Goal: Task Accomplishment & Management: Use online tool/utility

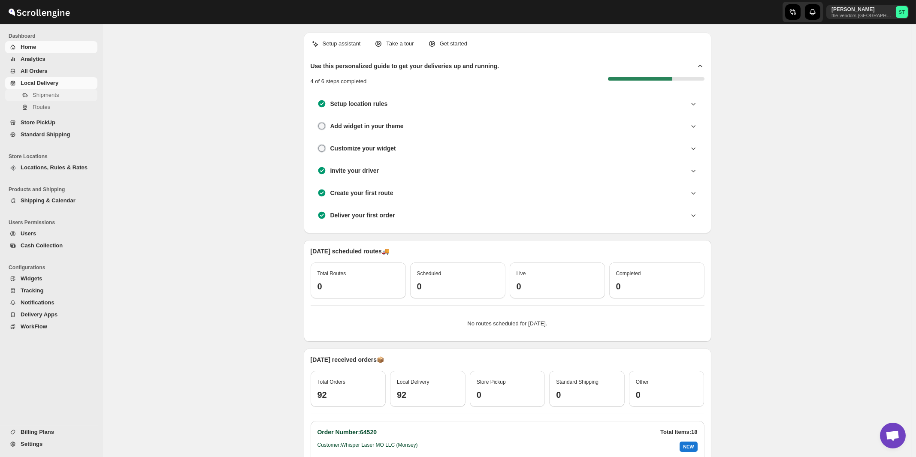
click at [45, 96] on span "Shipments" at bounding box center [46, 95] width 26 height 6
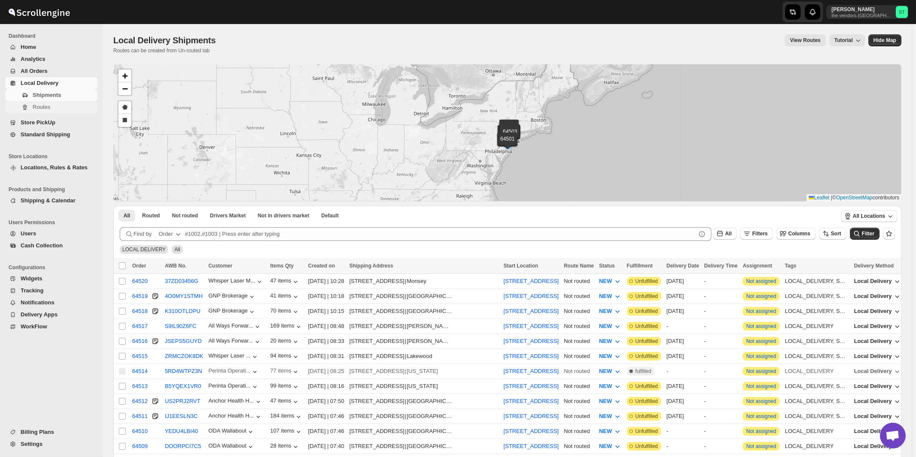
click at [38, 110] on span "Routes" at bounding box center [42, 107] width 18 height 6
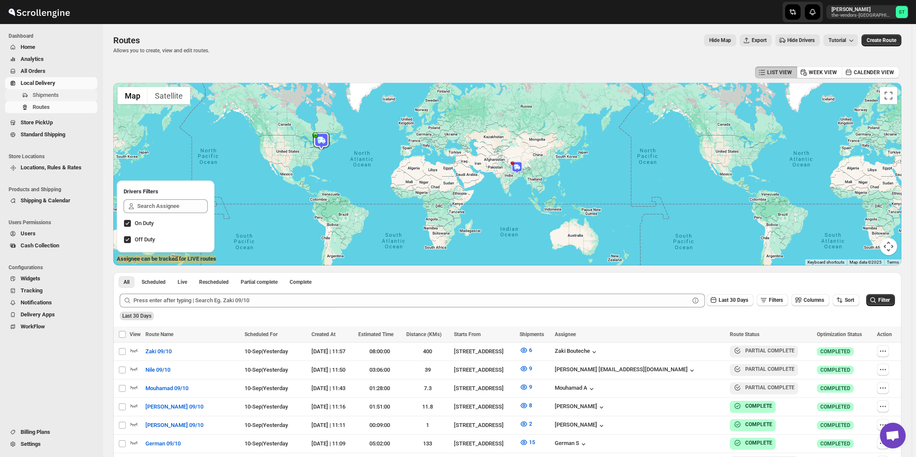
click at [49, 94] on span "Shipments" at bounding box center [46, 95] width 26 height 6
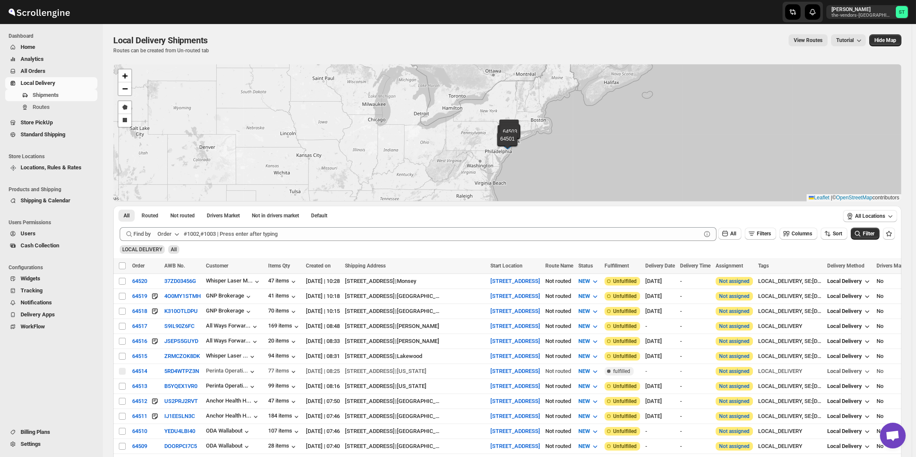
click at [171, 236] on div "Order" at bounding box center [164, 234] width 14 height 9
click at [164, 303] on button "Customer Name" at bounding box center [170, 298] width 45 height 14
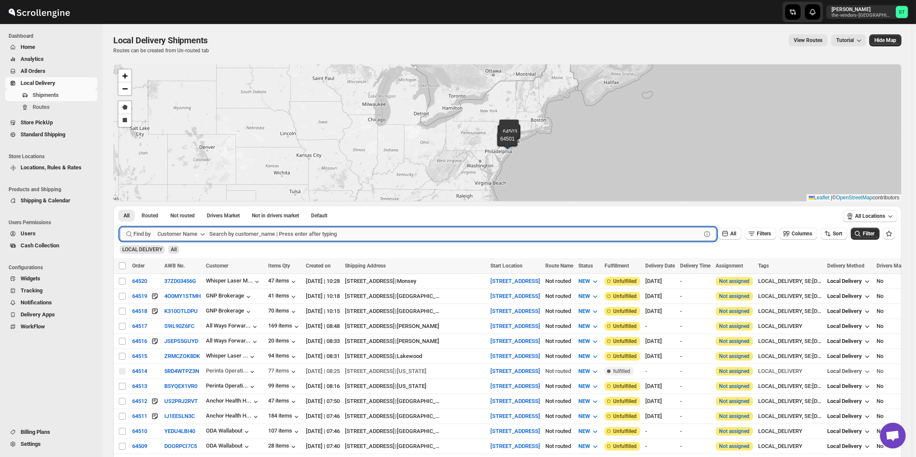
paste input "ODA Wallabout"
type input "ODA Wallabout"
click at [120, 206] on button "Submit" at bounding box center [132, 210] width 24 height 9
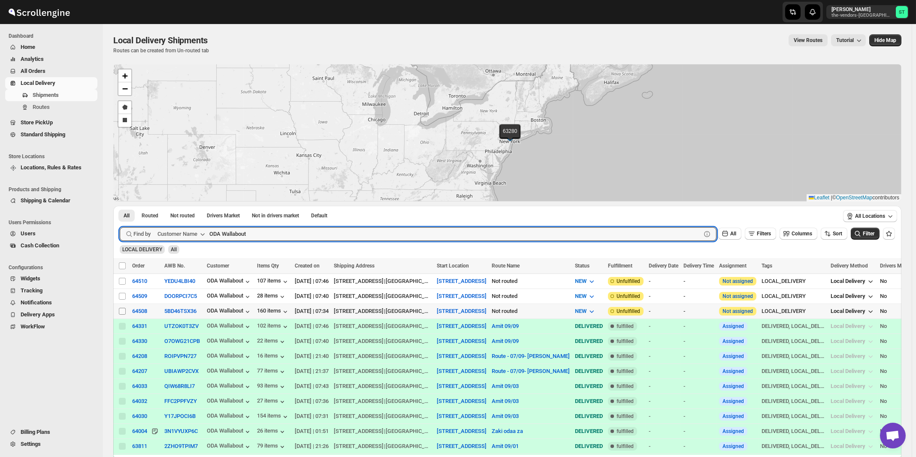
click at [122, 311] on input "Select shipment" at bounding box center [122, 311] width 7 height 7
checkbox input "true"
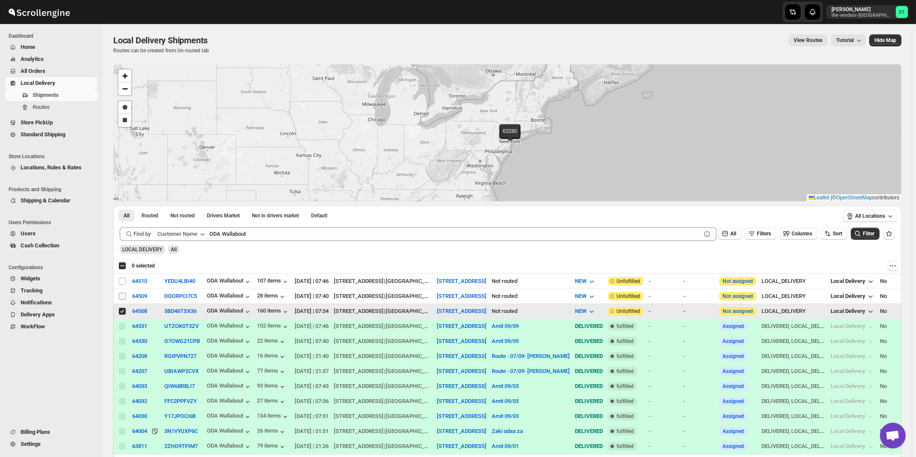
click at [123, 295] on input "Select shipment" at bounding box center [122, 296] width 7 height 7
checkbox input "true"
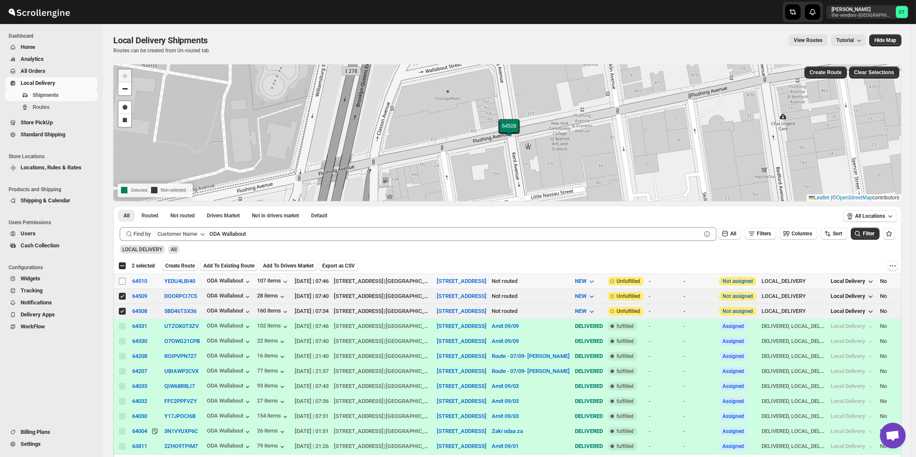
click at [124, 282] on input "Select shipment" at bounding box center [122, 281] width 7 height 7
checkbox input "true"
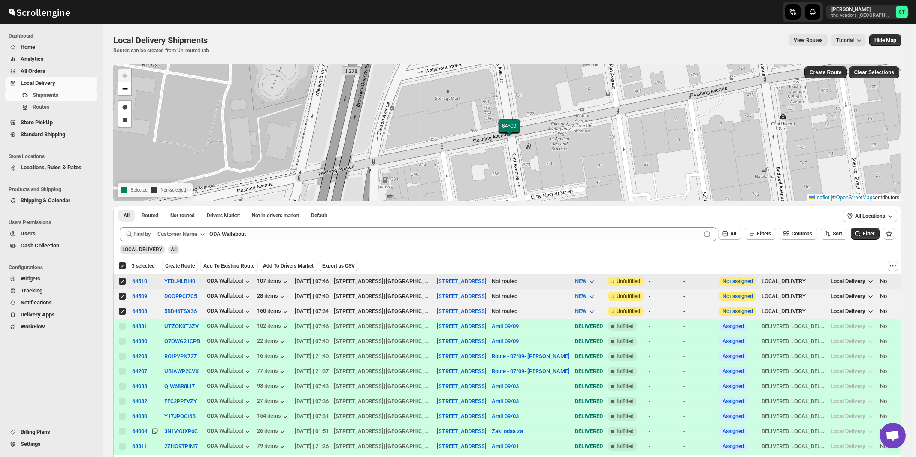
checkbox input "true"
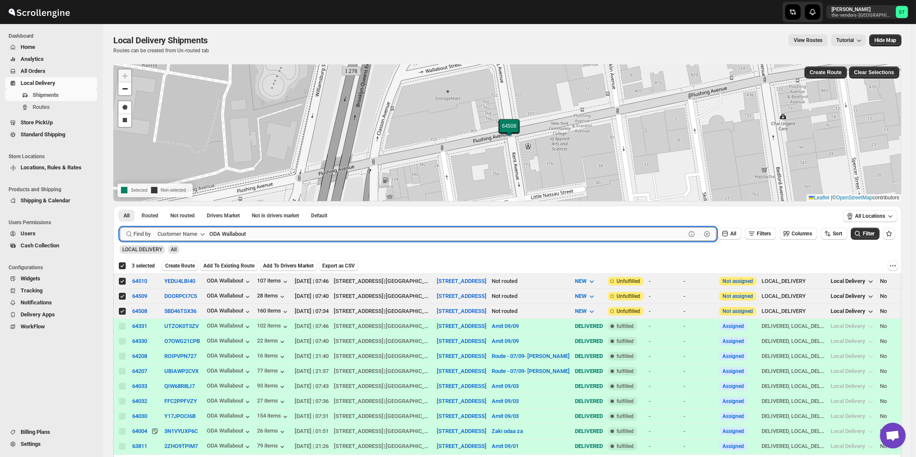
click at [275, 234] on input "ODA Wallabout" at bounding box center [447, 234] width 476 height 14
paste input "Bikur Cholim 101"
type input "Bikur"
click at [120, 206] on button "Submit" at bounding box center [132, 210] width 24 height 9
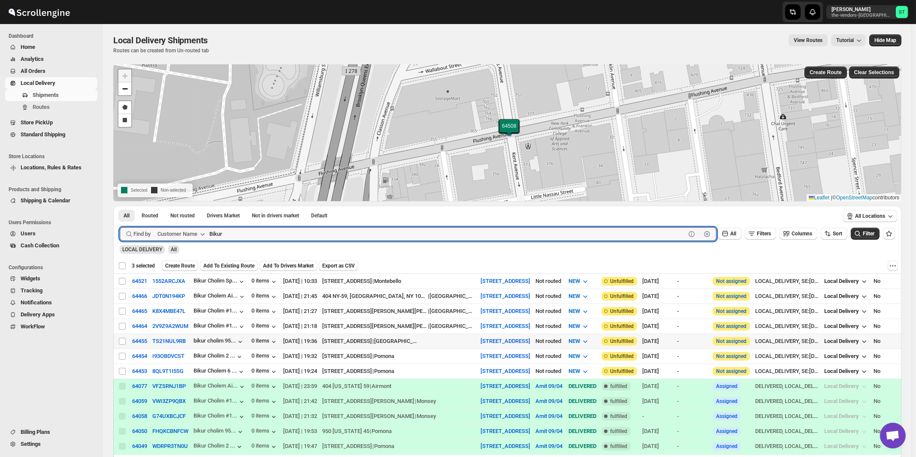
checkbox input "false"
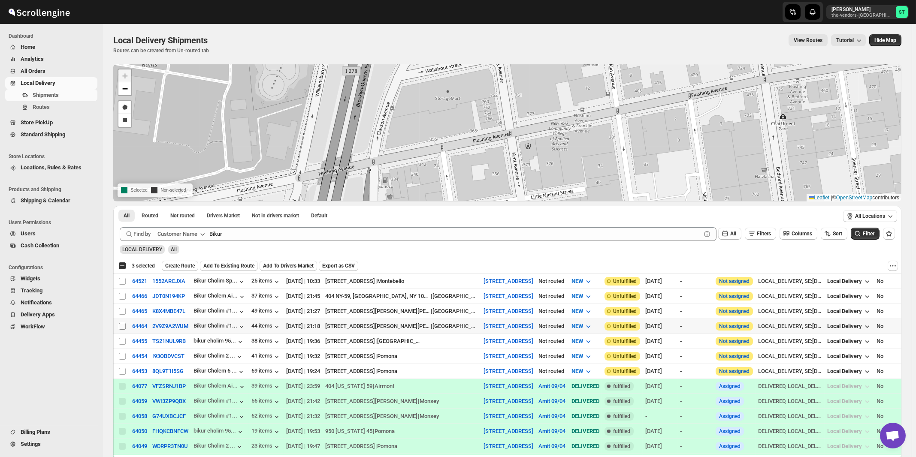
click at [123, 326] on input "Select shipment" at bounding box center [122, 326] width 7 height 7
checkbox input "true"
click at [120, 309] on input "Select shipment" at bounding box center [122, 311] width 7 height 7
checkbox input "true"
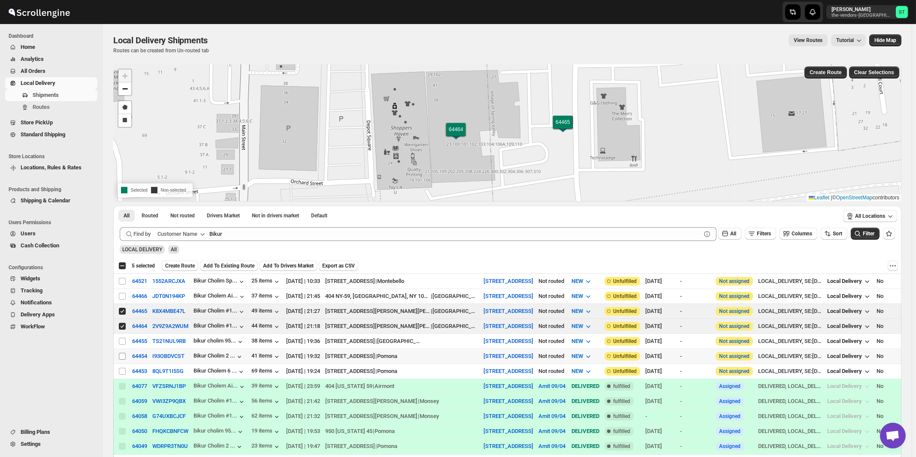
click at [122, 354] on input "Select shipment" at bounding box center [122, 356] width 7 height 7
checkbox input "true"
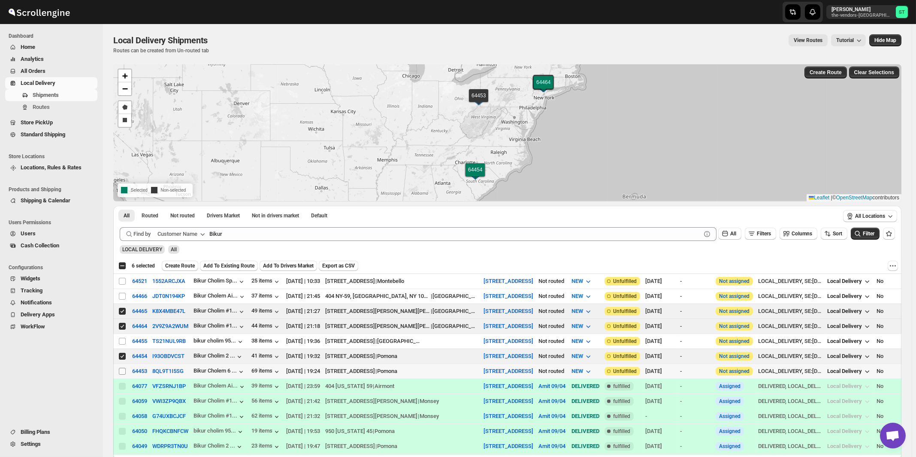
click at [123, 369] on input "Select shipment" at bounding box center [122, 371] width 7 height 7
checkbox input "true"
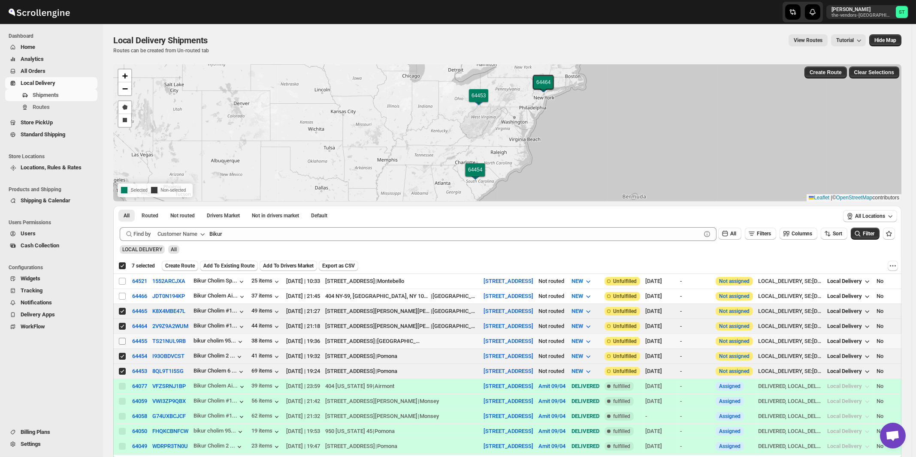
click at [122, 341] on input "Select shipment" at bounding box center [122, 341] width 7 height 7
checkbox input "true"
checkbox input "false"
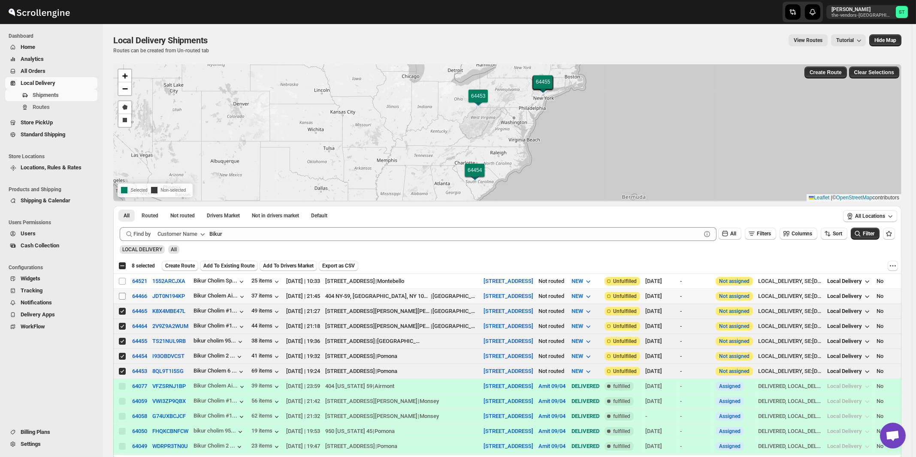
click at [123, 296] on input "Select shipment" at bounding box center [122, 296] width 7 height 7
checkbox input "true"
click at [124, 281] on input "Select shipment" at bounding box center [122, 281] width 7 height 7
checkbox input "true"
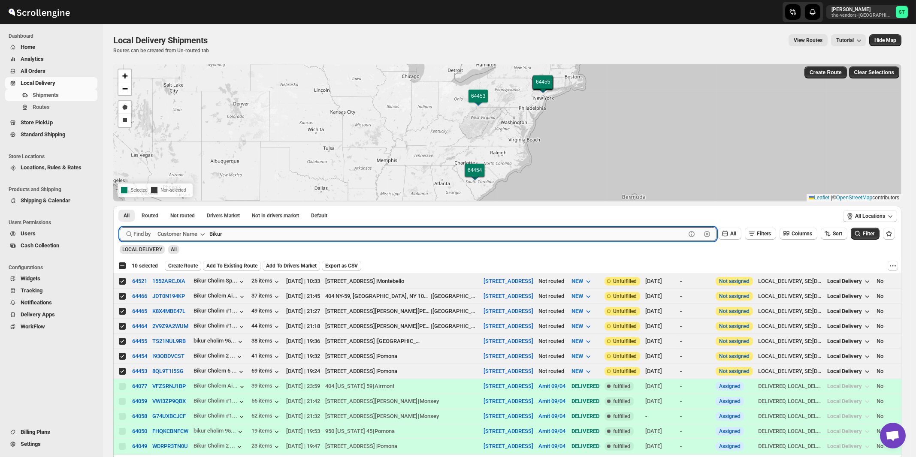
click at [240, 239] on input "Bikur" at bounding box center [447, 234] width 476 height 14
paste input "HCS 160"
click at [120, 206] on button "Submit" at bounding box center [132, 210] width 24 height 9
click at [257, 234] on input "HCS" at bounding box center [447, 234] width 476 height 14
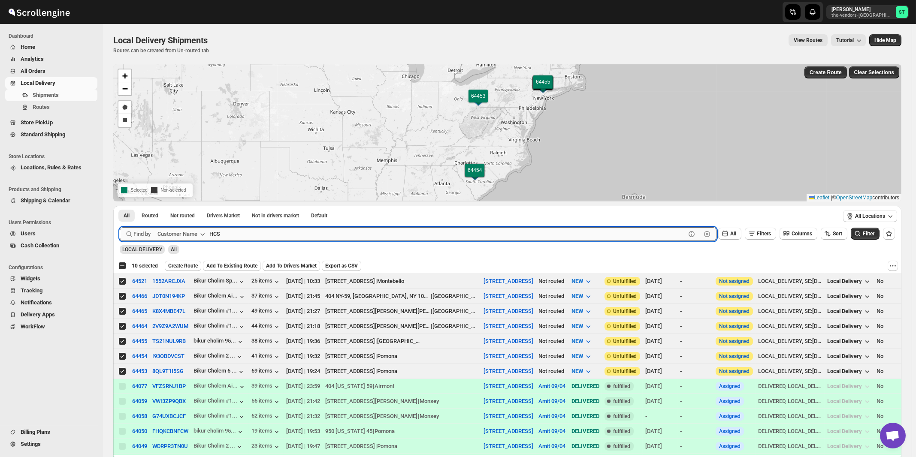
paste input "160"
click at [120, 206] on button "Submit" at bounding box center [132, 210] width 24 height 9
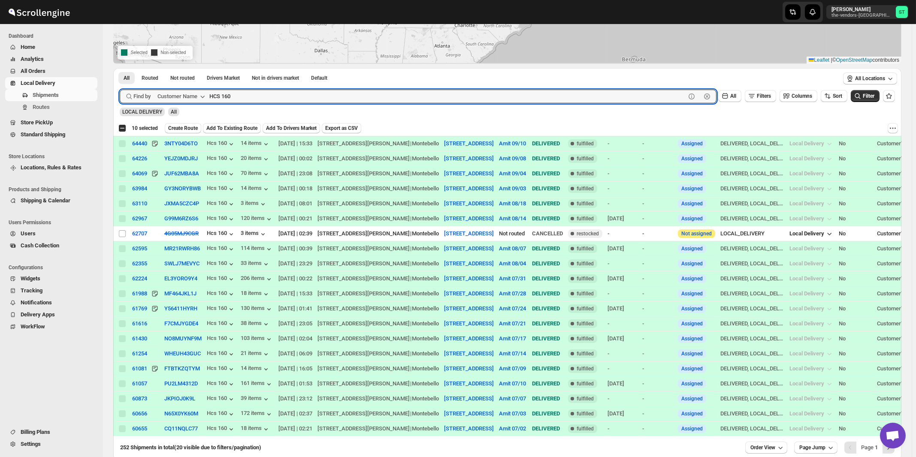
scroll to position [0, 0]
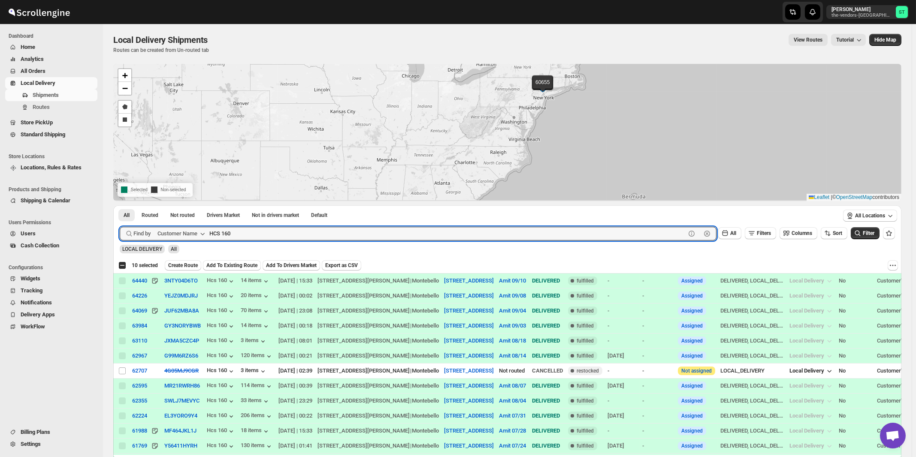
paste input "308"
type input "HCS 308"
click at [120, 206] on button "Submit" at bounding box center [132, 210] width 24 height 9
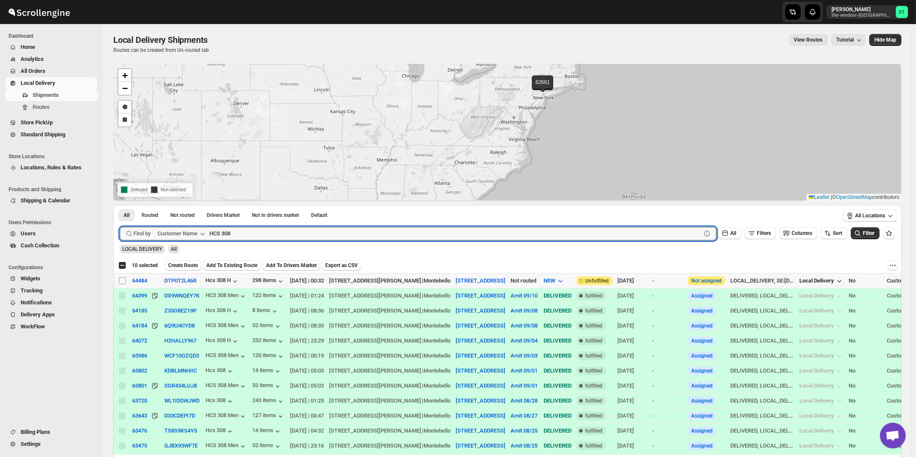
click at [121, 281] on input "Select shipment" at bounding box center [122, 281] width 7 height 7
checkbox input "true"
click at [281, 231] on input "HCS 308" at bounding box center [447, 234] width 476 height 14
paste input "Okg Tech"
type input "Okg Tech"
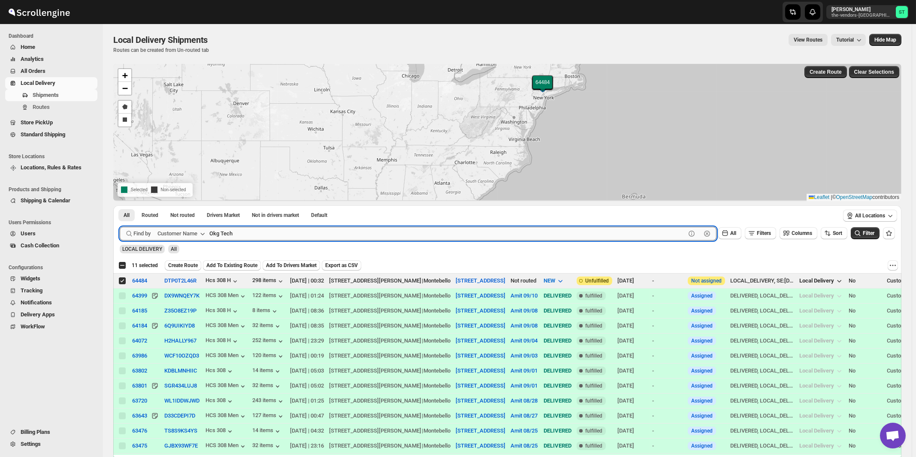
click at [120, 206] on button "Submit" at bounding box center [132, 210] width 24 height 9
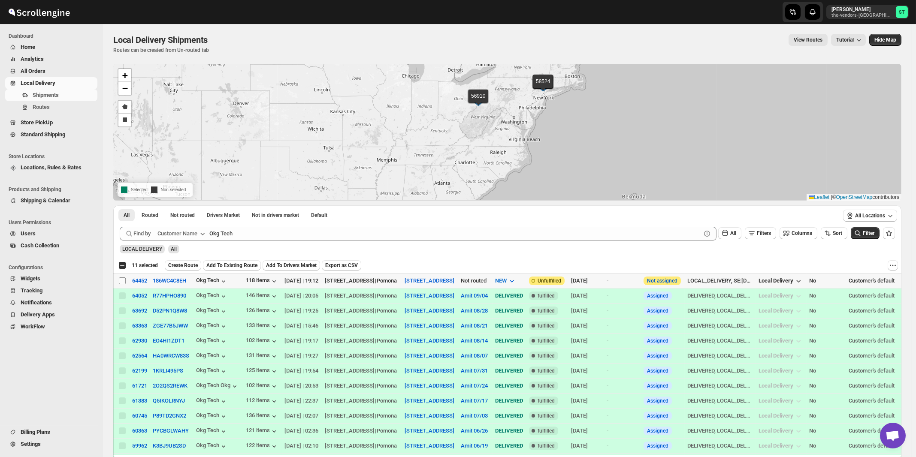
click at [122, 280] on input "Select shipment" at bounding box center [122, 281] width 7 height 7
checkbox input "true"
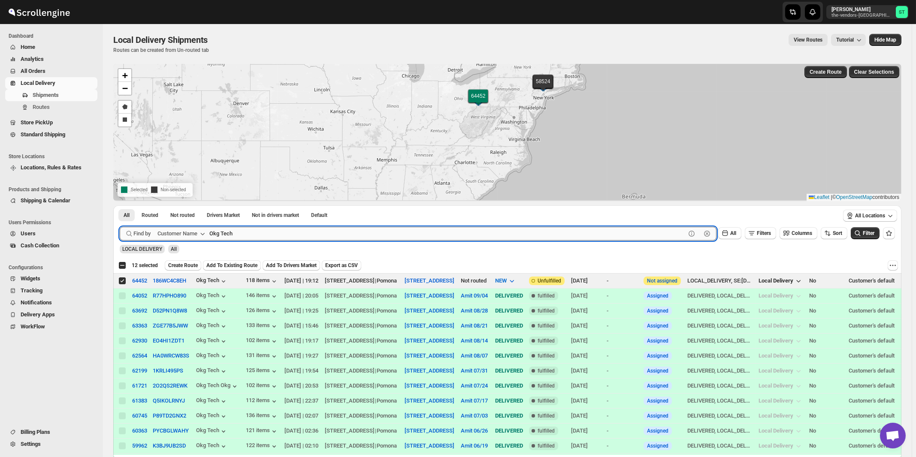
click at [272, 236] on input "Okg Tech" at bounding box center [447, 234] width 476 height 14
paste input "[PERSON_NAME]"
type input "[PERSON_NAME]"
click at [120, 206] on button "Submit" at bounding box center [132, 210] width 24 height 9
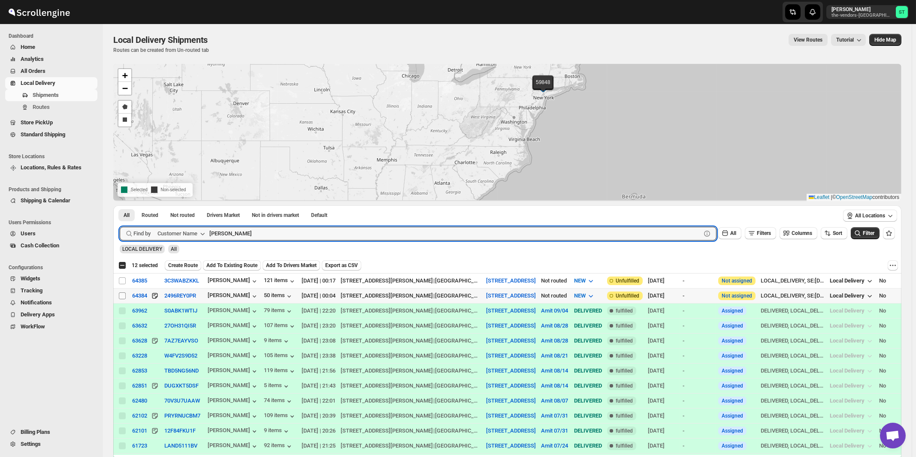
click at [124, 296] on input "Select shipment" at bounding box center [122, 296] width 7 height 7
checkbox input "true"
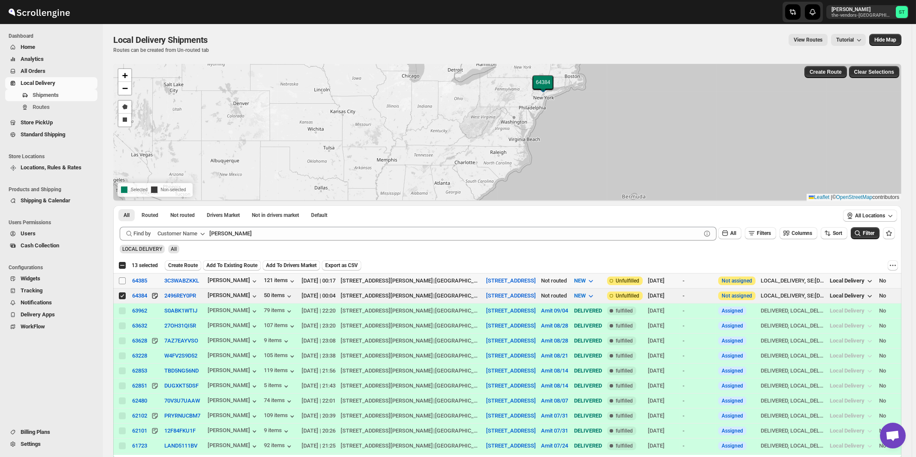
click at [122, 282] on input "Select shipment" at bounding box center [122, 281] width 7 height 7
checkbox input "true"
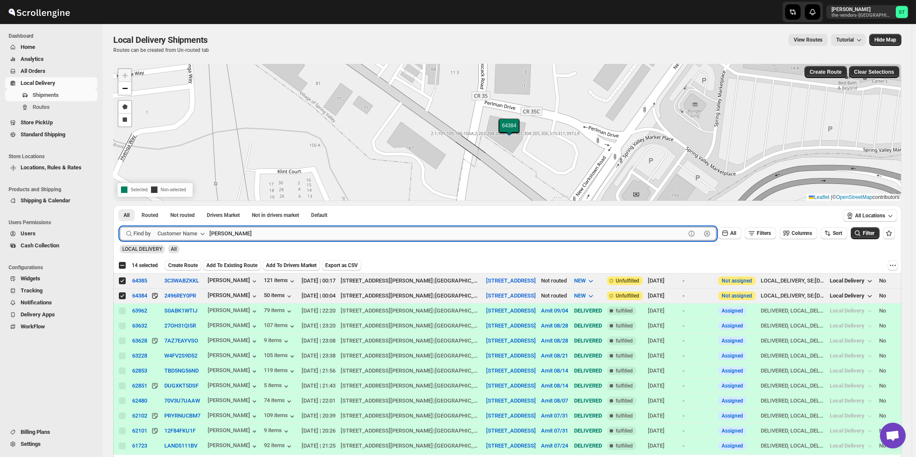
click at [293, 228] on input "[PERSON_NAME]" at bounding box center [447, 234] width 476 height 14
paste input "Leaders Title agency"
click at [120, 206] on button "Submit" at bounding box center [132, 210] width 24 height 9
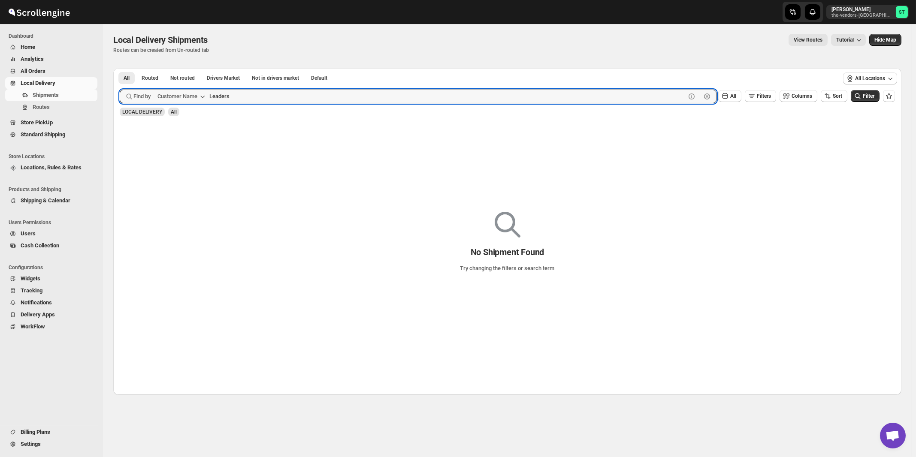
click at [120, 68] on button "Submit" at bounding box center [132, 72] width 24 height 9
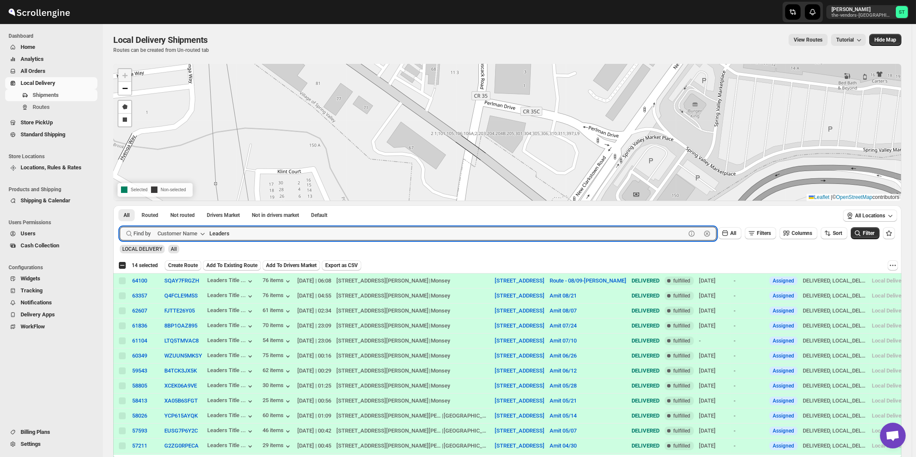
paste input "Flow Mark plumbing supplie"
type input "Flow Mark plumbing supplies"
click at [120, 206] on button "Submit" at bounding box center [132, 210] width 24 height 9
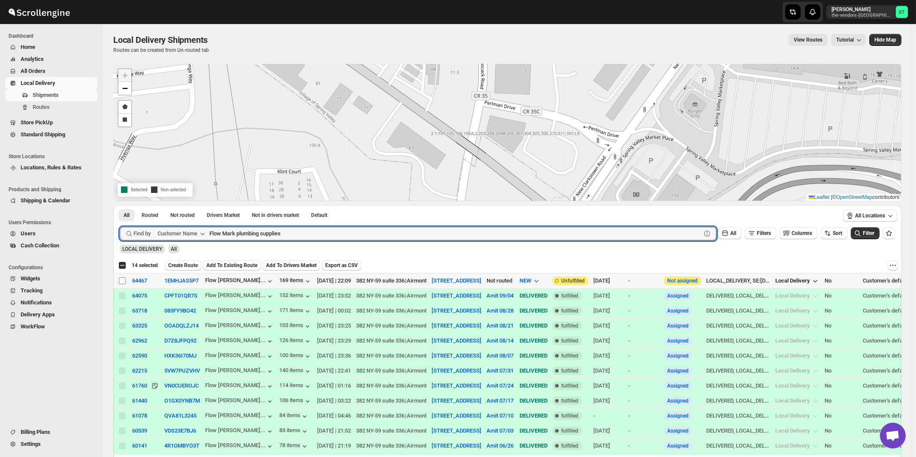
click at [122, 282] on input "Select shipment" at bounding box center [122, 281] width 7 height 7
checkbox input "true"
click at [314, 238] on input "Flow Mark plumbing supplies" at bounding box center [447, 234] width 476 height 14
paste input "Onyx Equity"
type input "Onyx Equity"
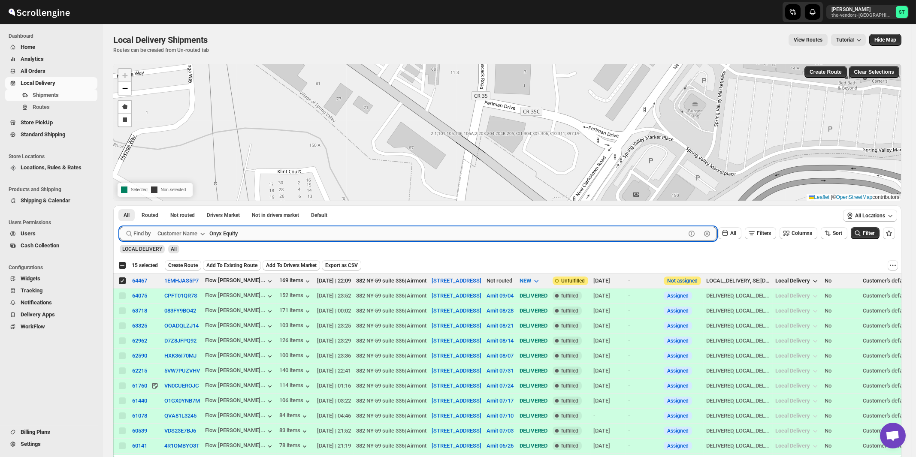
click at [120, 206] on button "Submit" at bounding box center [132, 210] width 24 height 9
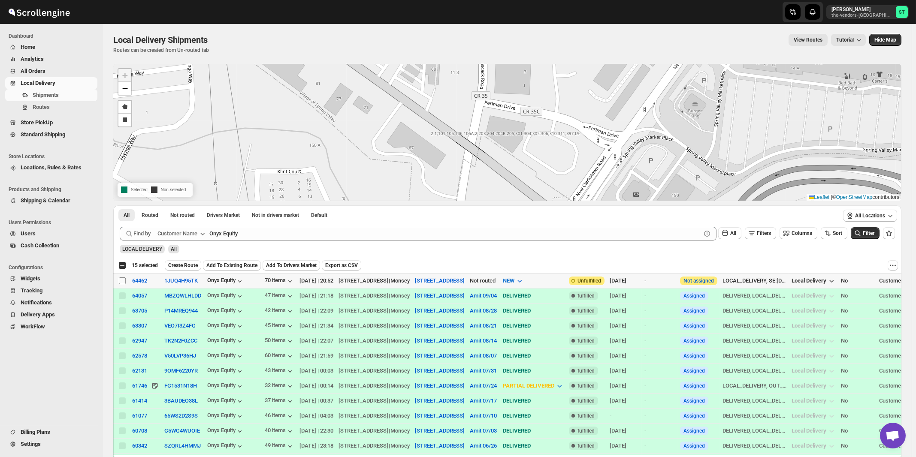
click at [122, 281] on input "Select shipment" at bounding box center [122, 281] width 7 height 7
checkbox input "true"
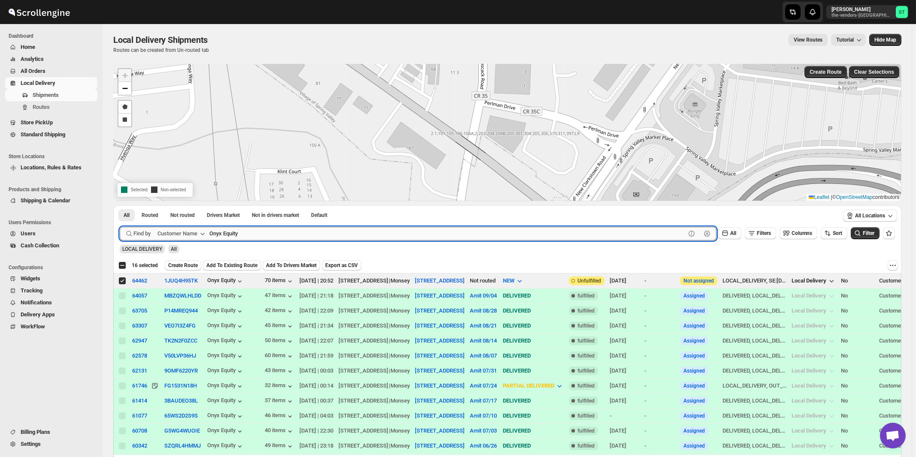
click at [280, 236] on input "Onyx Equity" at bounding box center [447, 234] width 476 height 14
paste input "IMS Transportation"
type input "IMS Transportation"
click at [120, 206] on button "Submit" at bounding box center [132, 210] width 24 height 9
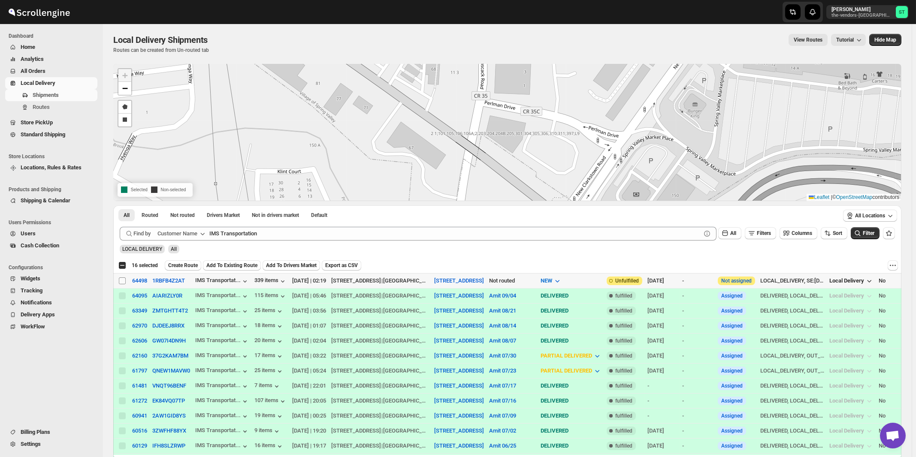
click at [123, 282] on input "Select shipment" at bounding box center [122, 281] width 7 height 7
checkbox input "true"
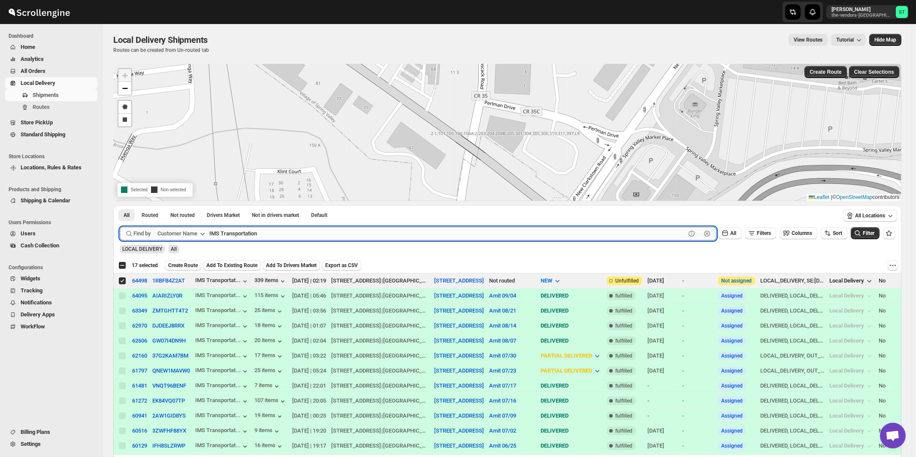
click at [273, 234] on input "IMS Transportation" at bounding box center [447, 234] width 476 height 14
paste input "Thalwei Abstract"
type input "Thalwei Abstract"
click at [120, 206] on button "Submit" at bounding box center [132, 210] width 24 height 9
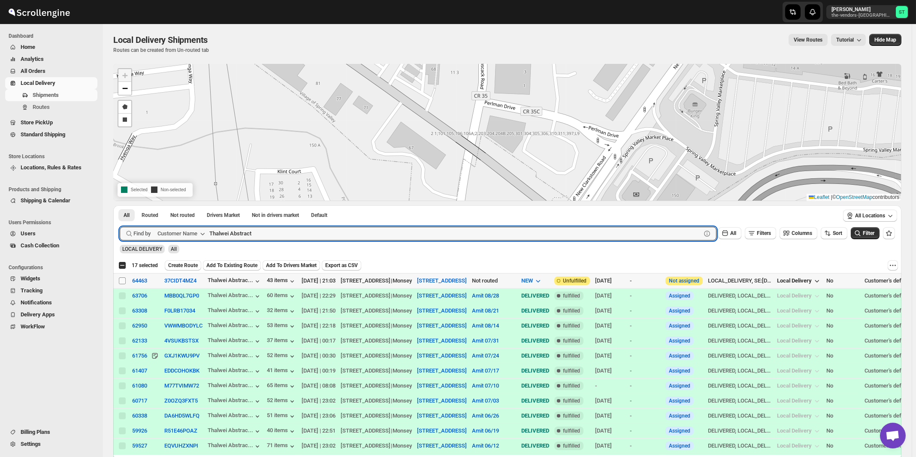
click at [122, 280] on input "Select shipment" at bounding box center [122, 281] width 7 height 7
checkbox input "true"
click at [267, 235] on input "Thalwei Abstract" at bounding box center [447, 234] width 476 height 14
paste input "Construction Expediting"
type input "Construction Expediting"
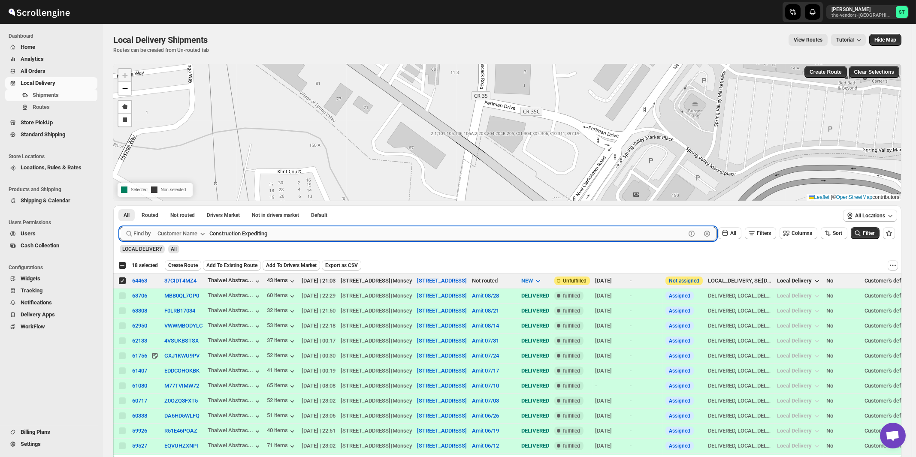
click at [120, 206] on button "Submit" at bounding box center [132, 210] width 24 height 9
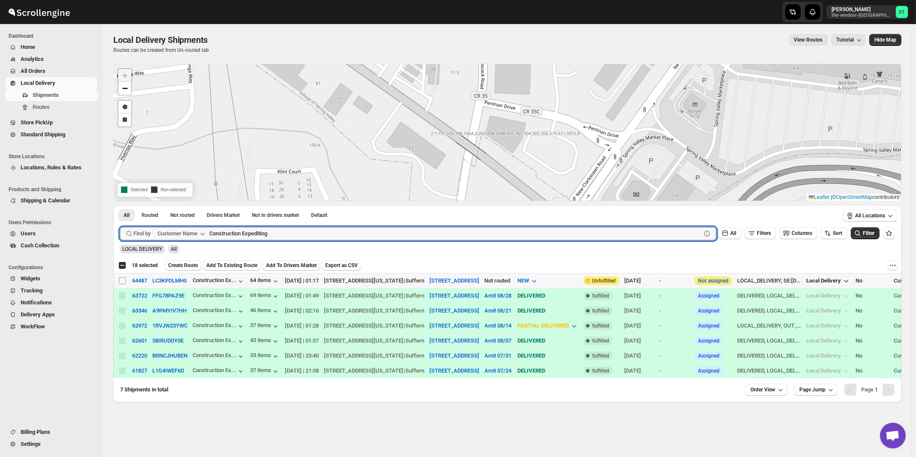
click at [124, 282] on input "Select shipment" at bounding box center [122, 281] width 7 height 7
checkbox input "true"
click at [316, 227] on input "Construction Expediting" at bounding box center [447, 234] width 476 height 14
paste input "rown Risk Services [GEOGRAPHIC_DATA]"
type input "Crown Risk Services [GEOGRAPHIC_DATA]"
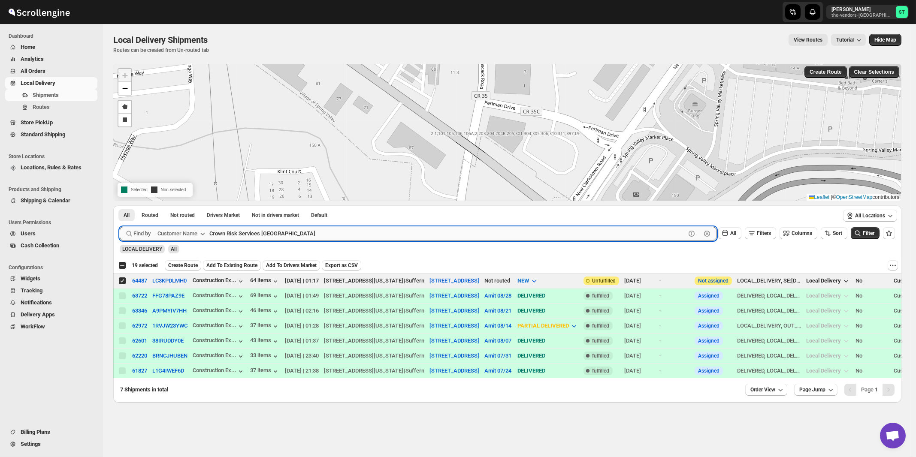
click at [120, 206] on button "Submit" at bounding box center [132, 210] width 24 height 9
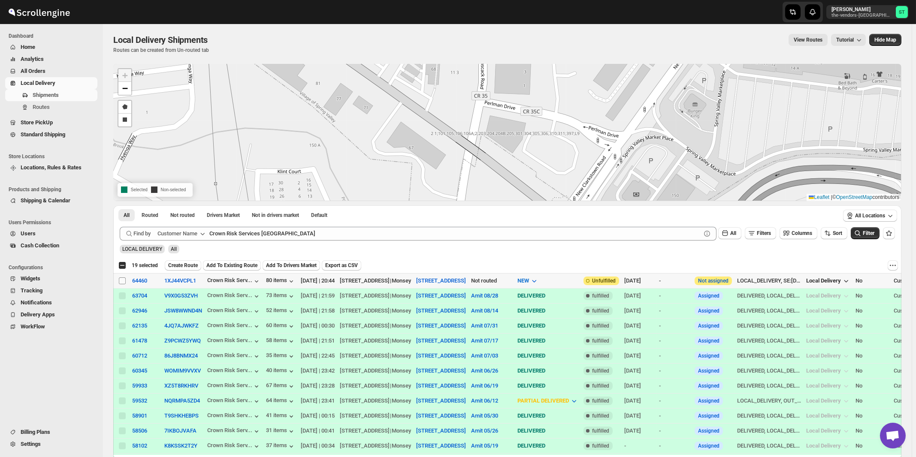
click at [122, 281] on input "Select shipment" at bounding box center [122, 281] width 7 height 7
checkbox input "true"
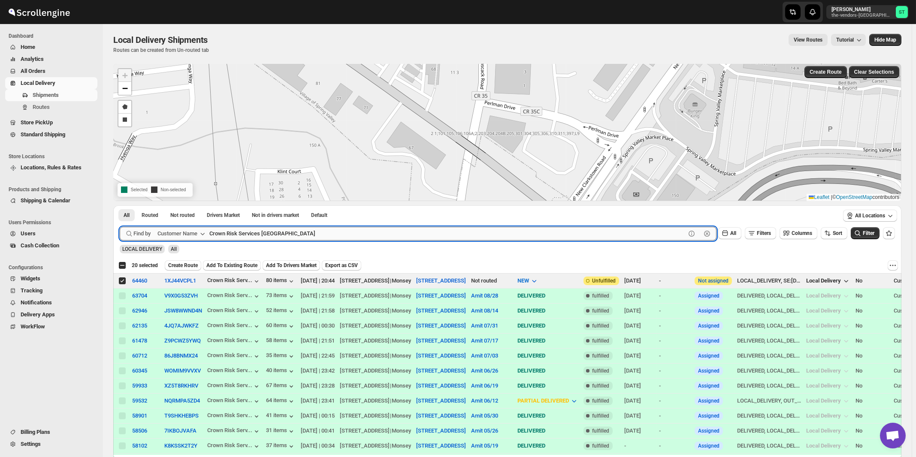
click at [278, 230] on input "Crown Risk Services [GEOGRAPHIC_DATA]" at bounding box center [447, 234] width 476 height 14
paste input "Whisper Laser MO LLC (Monsey)"
click at [120, 206] on button "Submit" at bounding box center [132, 210] width 24 height 9
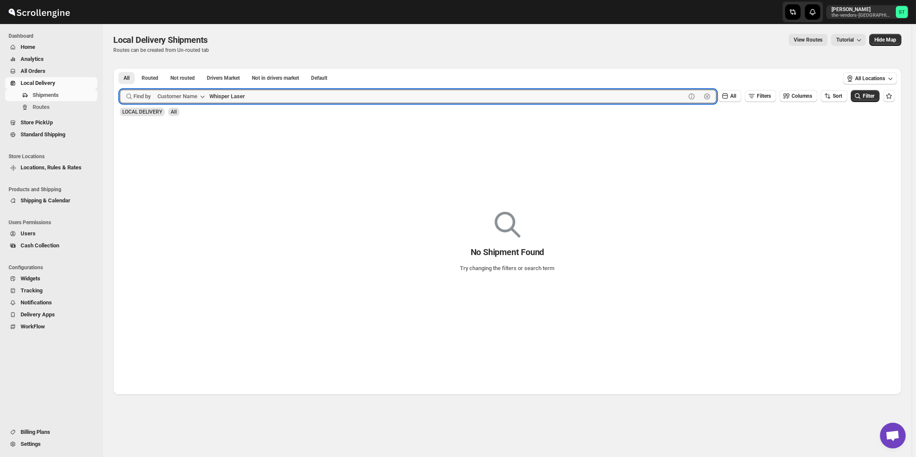
type input "Whisper Laser"
click at [120, 68] on button "Submit" at bounding box center [132, 72] width 24 height 9
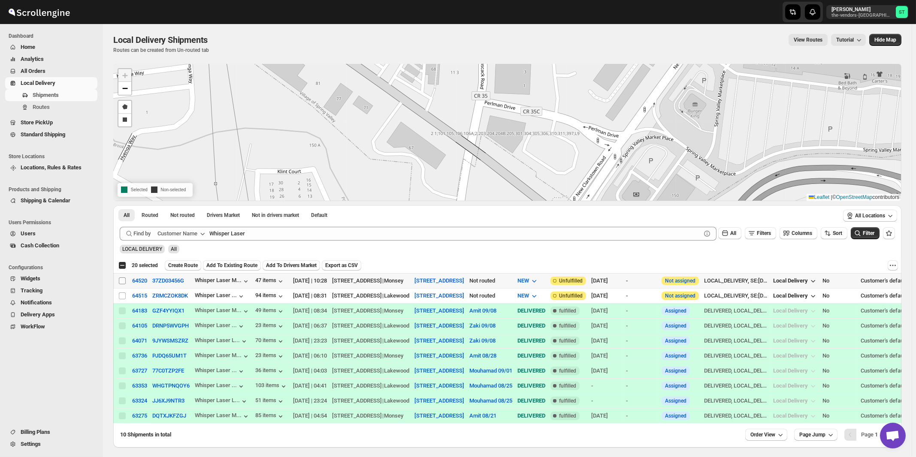
click at [121, 280] on input "Select shipment" at bounding box center [122, 281] width 7 height 7
checkbox input "true"
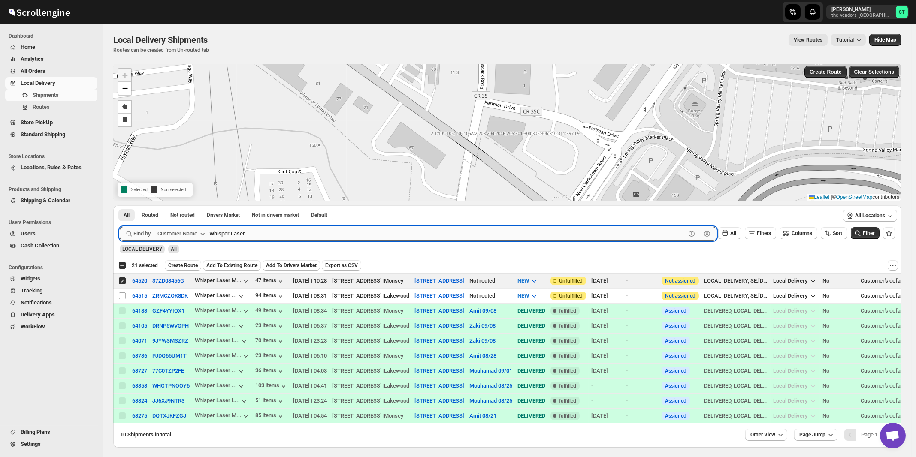
click at [299, 233] on input "Whisper Laser" at bounding box center [447, 234] width 476 height 14
paste input "First Choice Property Management"
click at [120, 206] on button "Submit" at bounding box center [132, 210] width 24 height 9
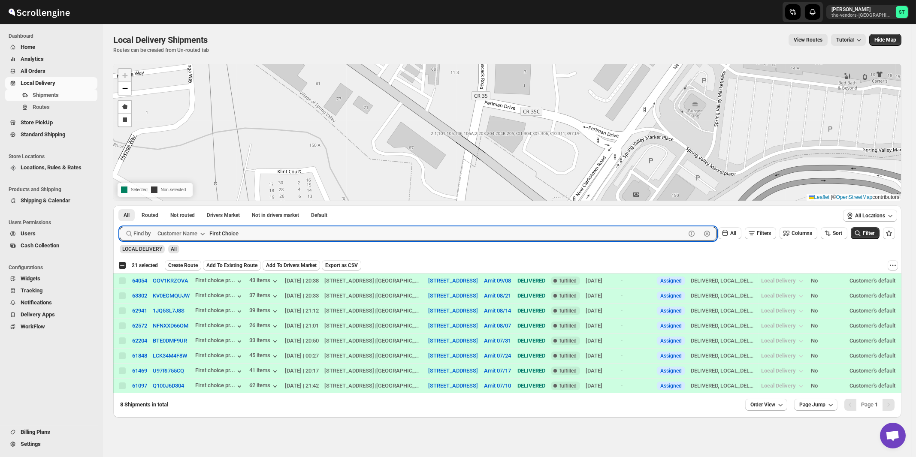
click at [120, 206] on button "Submit" at bounding box center [132, 210] width 24 height 9
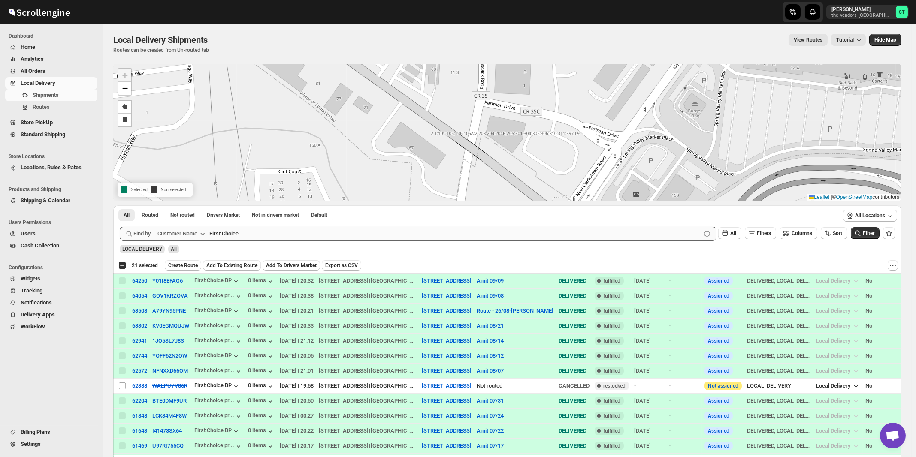
type input "Kitchen Wholesale Market"
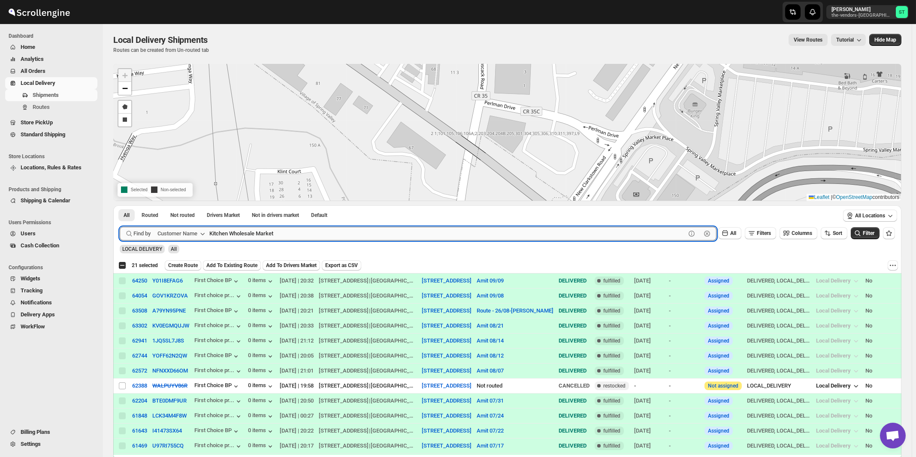
click at [120, 206] on button "Submit" at bounding box center [132, 210] width 24 height 9
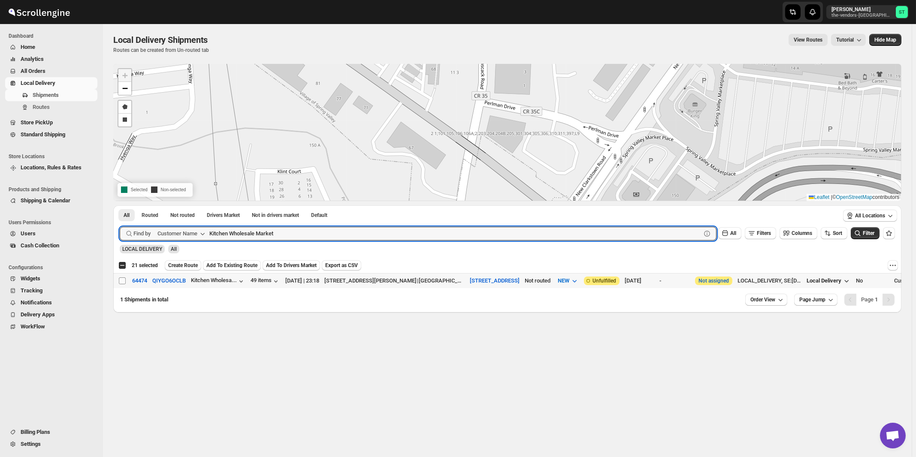
click at [123, 281] on input "Select shipment" at bounding box center [122, 281] width 7 height 7
checkbox input "true"
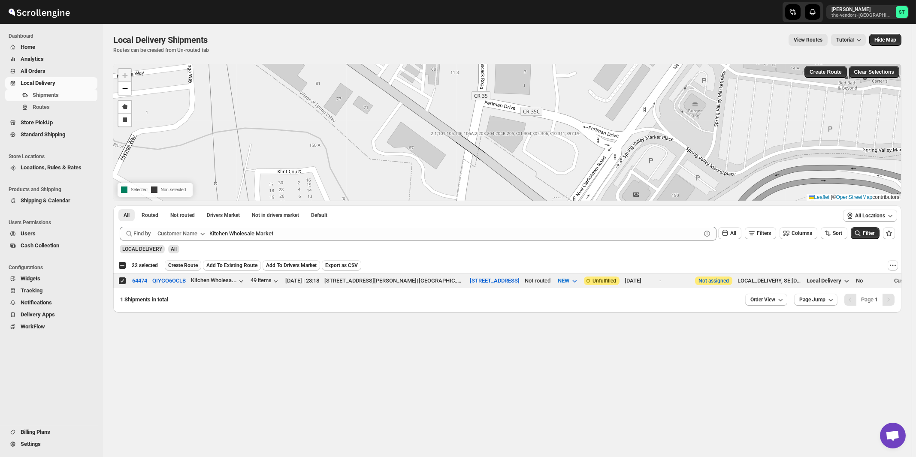
click at [181, 268] on span "Create Route" at bounding box center [183, 265] width 30 height 7
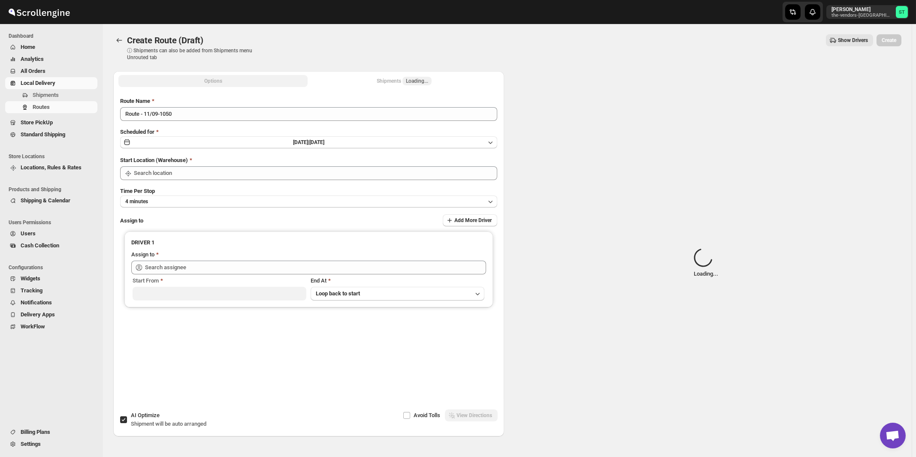
type input "[STREET_ADDRESS]"
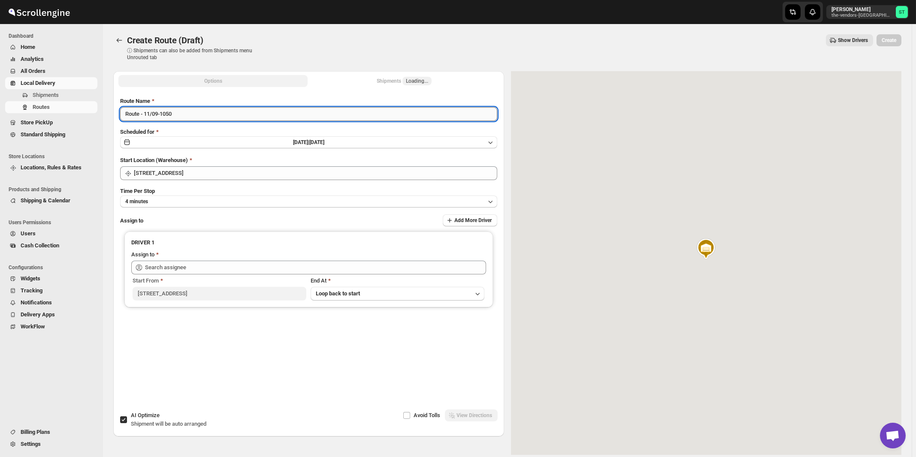
click at [263, 112] on input "Route - 11/09-1050" at bounding box center [308, 114] width 377 height 14
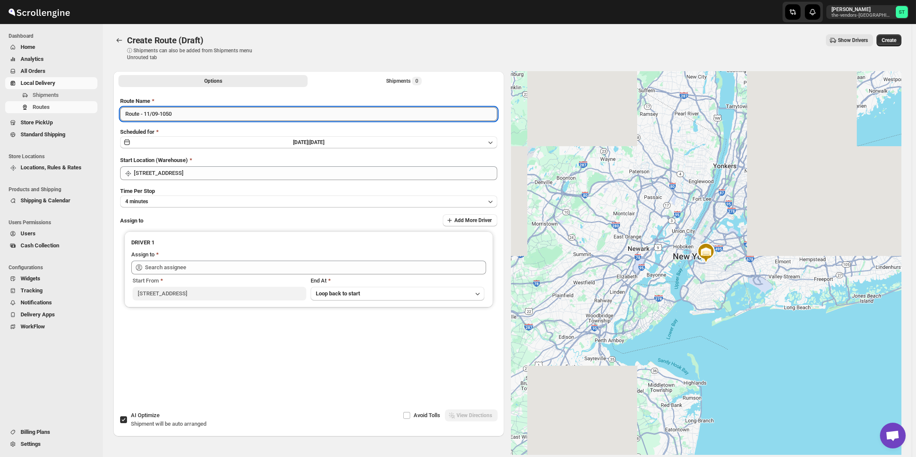
paste input "Amit"
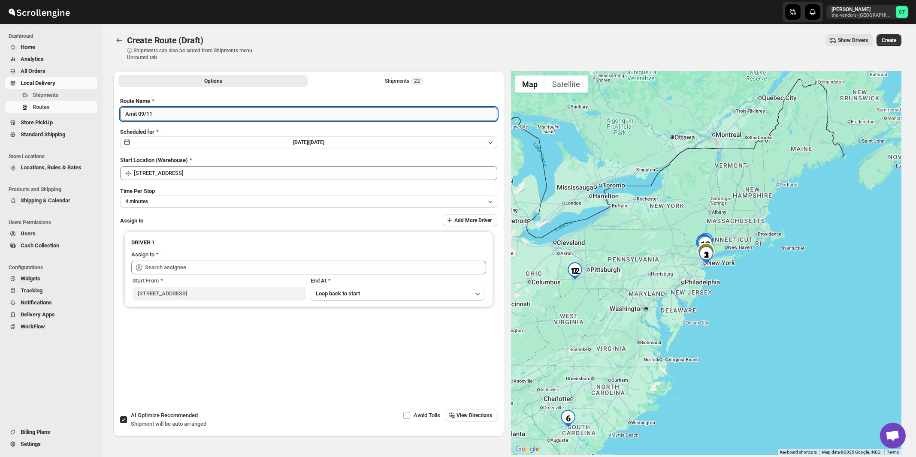
type input "Amit 09/11"
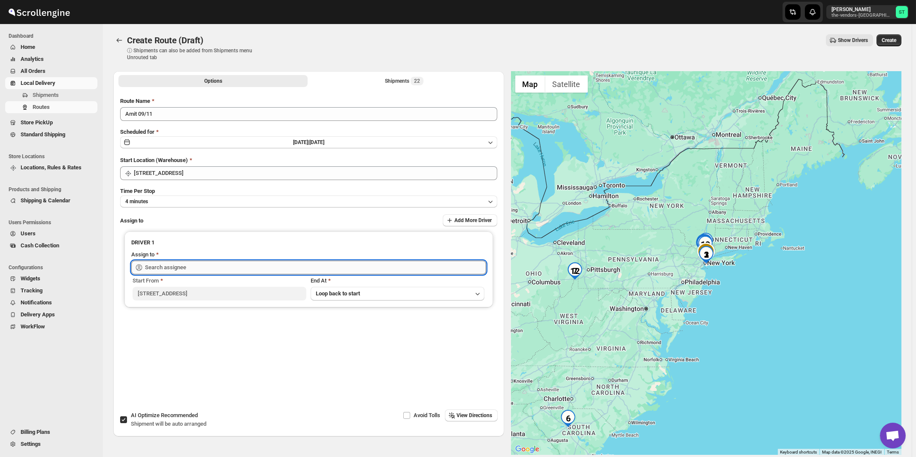
click at [212, 264] on input "text" at bounding box center [315, 268] width 341 height 14
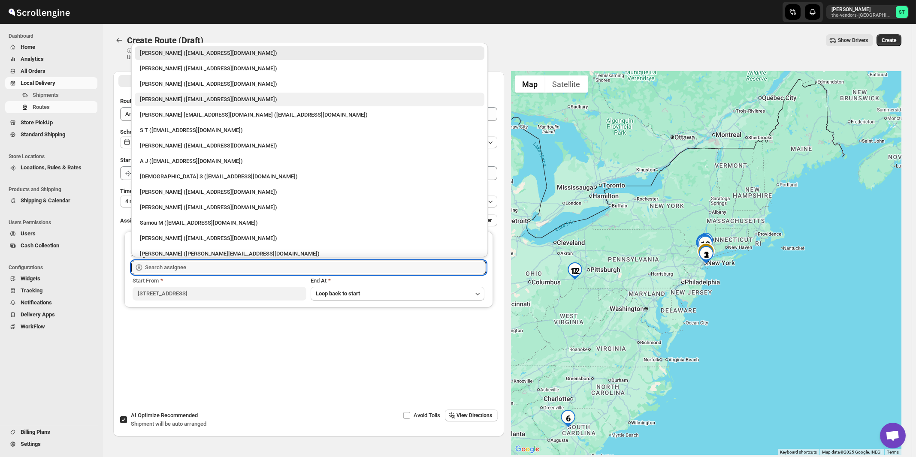
click at [169, 103] on div "[PERSON_NAME] ([EMAIL_ADDRESS][DOMAIN_NAME])" at bounding box center [309, 99] width 339 height 9
type input "[PERSON_NAME] ([EMAIL_ADDRESS][DOMAIN_NAME])"
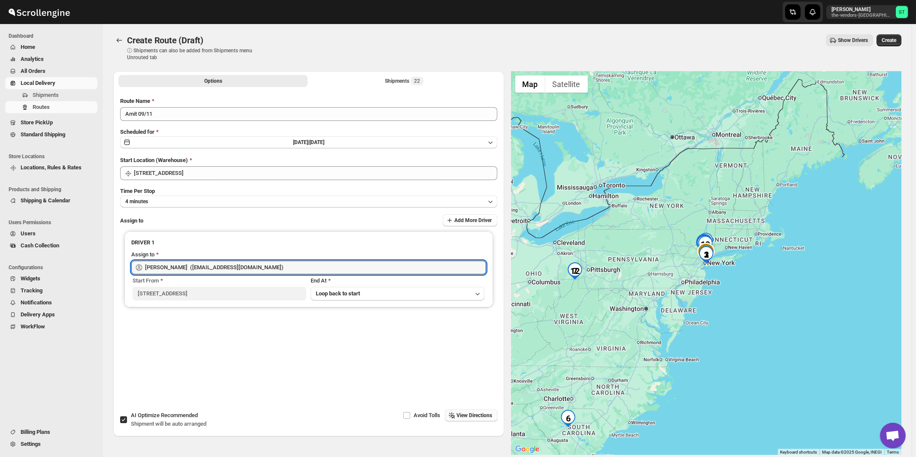
click at [476, 418] on span "View Directions" at bounding box center [475, 415] width 36 height 7
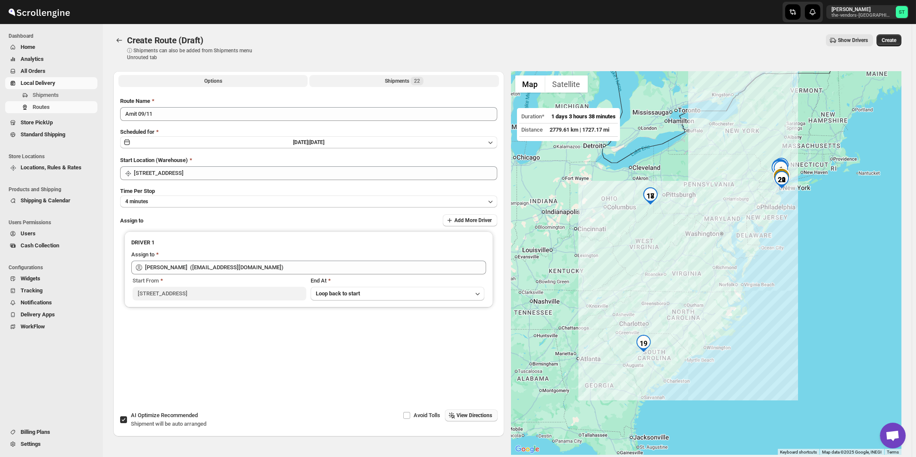
click at [397, 79] on div "Shipments 22" at bounding box center [404, 81] width 39 height 9
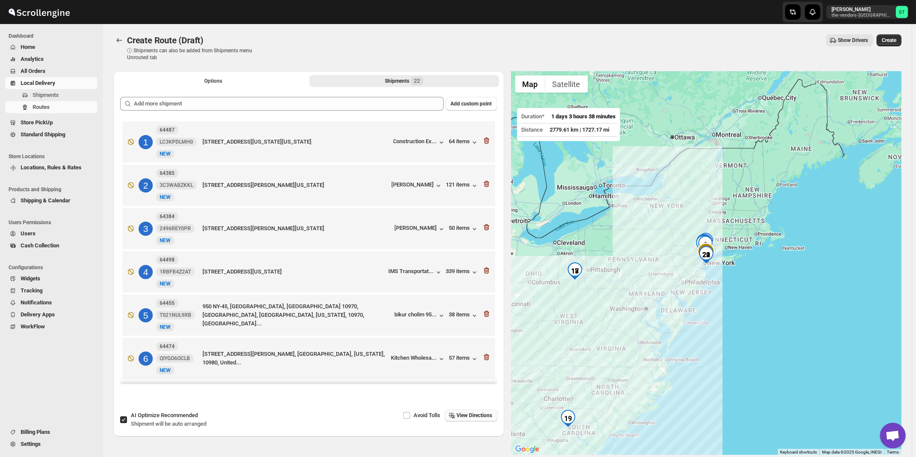
drag, startPoint x: 172, startPoint y: 420, endPoint x: 212, endPoint y: 348, distance: 82.2
click at [172, 420] on div "AI Optimize Recommended Shipment will be auto arranged" at bounding box center [169, 419] width 76 height 17
click at [127, 420] on input "AI Optimize Recommended Shipment will be auto arranged" at bounding box center [123, 420] width 7 height 7
checkbox input "false"
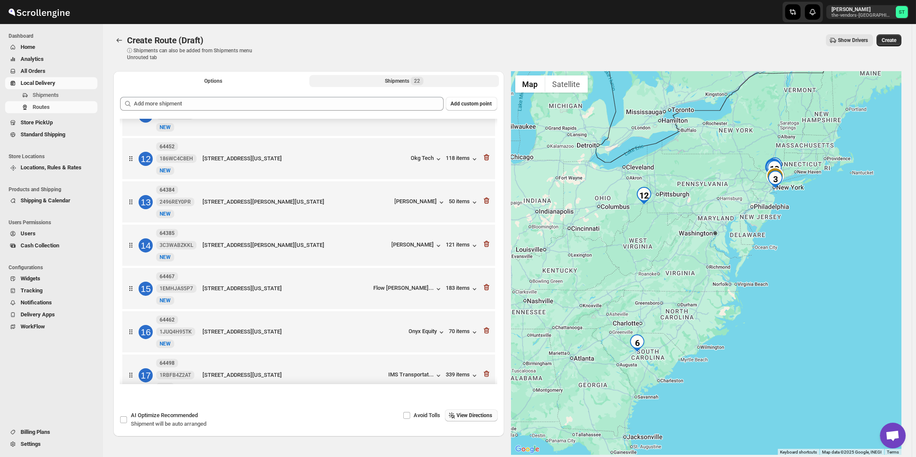
scroll to position [460, 0]
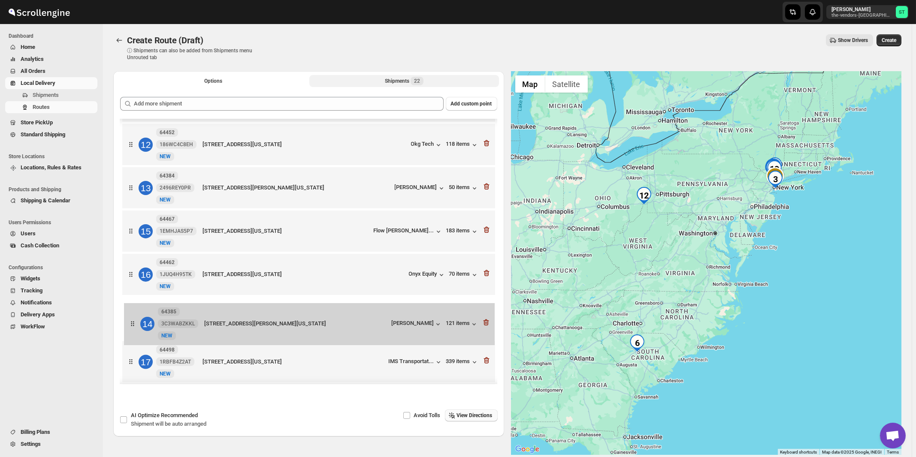
drag, startPoint x: 389, startPoint y: 257, endPoint x: 394, endPoint y: 388, distance: 131.0
click at [394, 388] on div "Add custom point 1 64508 5BD46TSX36 New [GEOGRAPHIC_DATA][STREET_ADDRESS][US_ST…" at bounding box center [308, 239] width 391 height 298
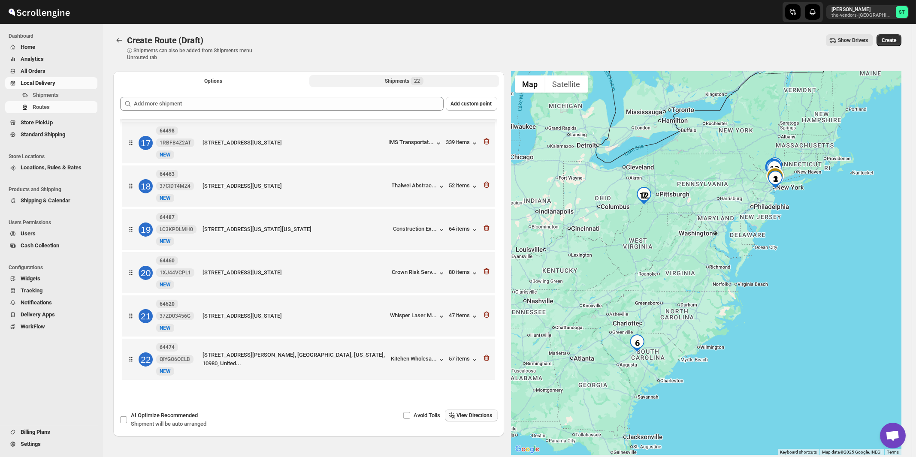
scroll to position [708, 0]
click at [477, 416] on span "View Directions" at bounding box center [475, 415] width 36 height 7
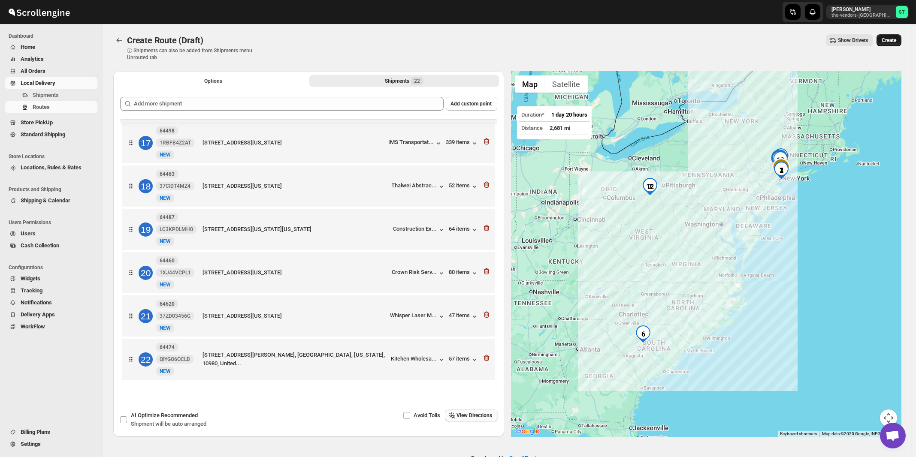
click at [896, 43] on span "Create" at bounding box center [889, 40] width 15 height 7
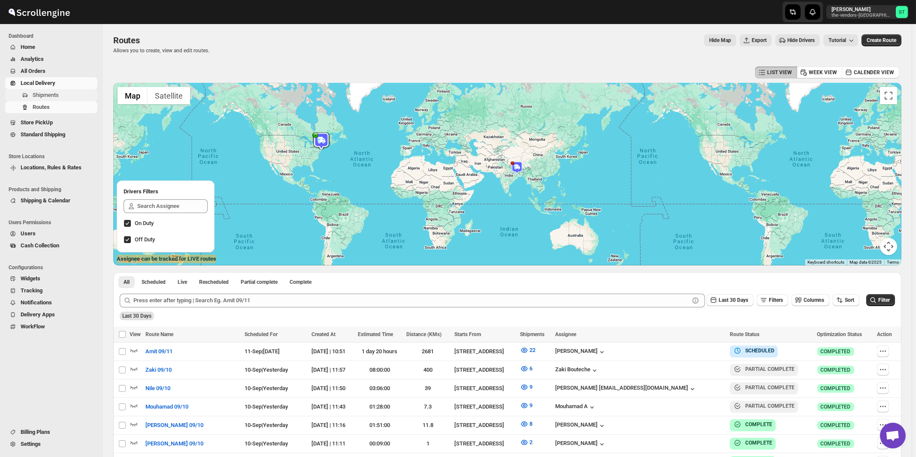
click at [49, 97] on span "Shipments" at bounding box center [46, 95] width 26 height 6
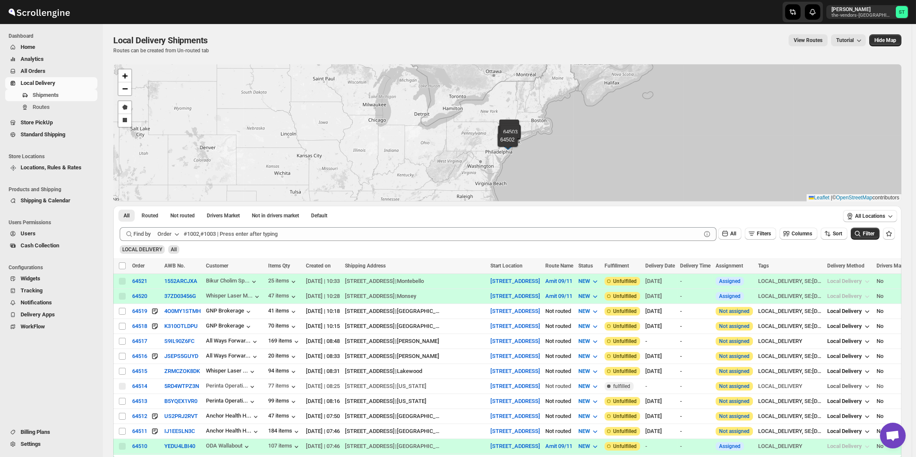
click at [169, 237] on div "Order" at bounding box center [164, 234] width 14 height 9
click at [169, 296] on div "Customer Name" at bounding box center [169, 298] width 39 height 9
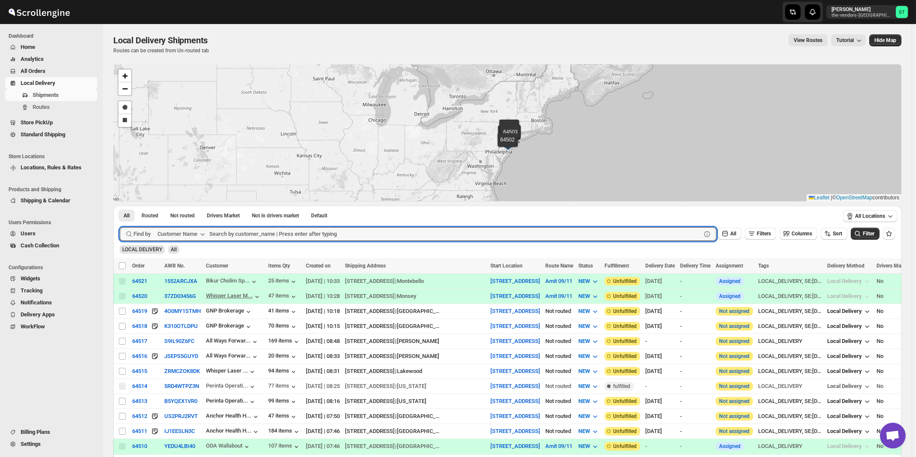
paste input "the oak"
type input "the oak"
click at [120, 206] on button "Submit" at bounding box center [132, 210] width 24 height 9
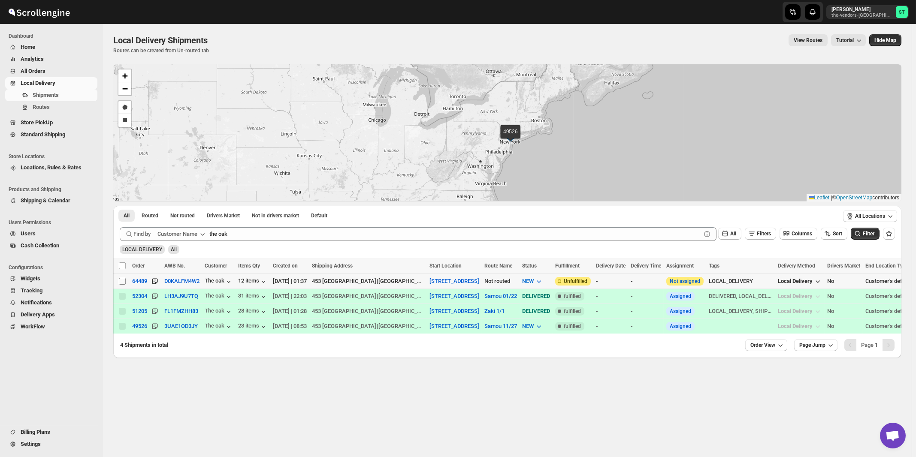
click at [123, 282] on input "Select shipment" at bounding box center [122, 281] width 7 height 7
checkbox input "true"
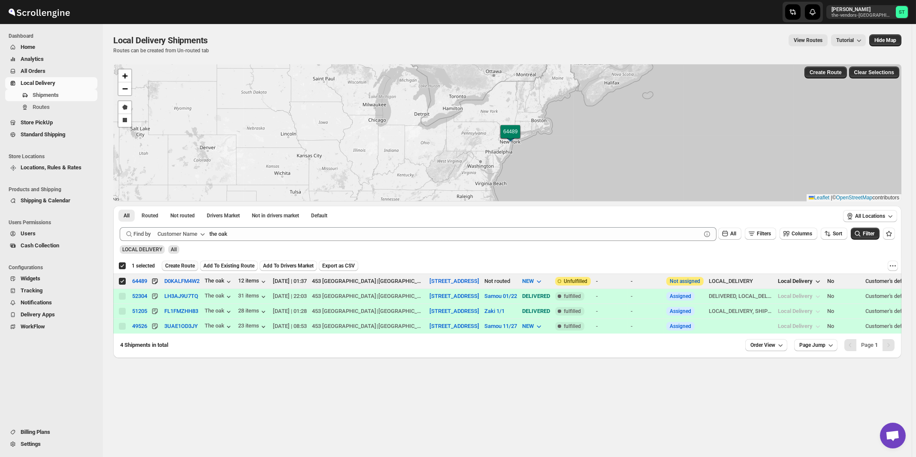
click at [187, 268] on span "Create Route" at bounding box center [180, 266] width 30 height 7
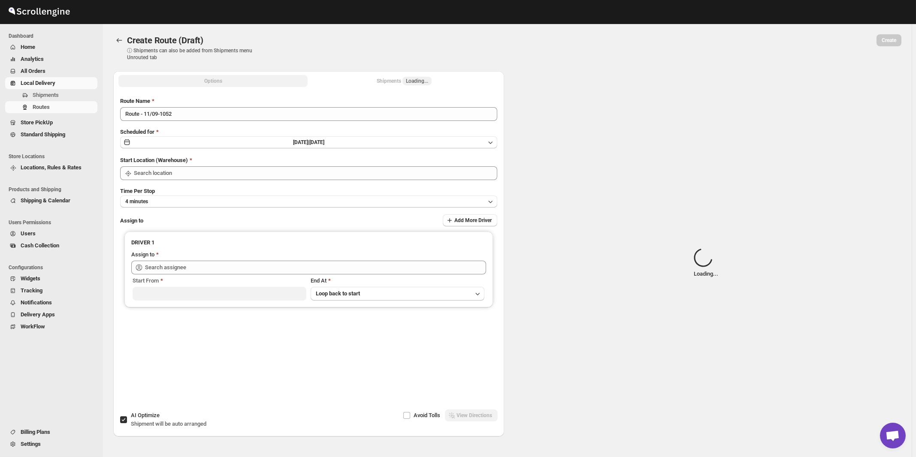
type input "[STREET_ADDRESS]"
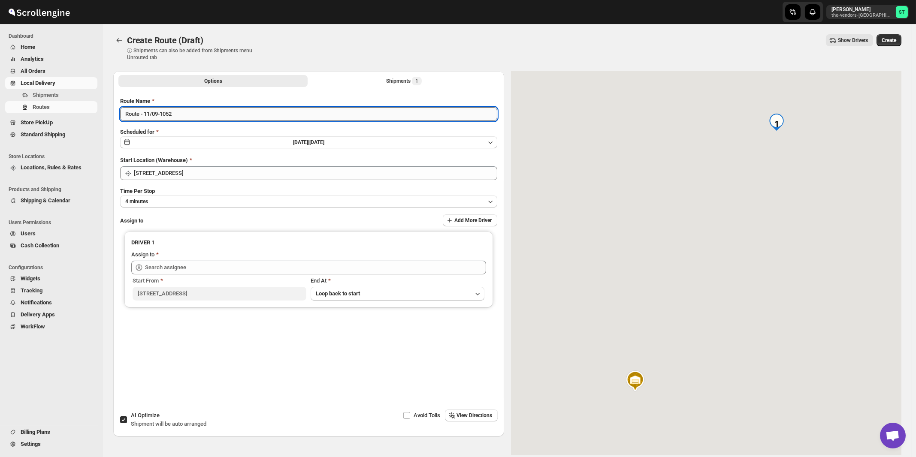
click at [239, 114] on input "Route - 11/09-1052" at bounding box center [308, 114] width 377 height 14
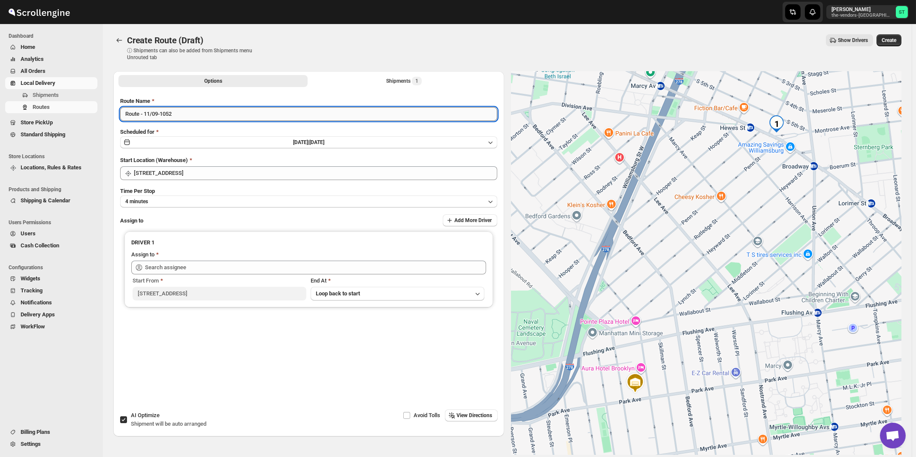
paste input "[PERSON_NAME]"
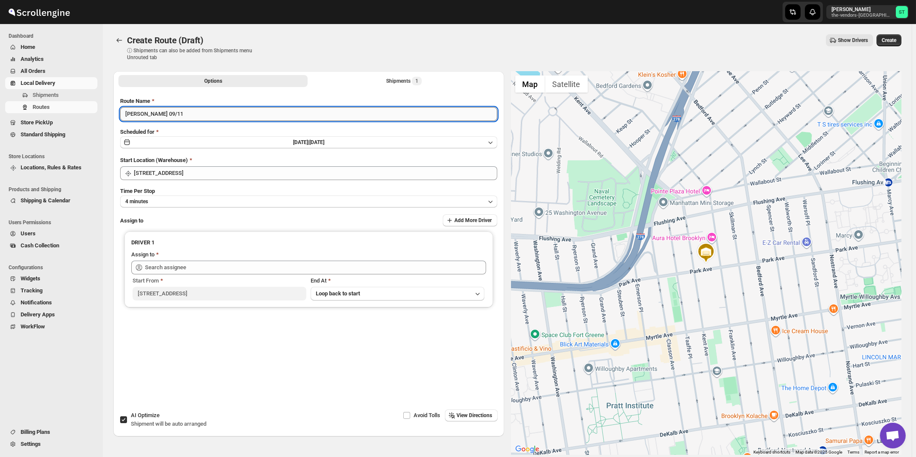
type input "[PERSON_NAME] 09/11"
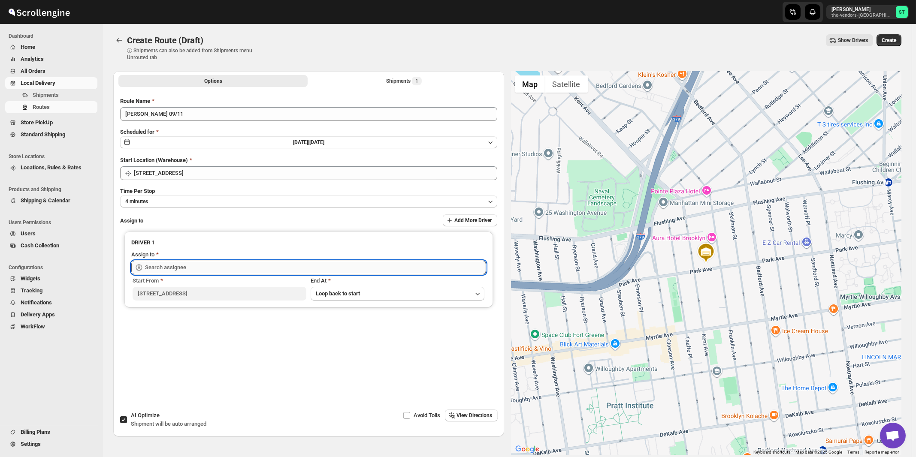
click at [201, 265] on input "text" at bounding box center [315, 268] width 341 height 14
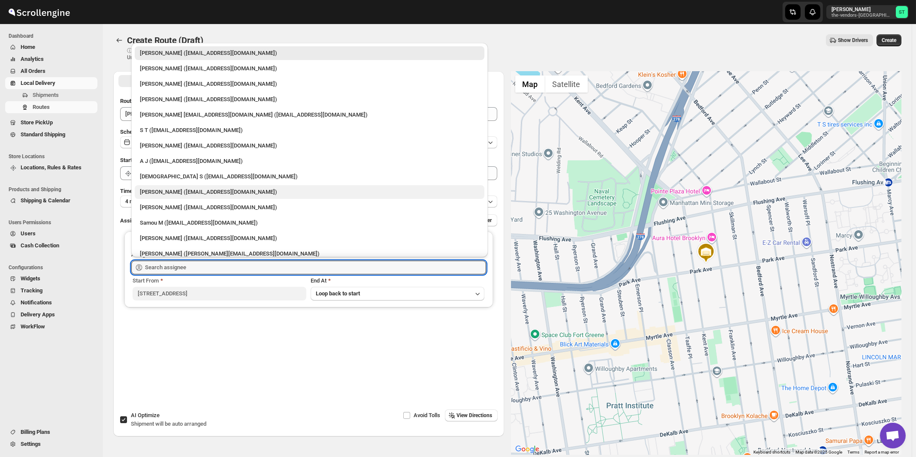
click at [190, 194] on div "[PERSON_NAME] ([EMAIL_ADDRESS][DOMAIN_NAME])" at bounding box center [309, 192] width 339 height 9
type input "[PERSON_NAME] ([EMAIL_ADDRESS][DOMAIN_NAME])"
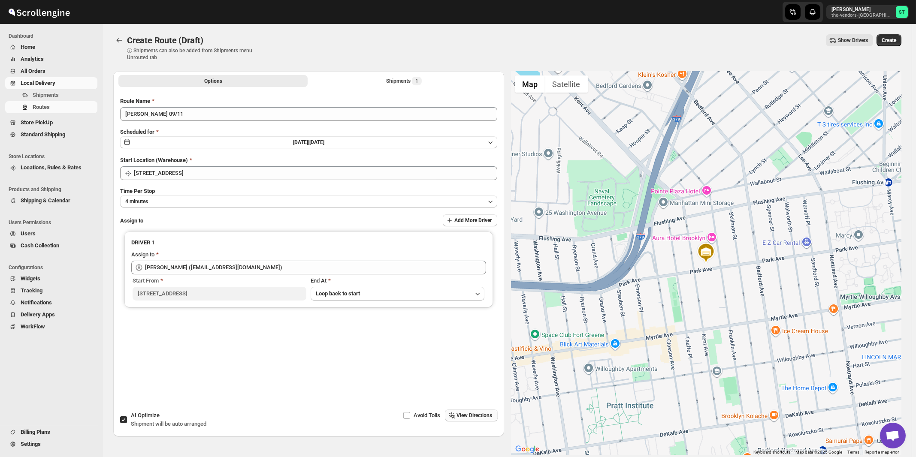
click at [465, 417] on span "View Directions" at bounding box center [475, 415] width 36 height 7
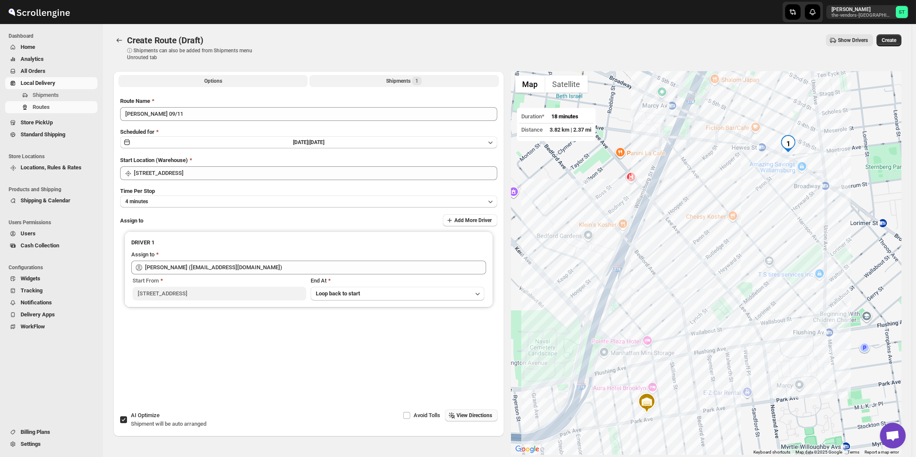
click at [407, 79] on div "Shipments 1" at bounding box center [404, 81] width 36 height 9
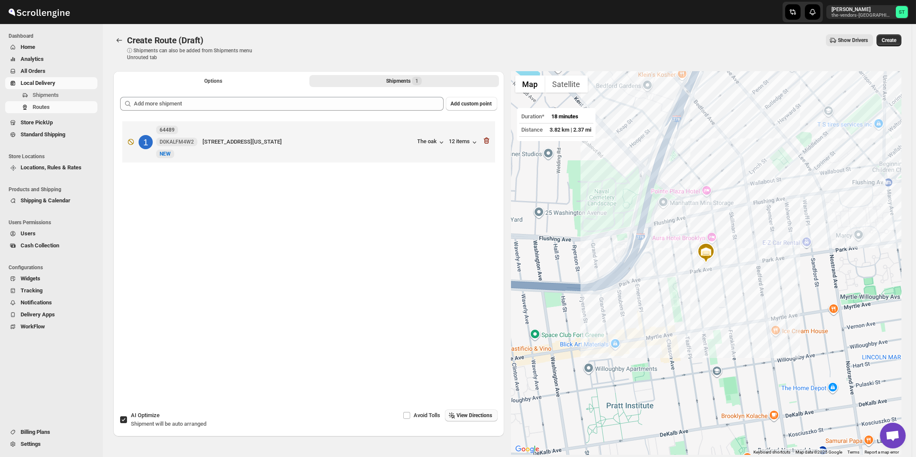
click at [153, 422] on span "Shipment will be auto arranged" at bounding box center [169, 424] width 76 height 6
click at [127, 422] on input "AI Optimize Shipment will be auto arranged" at bounding box center [123, 420] width 7 height 7
checkbox input "false"
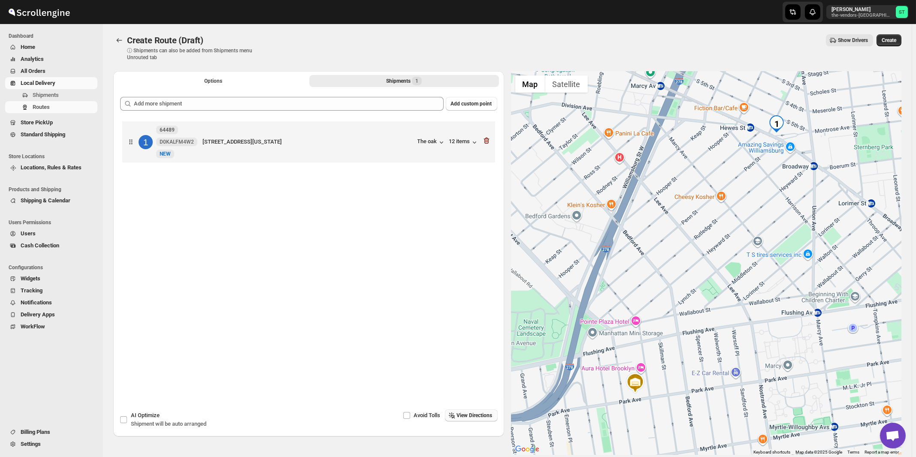
click at [478, 418] on span "View Directions" at bounding box center [475, 415] width 36 height 7
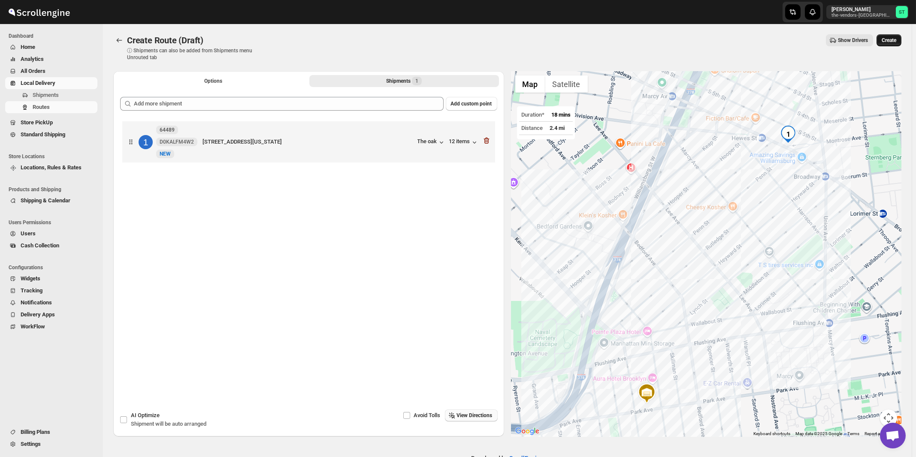
click at [892, 42] on span "Create" at bounding box center [889, 40] width 15 height 7
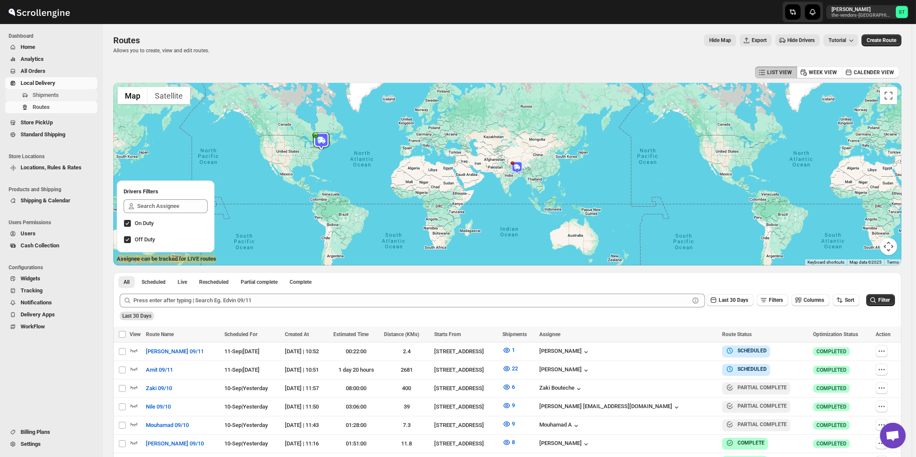
click at [37, 93] on span "Shipments" at bounding box center [46, 95] width 26 height 6
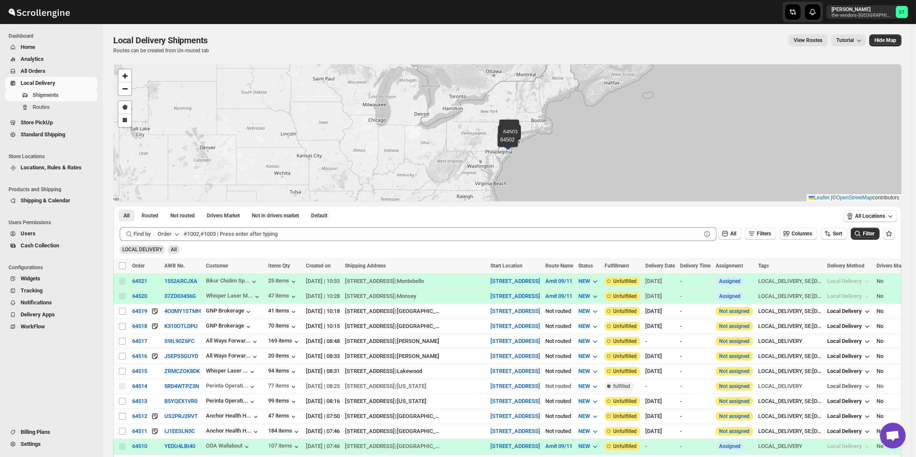
click at [172, 234] on div "Order" at bounding box center [164, 234] width 14 height 9
click at [171, 303] on button "Customer Name" at bounding box center [170, 298] width 45 height 14
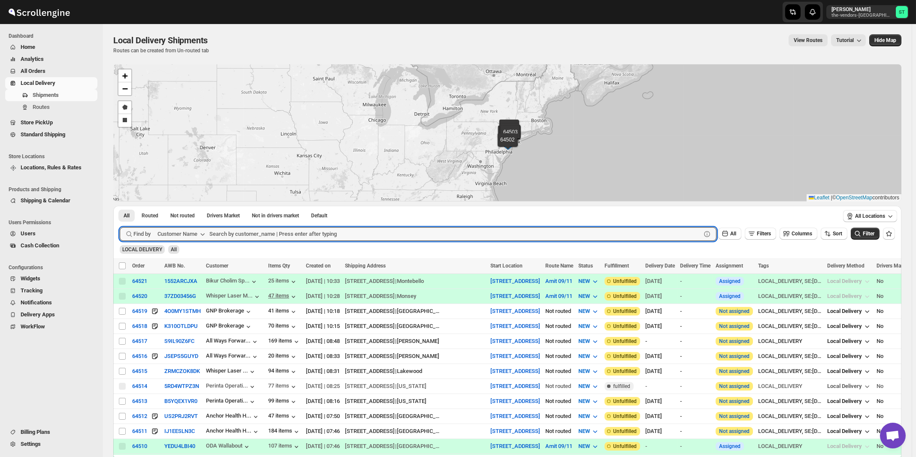
paste input "Yeled V'[PERSON_NAME] ECC Inc"
type input "Yeled V'[PERSON_NAME] ECC Inc"
click at [120, 206] on button "Submit" at bounding box center [132, 210] width 24 height 9
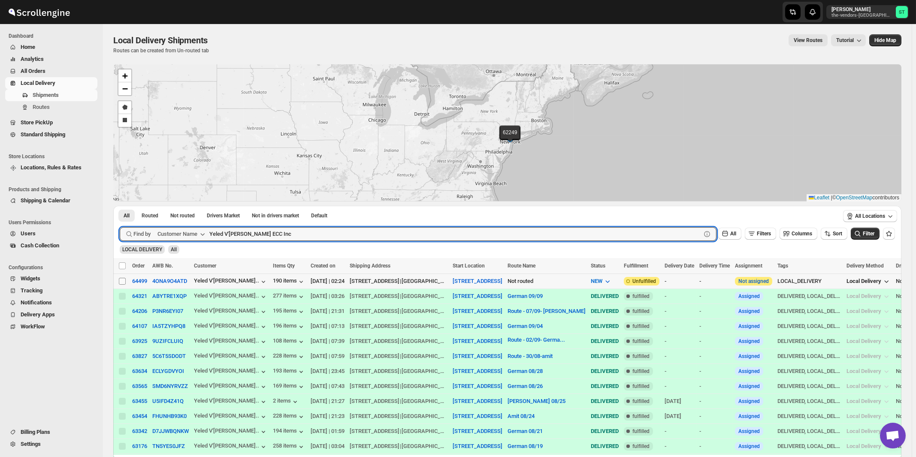
click at [119, 279] on input "Select shipment" at bounding box center [122, 281] width 7 height 7
checkbox input "true"
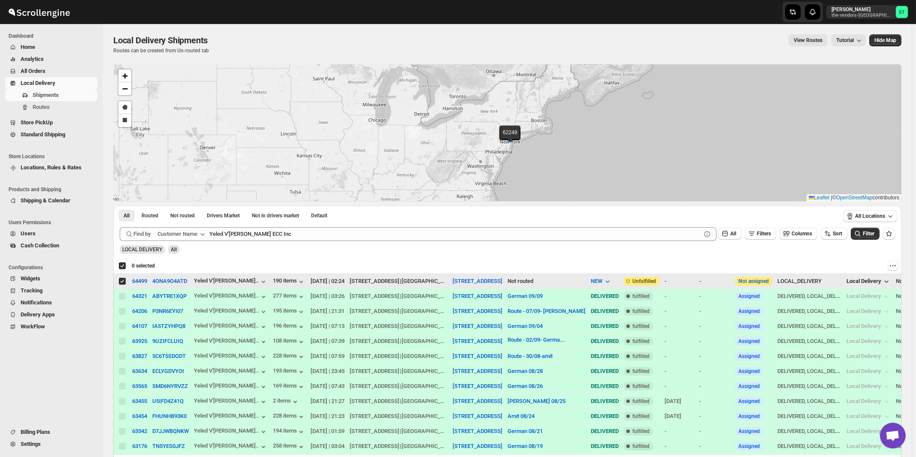
checkbox input "true"
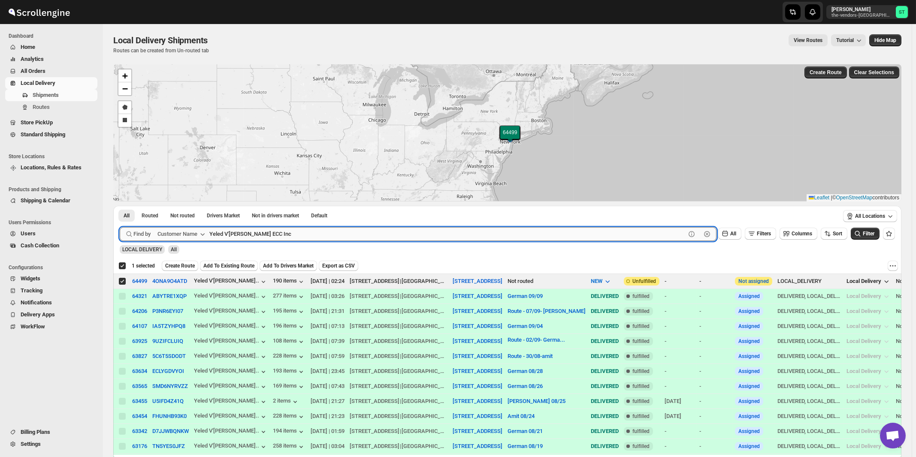
click at [283, 237] on input "Yeled V'[PERSON_NAME] ECC Inc" at bounding box center [447, 234] width 476 height 14
paste input "[GEOGRAPHIC_DATA]"
click at [120, 206] on button "Submit" at bounding box center [132, 210] width 24 height 9
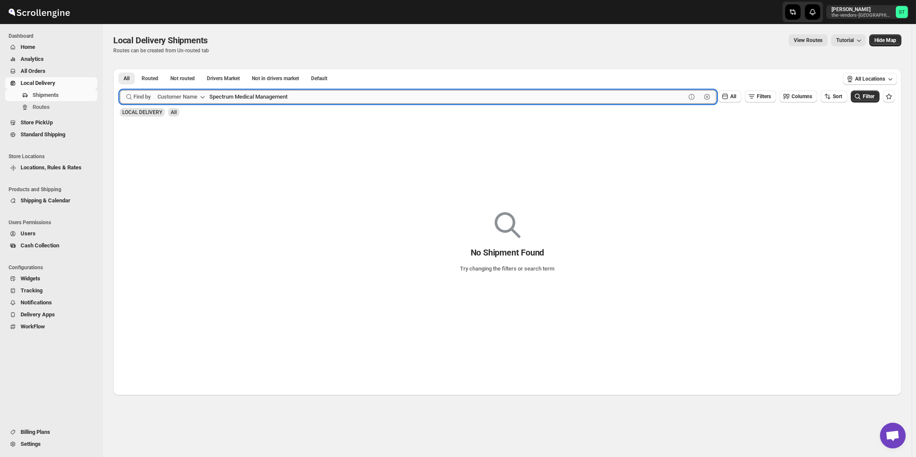
type input "Spectrum Medical Management"
click at [120, 69] on button "Submit" at bounding box center [132, 73] width 24 height 9
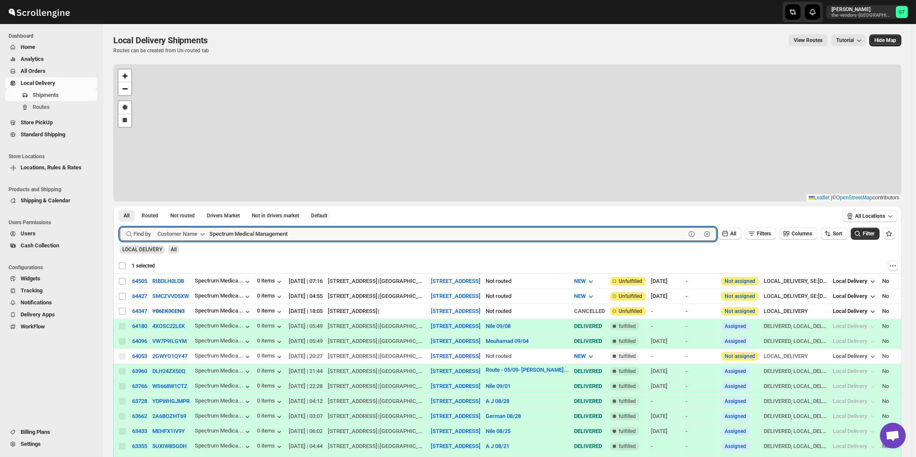
checkbox input "false"
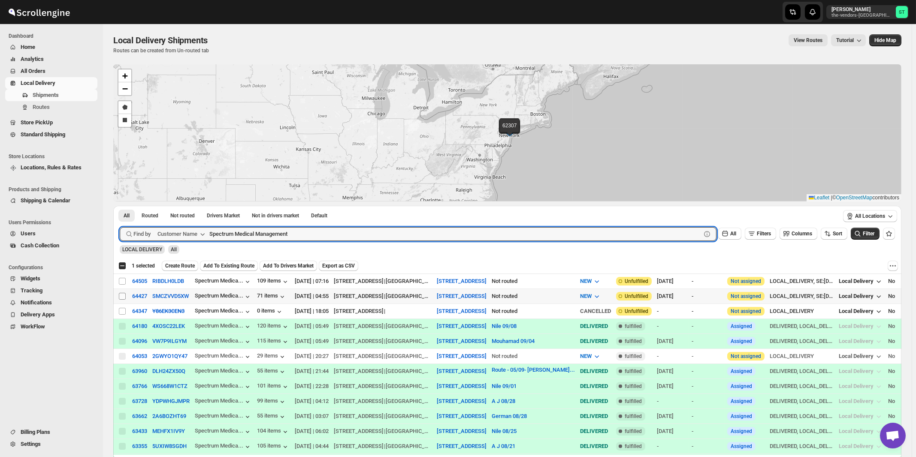
click at [121, 295] on input "Select shipment" at bounding box center [122, 296] width 7 height 7
checkbox input "true"
click at [375, 237] on input "Spectrum Medical Management" at bounding box center [447, 234] width 476 height 14
paste input "Tri State Fire Sprinklers"
type input "Tri State"
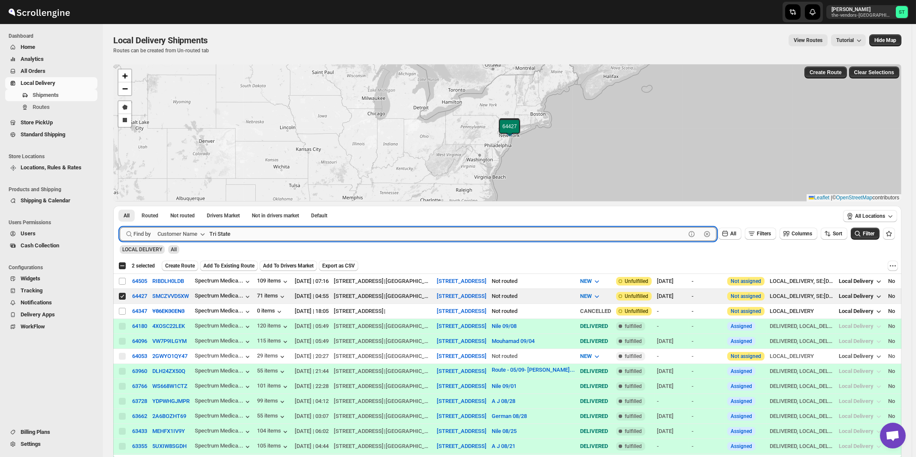
click at [120, 206] on button "Submit" at bounding box center [132, 210] width 24 height 9
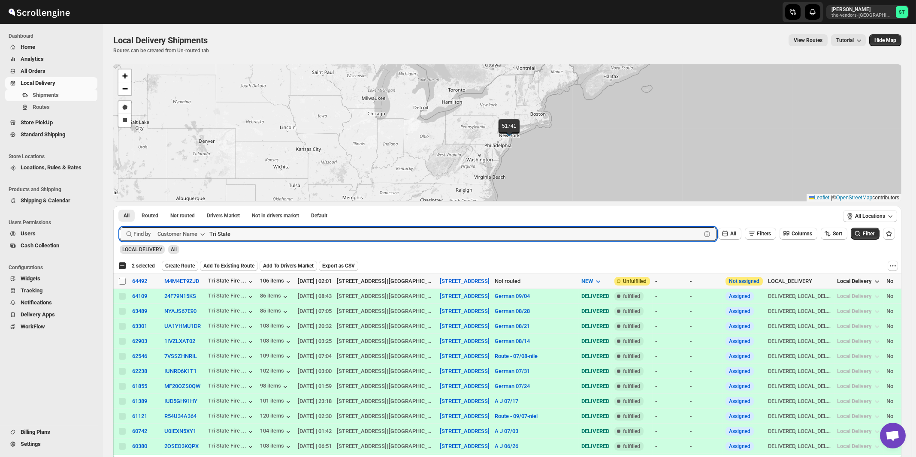
click at [122, 282] on input "Select shipment" at bounding box center [122, 281] width 7 height 7
checkbox input "true"
click at [299, 236] on input "Tri State" at bounding box center [447, 234] width 476 height 14
paste input "Advanced Care"
type input "Advanced Care"
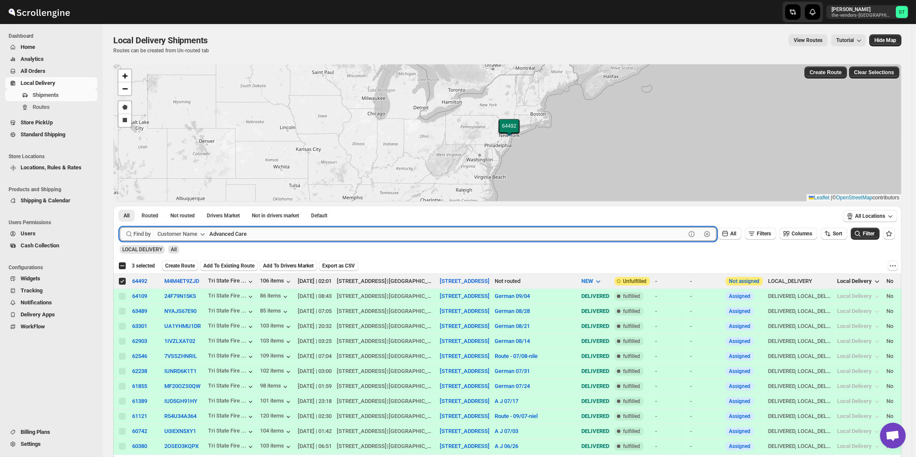
click at [120, 206] on button "Submit" at bounding box center [132, 210] width 24 height 9
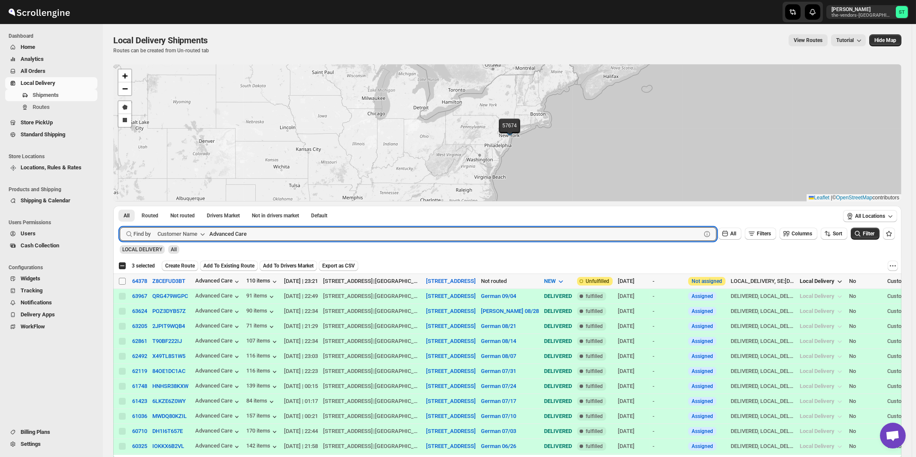
click at [122, 284] on input "Select shipment" at bounding box center [122, 281] width 7 height 7
checkbox input "true"
click at [361, 231] on input "Advanced Care" at bounding box center [447, 234] width 476 height 14
paste input "[PERSON_NAME]"
type input "[PERSON_NAME]"
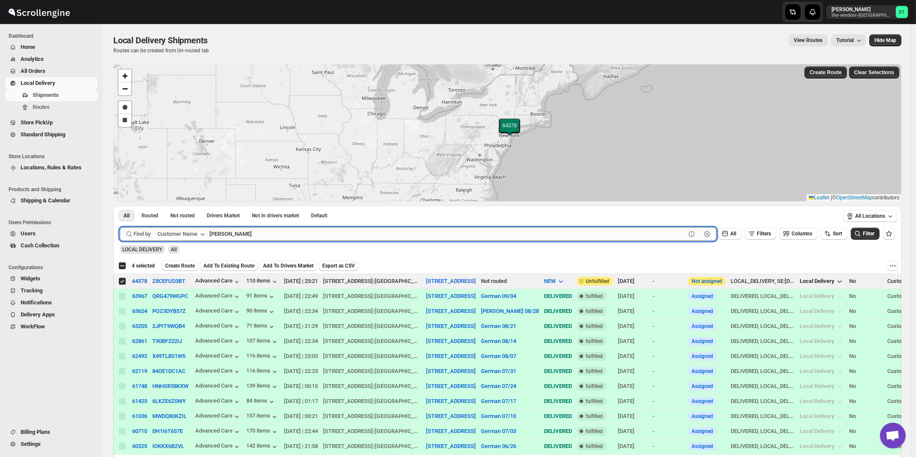
click at [120, 206] on button "Submit" at bounding box center [132, 210] width 24 height 9
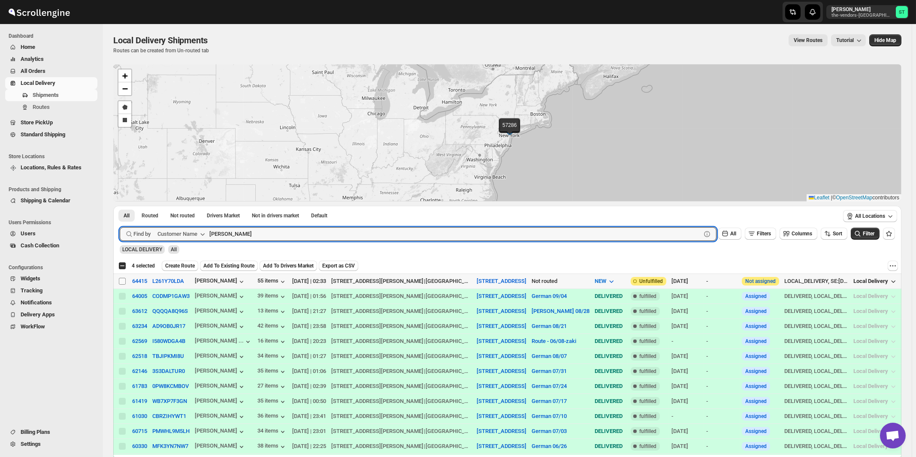
click at [123, 282] on input "Select shipment" at bounding box center [122, 281] width 7 height 7
checkbox input "true"
click at [332, 235] on input "[PERSON_NAME]" at bounding box center [447, 234] width 476 height 14
paste input "Twin Group"
type input "Twin Group"
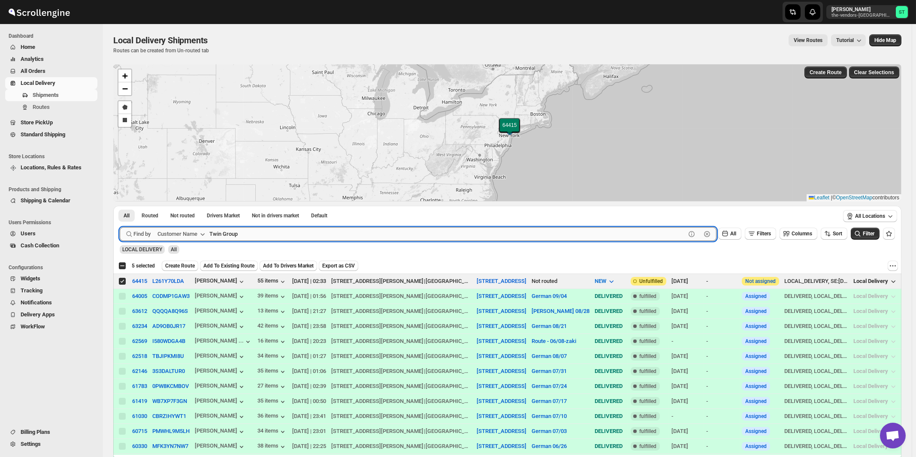
click at [120, 206] on button "Submit" at bounding box center [132, 210] width 24 height 9
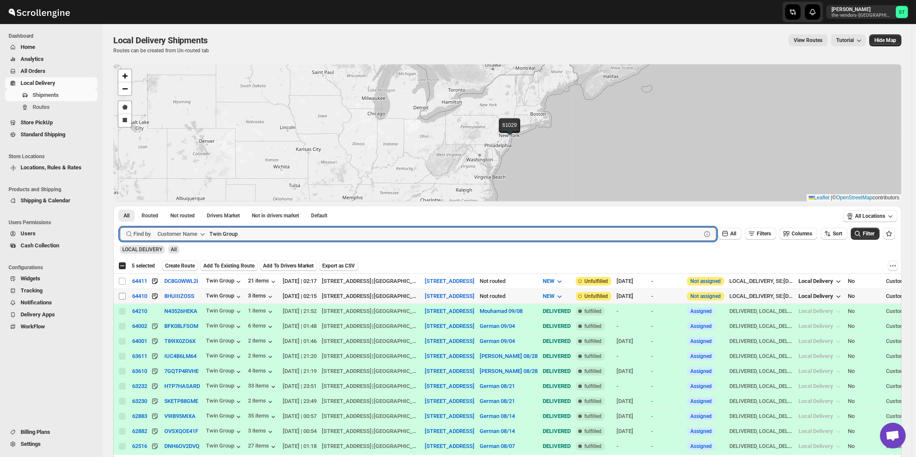
click at [121, 297] on input "Select shipment" at bounding box center [122, 296] width 7 height 7
checkbox input "true"
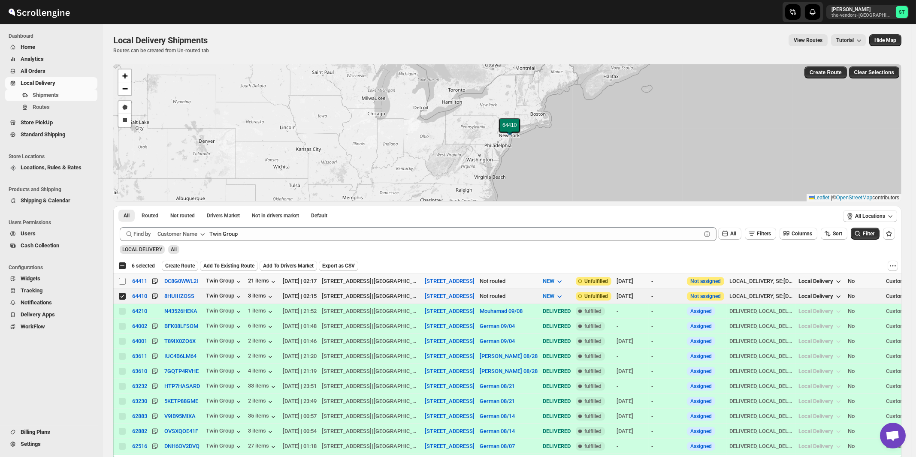
click at [122, 280] on input "Select shipment" at bounding box center [122, 281] width 7 height 7
checkbox input "true"
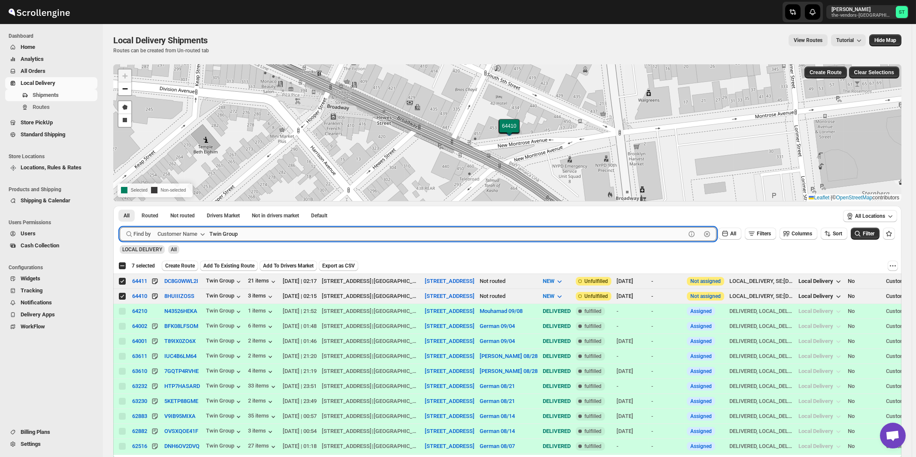
click at [381, 234] on input "Twin Group" at bounding box center [447, 234] width 476 height 14
paste input "Y&Y Realty"
type input "Y&Y Realty Group"
click at [120, 206] on button "Submit" at bounding box center [132, 210] width 24 height 9
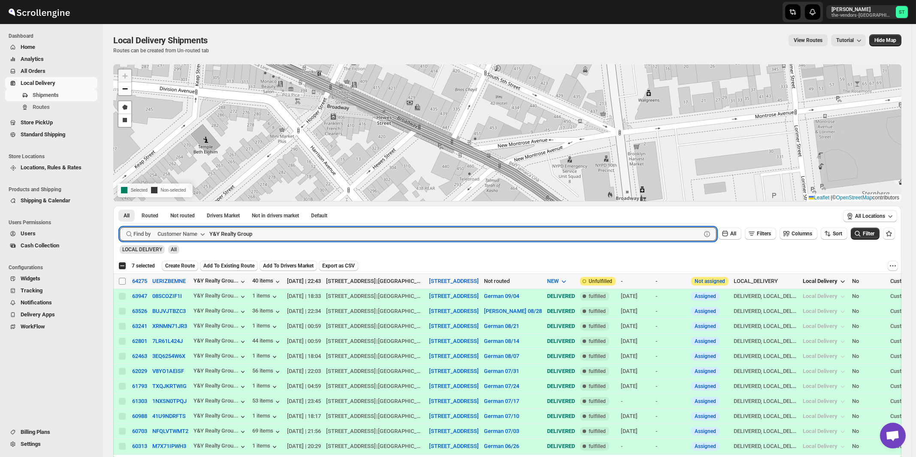
click at [121, 280] on input "Select shipment" at bounding box center [122, 281] width 7 height 7
checkbox input "true"
click at [432, 230] on input "Y&Y Realty Group" at bounding box center [447, 234] width 476 height 14
paste input "Hamaspik Of Kings County [GEOGRAPHIC_DATA]"
type input "Hamaspik Of Kings"
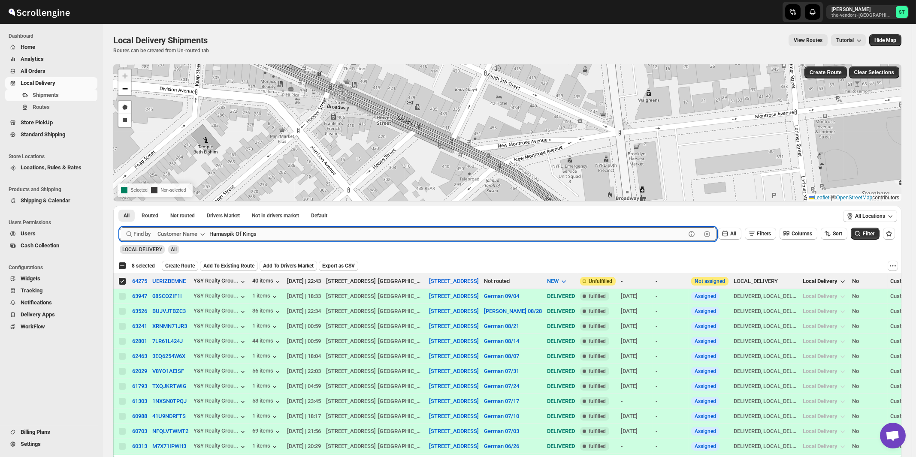
click at [120, 206] on button "Submit" at bounding box center [132, 210] width 24 height 9
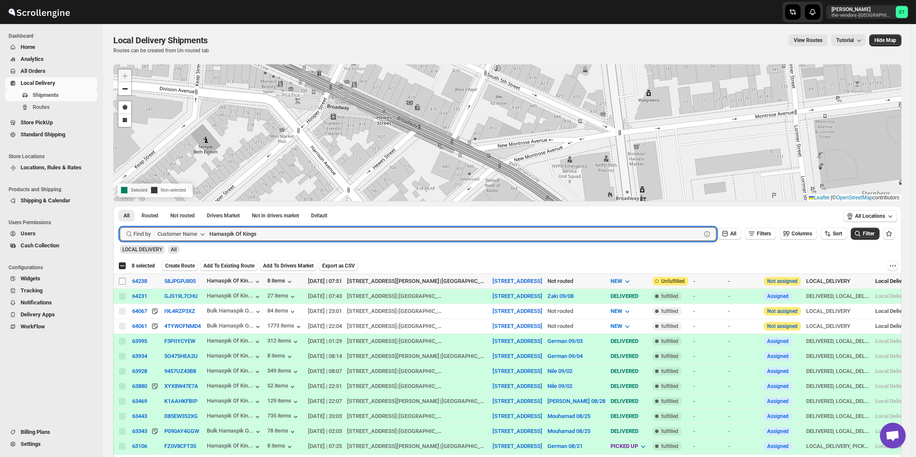
click at [122, 282] on input "Select shipment" at bounding box center [122, 281] width 7 height 7
checkbox input "true"
click at [301, 236] on input "Hamaspik Of Kings" at bounding box center [447, 234] width 476 height 14
paste input "EZ Filling NY"
click at [120, 206] on button "Submit" at bounding box center [132, 210] width 24 height 9
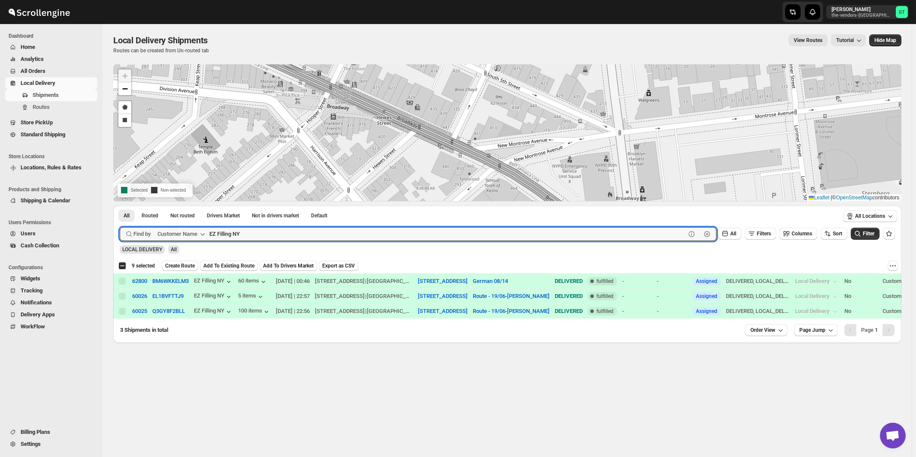
paste input "GNP Brokerage"
type input "GNP"
click at [120, 206] on button "Submit" at bounding box center [132, 210] width 24 height 9
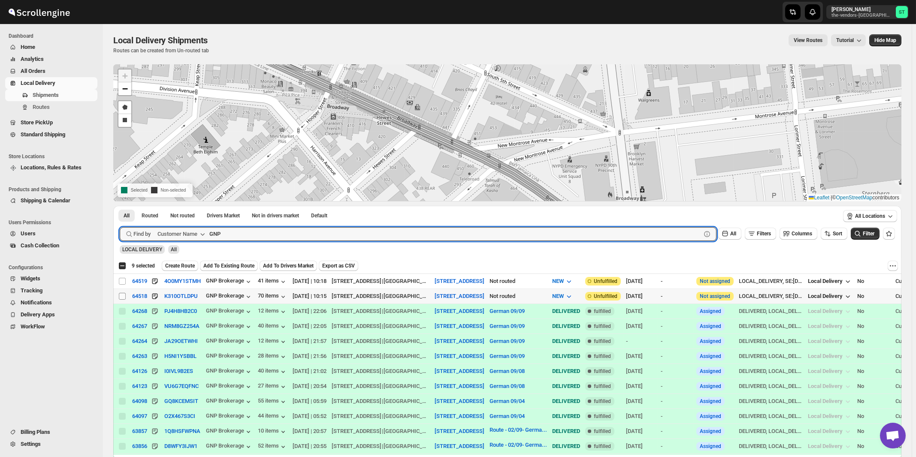
click at [123, 296] on input "Select shipment" at bounding box center [122, 296] width 7 height 7
checkbox input "true"
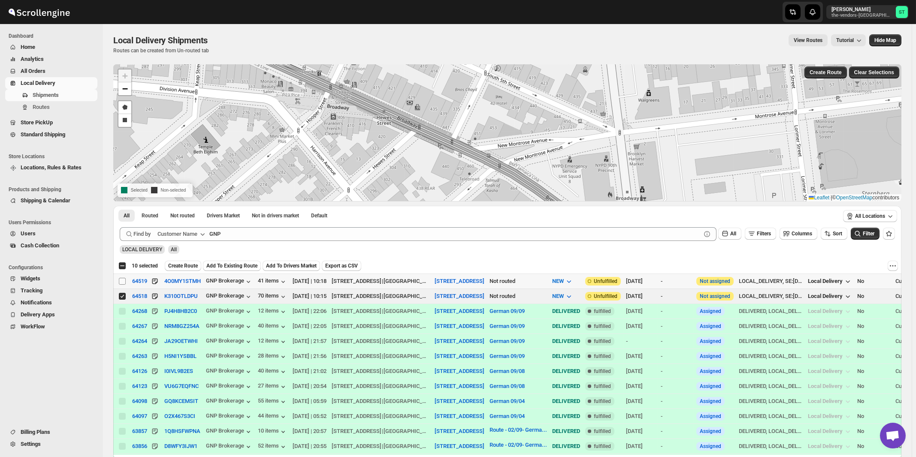
click at [121, 281] on input "Select shipment" at bounding box center [122, 281] width 7 height 7
checkbox input "true"
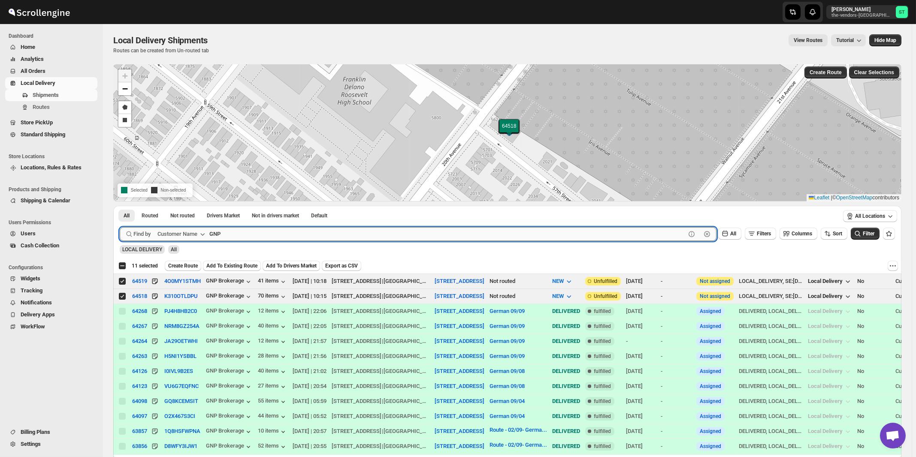
click at [300, 229] on input "GNP" at bounding box center [447, 234] width 476 height 14
paste input "Tudelu"
type input "Tudelu"
click at [120, 206] on button "Submit" at bounding box center [132, 210] width 24 height 9
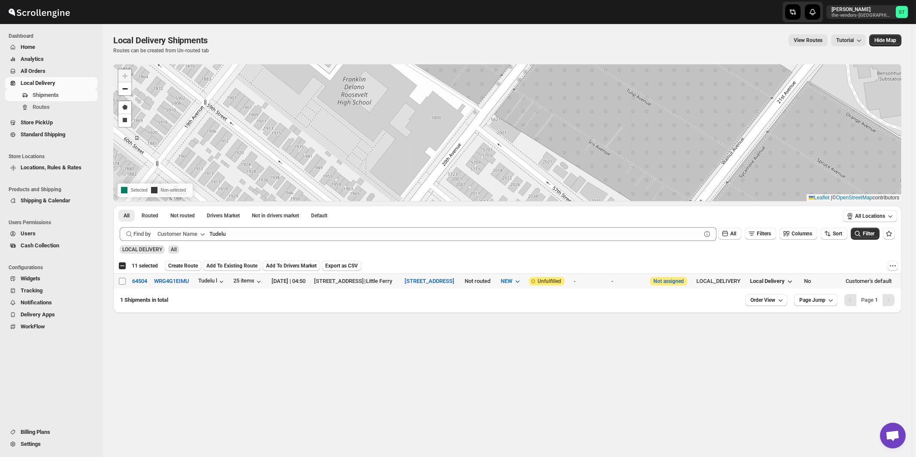
click at [123, 280] on input "Select shipment" at bounding box center [122, 281] width 7 height 7
checkbox input "true"
click at [193, 266] on span "Create Route" at bounding box center [183, 266] width 30 height 7
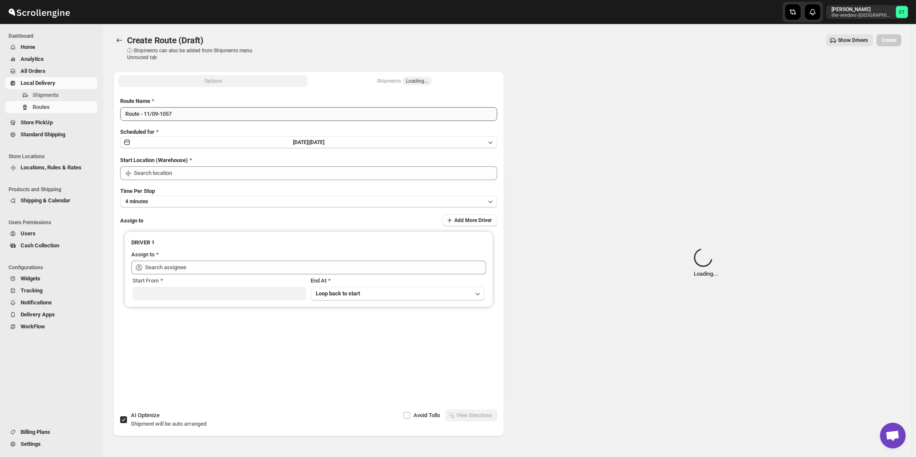
type input "[STREET_ADDRESS]"
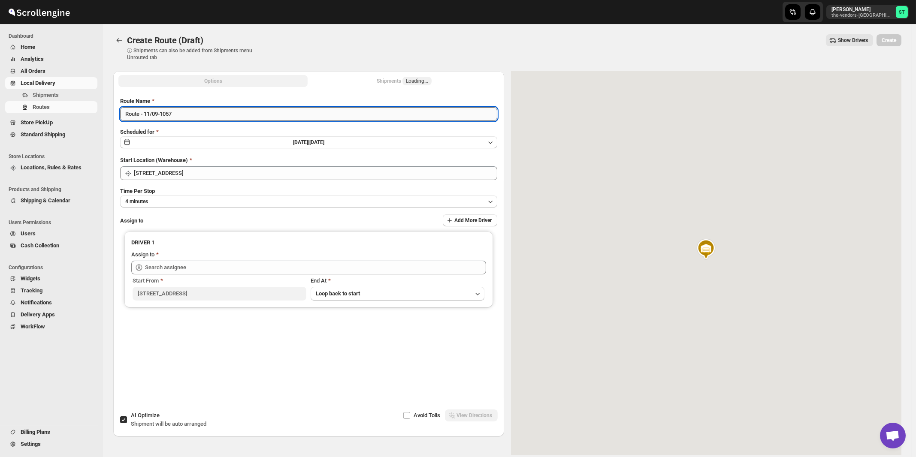
click at [279, 114] on input "Route - 11/09-1057" at bounding box center [308, 114] width 377 height 14
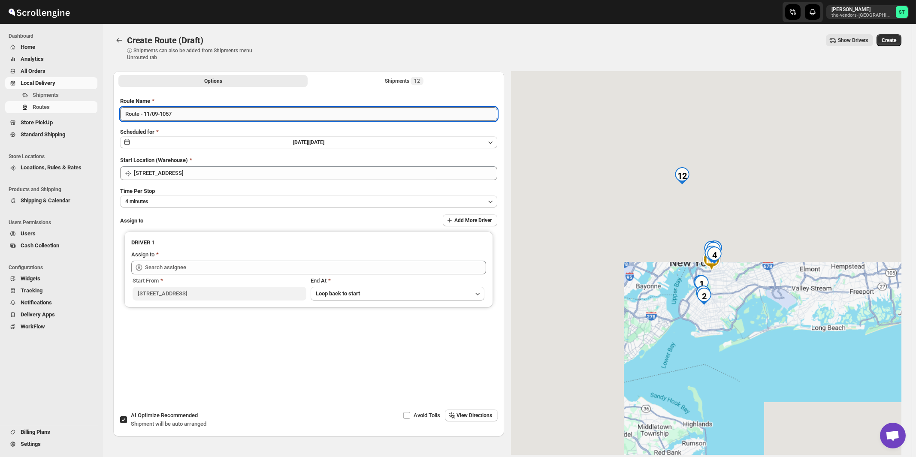
paste input "German"
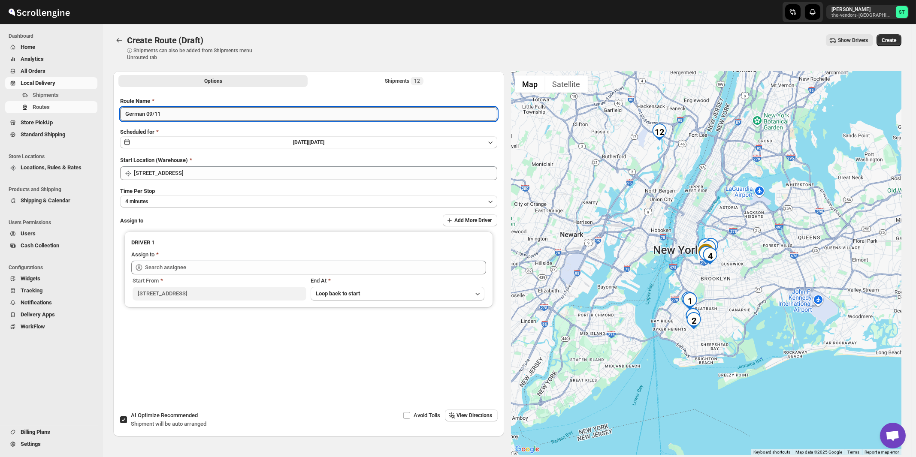
type input "German 09/11"
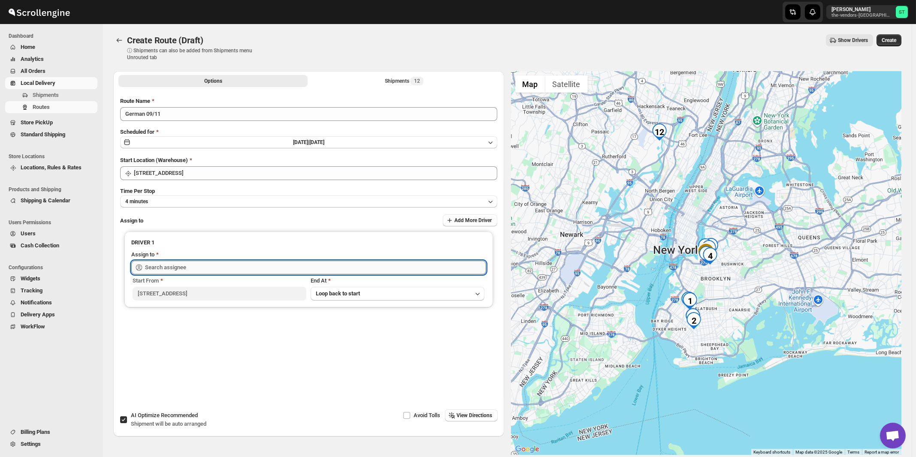
click at [242, 262] on input "text" at bounding box center [315, 268] width 341 height 14
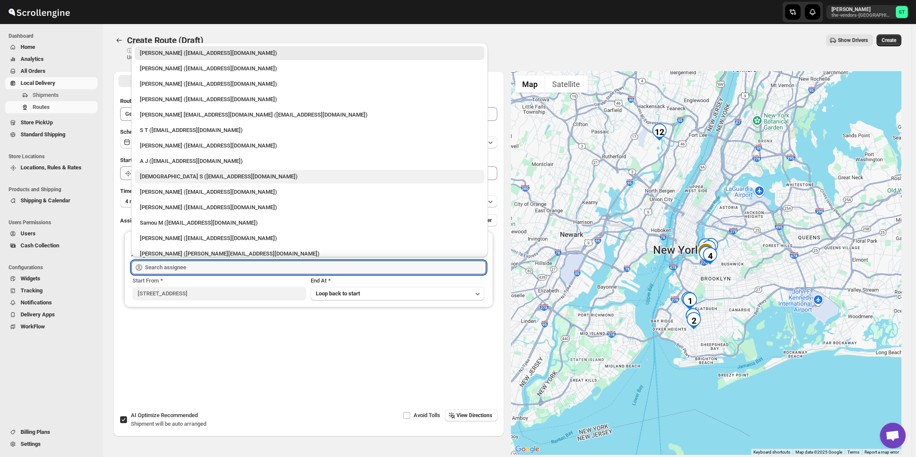
click at [171, 176] on div "[DEMOGRAPHIC_DATA] S ([EMAIL_ADDRESS][DOMAIN_NAME])" at bounding box center [309, 176] width 339 height 9
type input "[DEMOGRAPHIC_DATA] S ([EMAIL_ADDRESS][DOMAIN_NAME])"
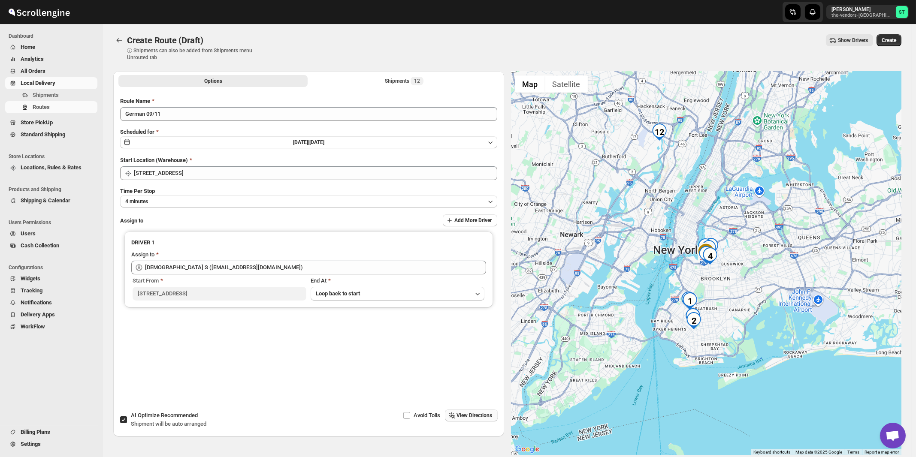
click at [475, 417] on span "View Directions" at bounding box center [475, 415] width 36 height 7
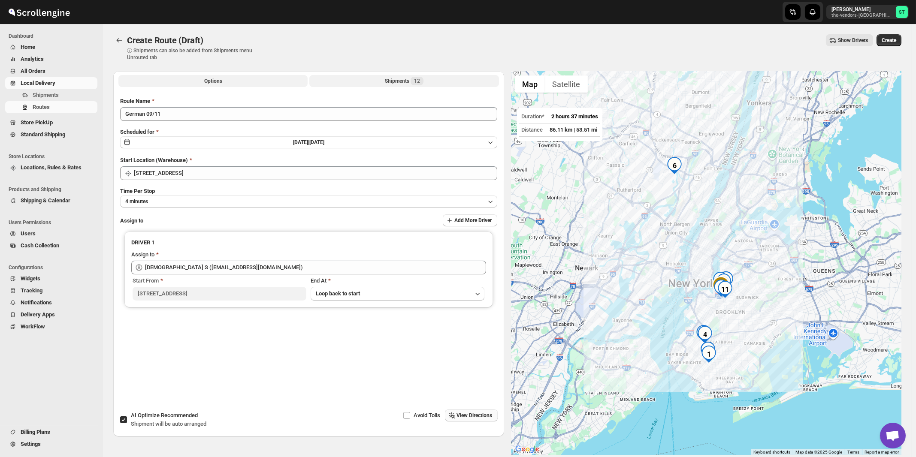
click at [414, 85] on span "12" at bounding box center [417, 81] width 13 height 9
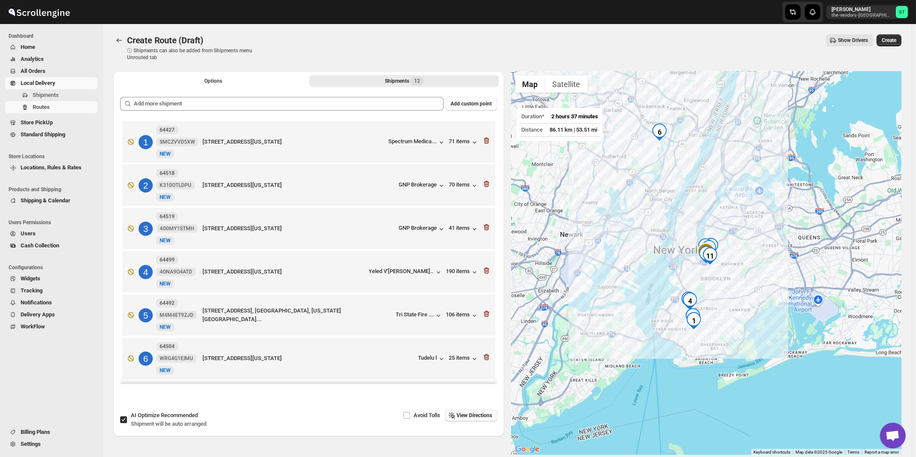
click at [174, 422] on span "Shipment will be auto arranged" at bounding box center [169, 424] width 76 height 6
click at [127, 422] on input "AI Optimize Recommended Shipment will be auto arranged" at bounding box center [123, 420] width 7 height 7
checkbox input "false"
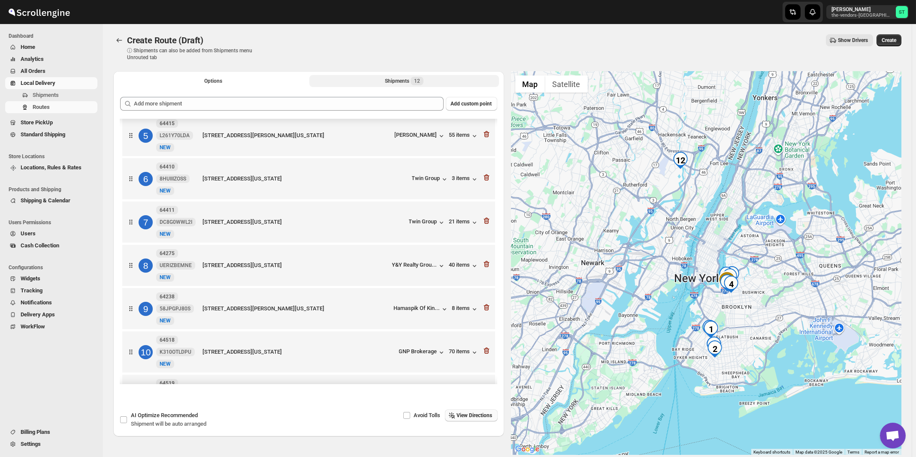
scroll to position [230, 0]
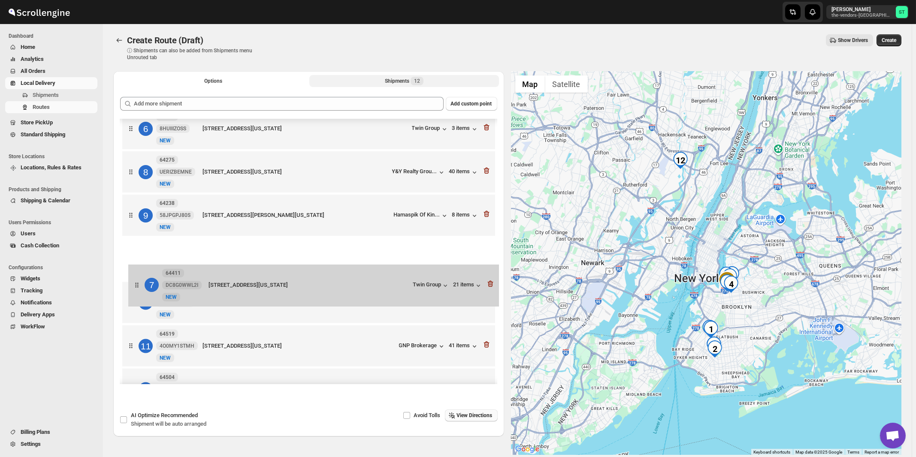
drag, startPoint x: 388, startPoint y: 184, endPoint x: 394, endPoint y: 296, distance: 112.1
click at [394, 296] on div "1 64499 4ONA9O4ATD [GEOGRAPHIC_DATA][STREET_ADDRESS][US_STATE] Yeled V'[PERSON_…" at bounding box center [308, 151] width 377 height 525
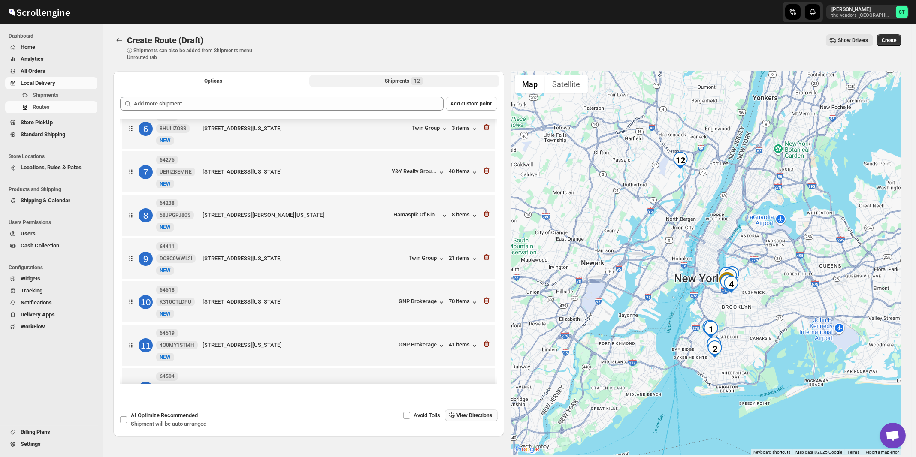
drag, startPoint x: 387, startPoint y: 275, endPoint x: 389, endPoint y: 271, distance: 4.4
click at [387, 275] on div "9 64411 DC8G0WWL2I New NEW [STREET_ADDRESS][US_STATE] Twin Group 21 items" at bounding box center [307, 257] width 368 height 36
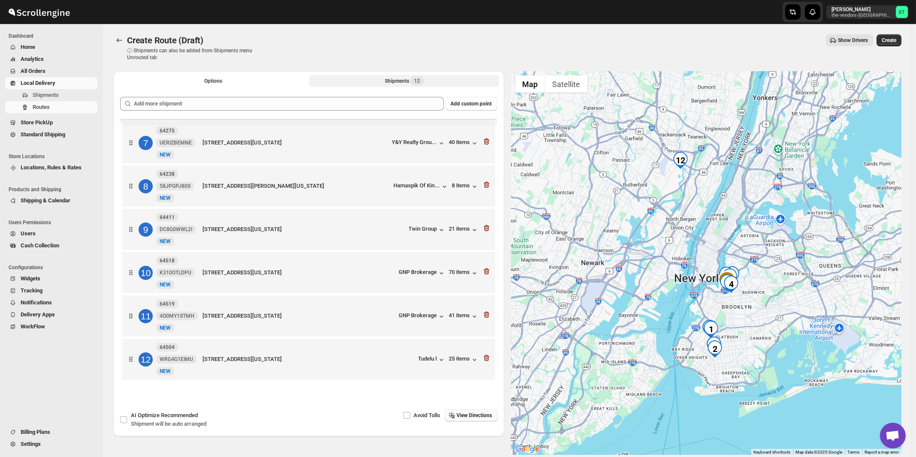
scroll to position [267, 0]
click at [475, 418] on span "View Directions" at bounding box center [475, 415] width 36 height 7
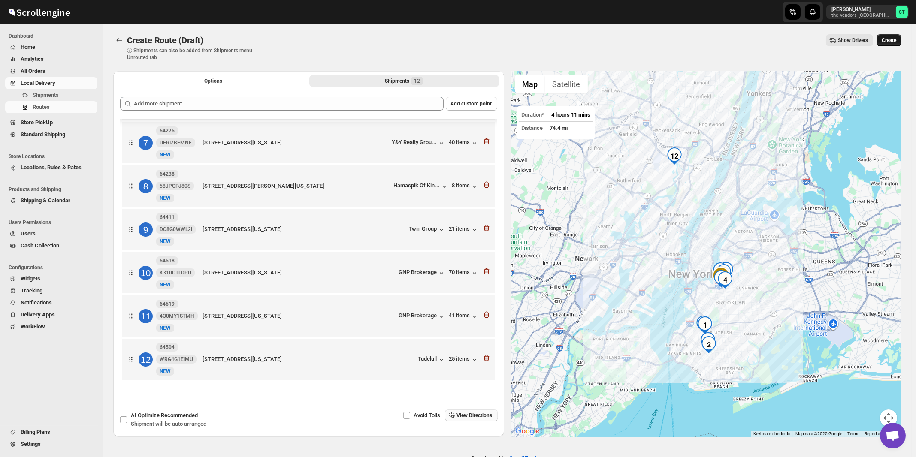
click at [892, 42] on span "Create" at bounding box center [889, 40] width 15 height 7
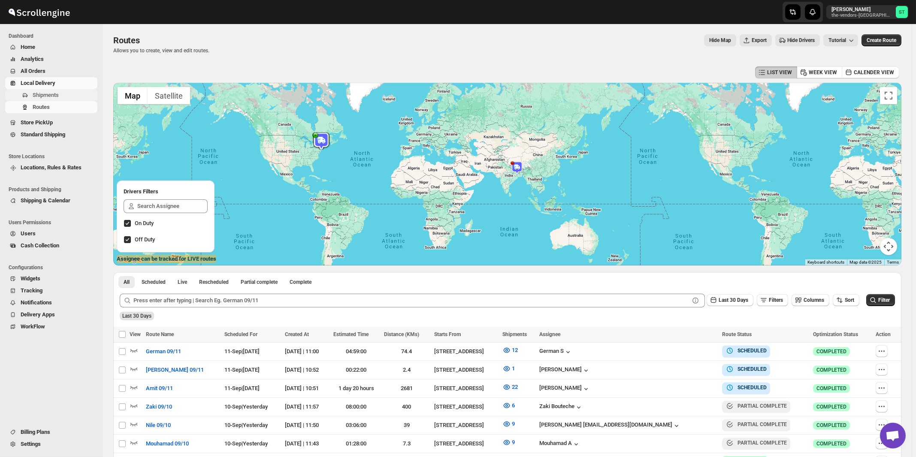
click at [48, 94] on span "Shipments" at bounding box center [46, 95] width 26 height 6
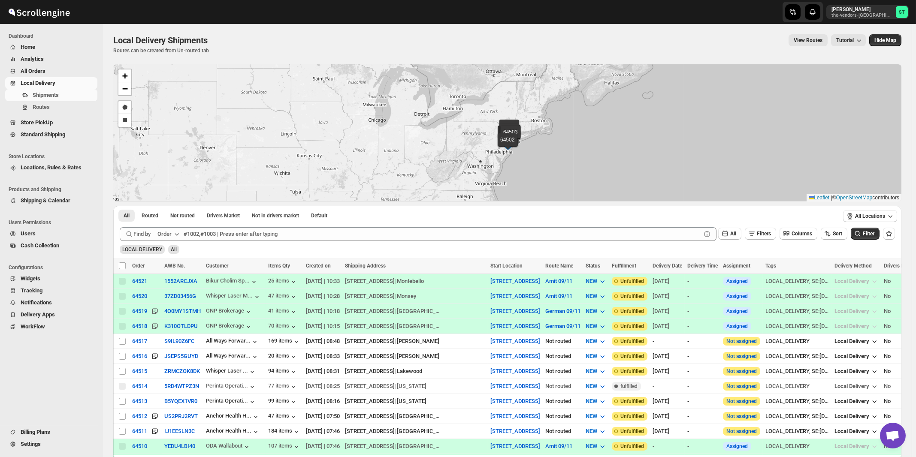
click at [167, 234] on div "Order" at bounding box center [164, 234] width 14 height 9
click at [168, 299] on div "Customer Name" at bounding box center [169, 298] width 39 height 9
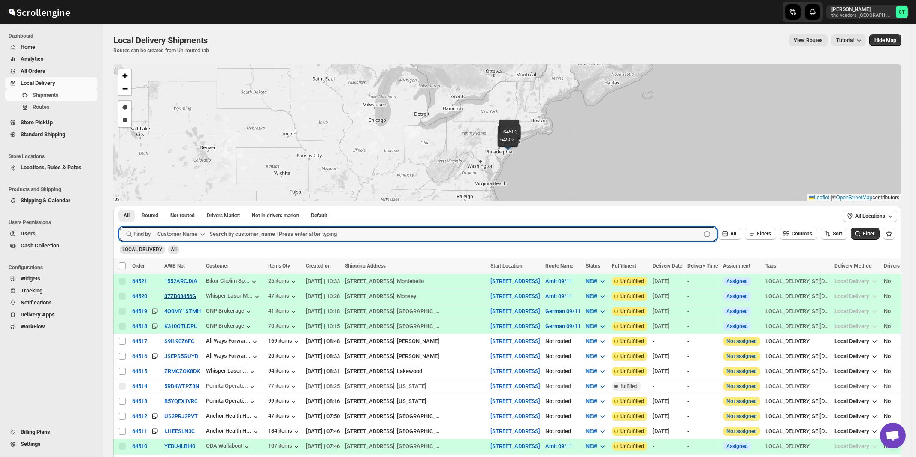
paste input "Corner Hardware & Print Ctr."
type input "Corner Hardware & Print Ctr."
click at [120, 206] on button "Submit" at bounding box center [132, 210] width 24 height 9
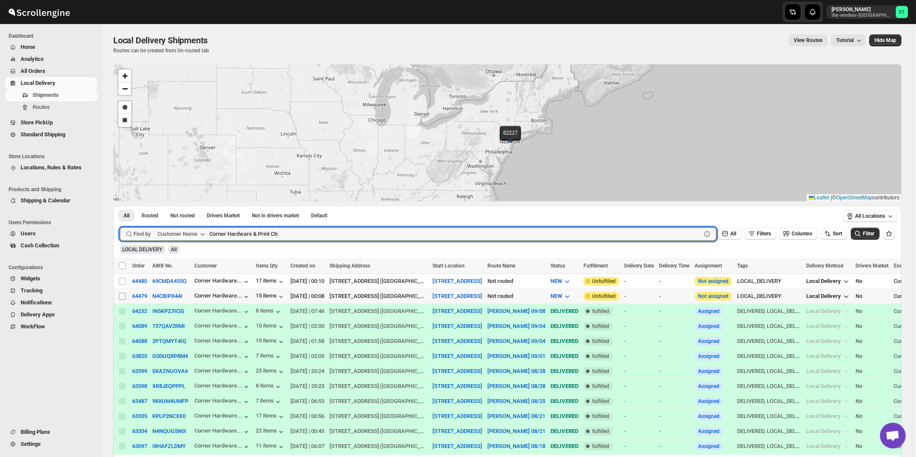
click at [122, 296] on input "Select shipment" at bounding box center [122, 296] width 7 height 7
checkbox input "true"
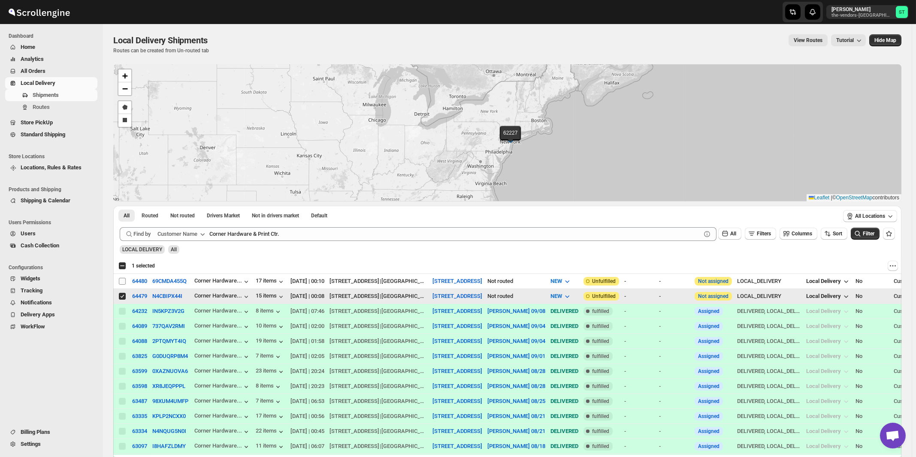
click at [122, 283] on input "Select shipment" at bounding box center [122, 281] width 7 height 7
checkbox input "true"
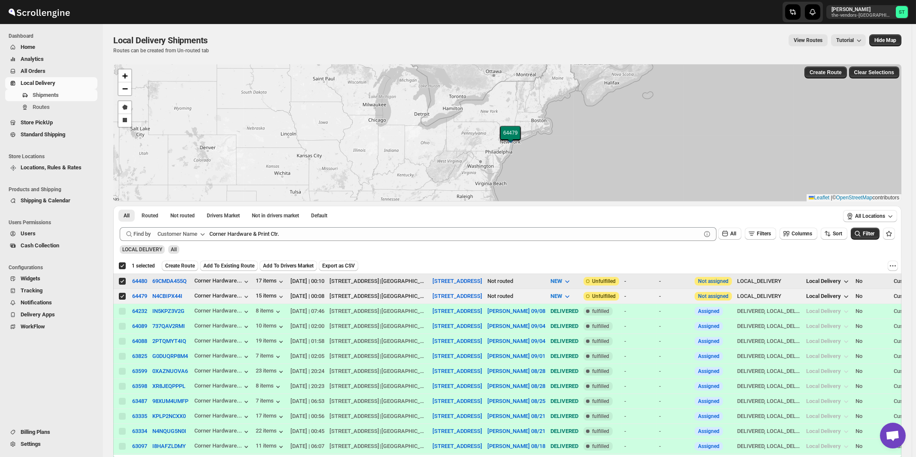
checkbox input "true"
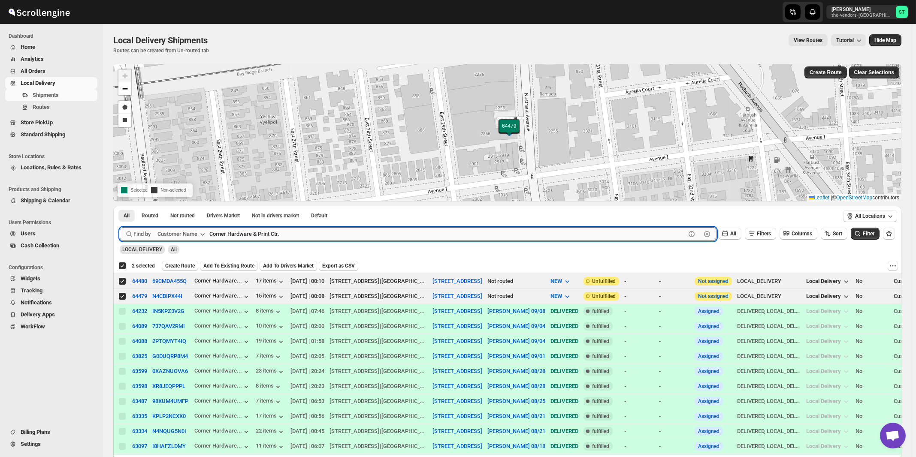
click at [315, 235] on input "Corner Hardware & Print Ctr." at bounding box center [447, 234] width 476 height 14
paste input "Dialog Marketing [GEOGRAPHIC_DATA]"
type input "Dialog Marketing [GEOGRAPHIC_DATA]"
click at [120, 206] on button "Submit" at bounding box center [132, 210] width 24 height 9
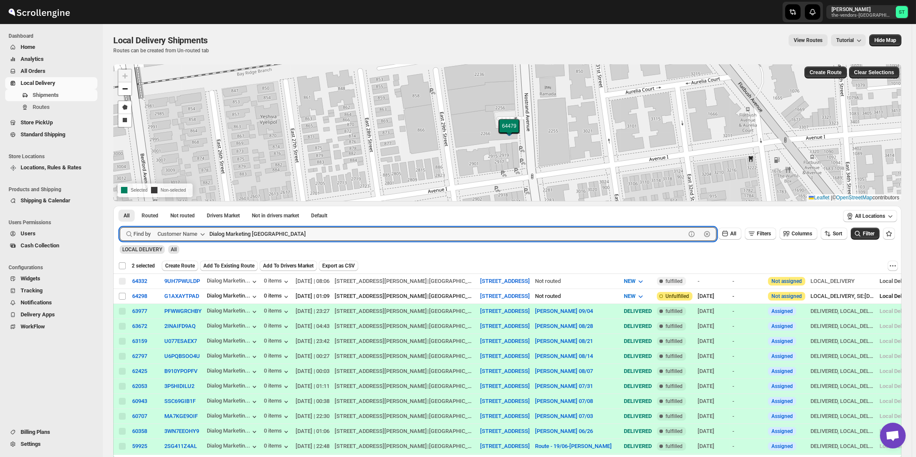
checkbox input "false"
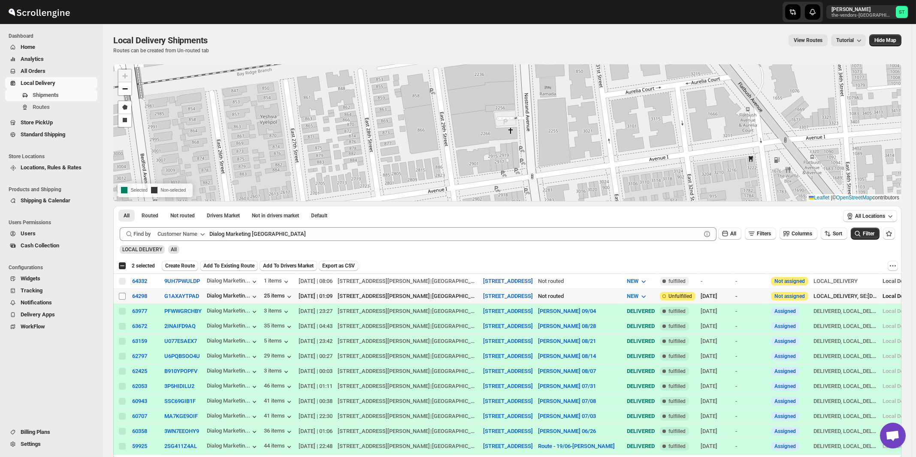
click at [122, 296] on input "Select shipment" at bounding box center [122, 296] width 7 height 7
checkbox input "true"
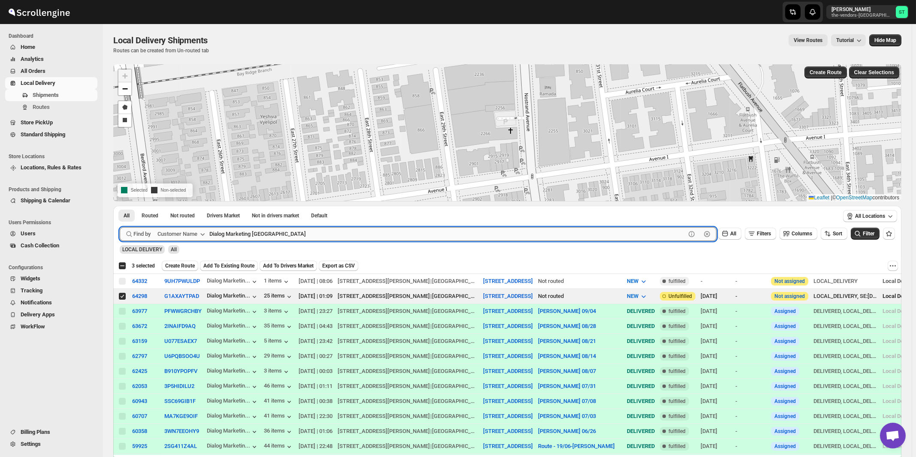
click at [312, 235] on input "Dialog Marketing [GEOGRAPHIC_DATA]" at bounding box center [447, 234] width 476 height 14
paste input "Funding Nexus"
type input "Funding Nexus"
click at [120, 206] on button "Submit" at bounding box center [132, 210] width 24 height 9
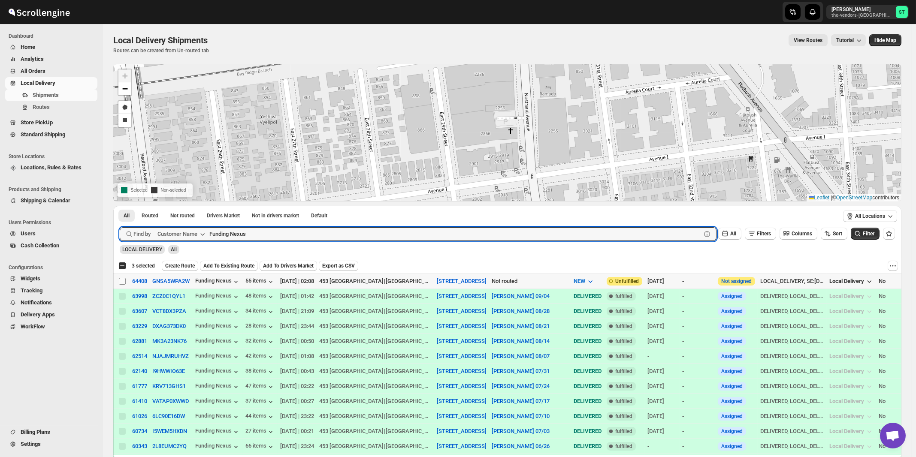
click at [123, 281] on input "Select shipment" at bounding box center [122, 281] width 7 height 7
checkbox input "true"
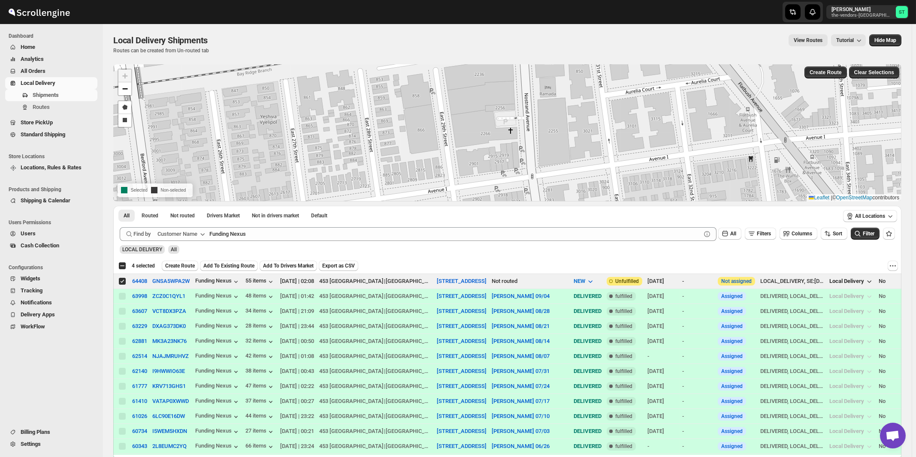
click at [284, 227] on div "All Routed Not routed Drivers Market Not in drivers market Default More Filters…" at bounding box center [476, 216] width 726 height 21
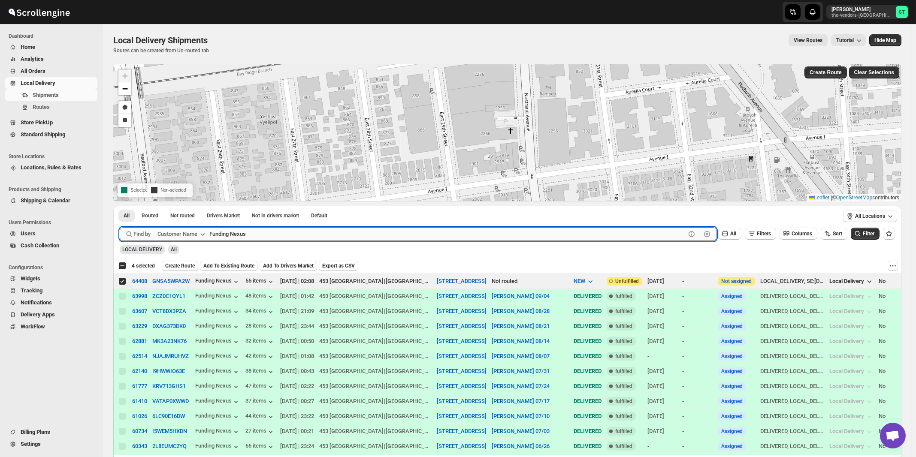
click at [281, 235] on input "Funding Nexus" at bounding box center [447, 234] width 476 height 14
paste input "Hospitality Opening"
type input "Hospitality Openings"
click at [120, 206] on button "Submit" at bounding box center [132, 210] width 24 height 9
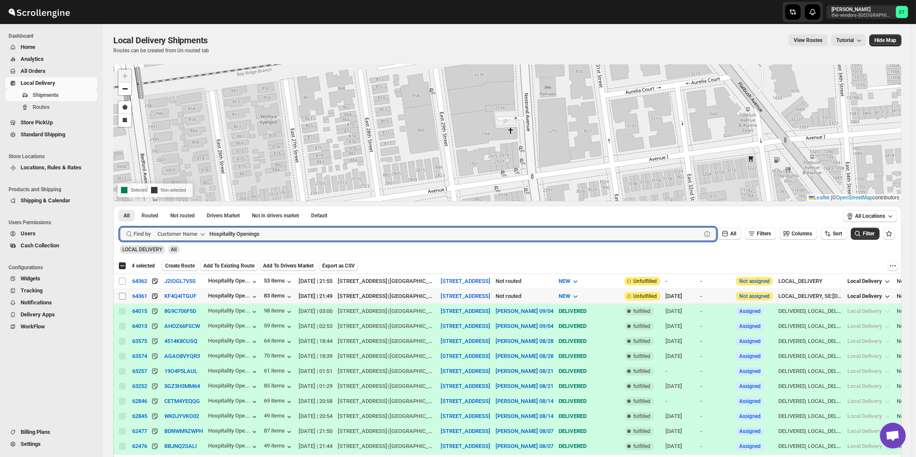
click at [124, 296] on input "Select shipment" at bounding box center [122, 296] width 7 height 7
checkbox input "true"
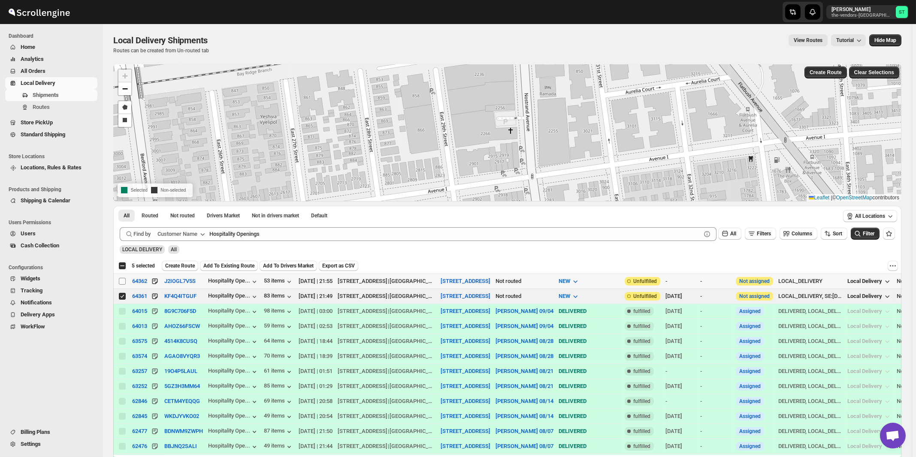
click at [123, 280] on input "Select shipment" at bounding box center [122, 281] width 7 height 7
checkbox input "true"
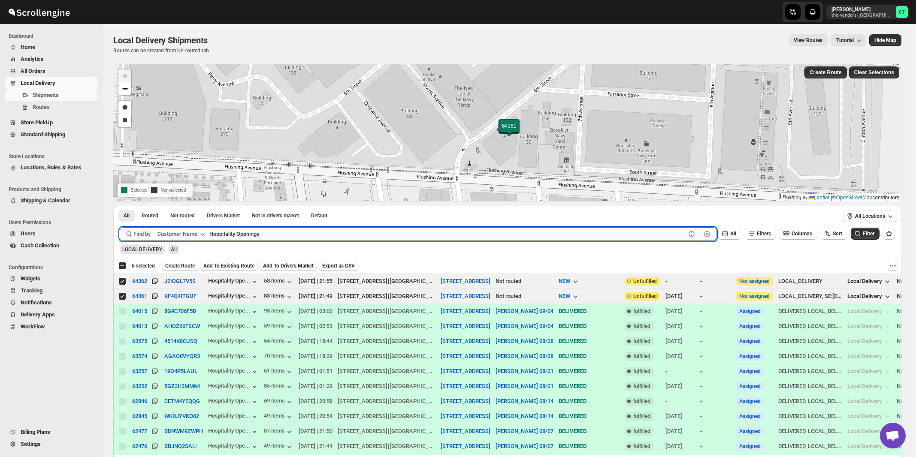
click at [325, 233] on input "Hospitality Openings" at bounding box center [447, 234] width 476 height 14
paste input "Smart Cafe Anchor Health Homecare Services Inc"
type input "Smart Cafe Anchor Health Homecare Services Inc"
click at [120, 206] on button "Submit" at bounding box center [132, 210] width 24 height 9
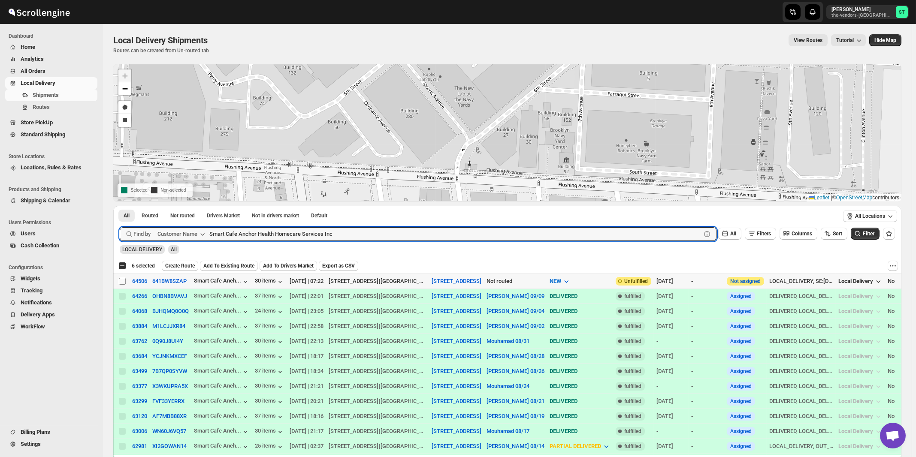
click at [120, 281] on input "Select shipment" at bounding box center [122, 281] width 7 height 7
checkbox input "true"
click at [348, 235] on input "Smart Cafe Anchor Health Homecare Services Inc" at bounding box center [447, 234] width 476 height 14
paste input "The Vendors - [PERSON_NAME]"
type input "The Vendors - [PERSON_NAME]"
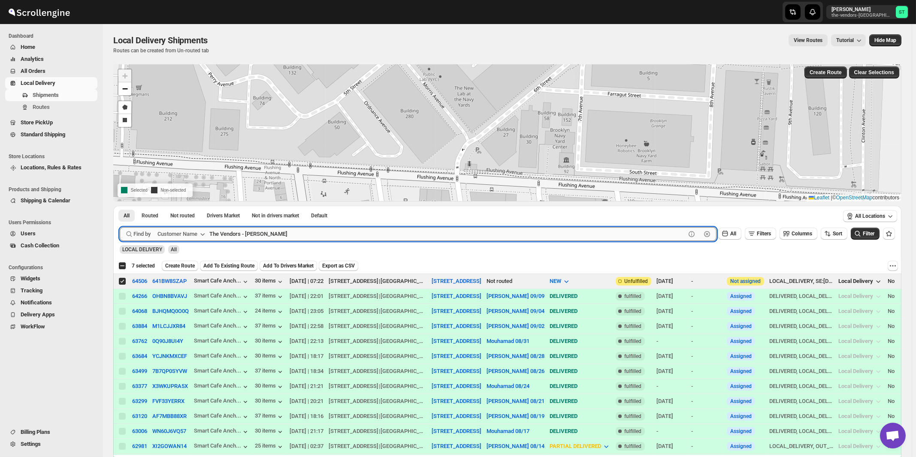
click at [120, 206] on button "Submit" at bounding box center [132, 210] width 24 height 9
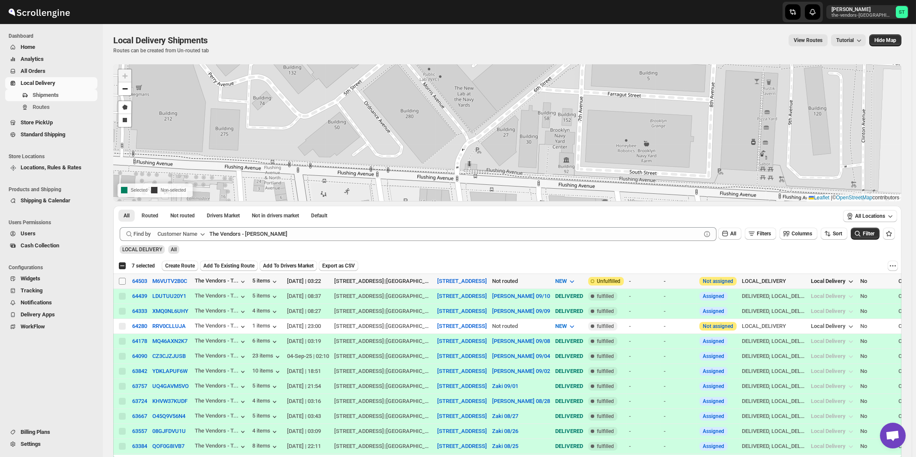
click at [121, 282] on input "Select shipment" at bounding box center [122, 281] width 7 height 7
checkbox input "true"
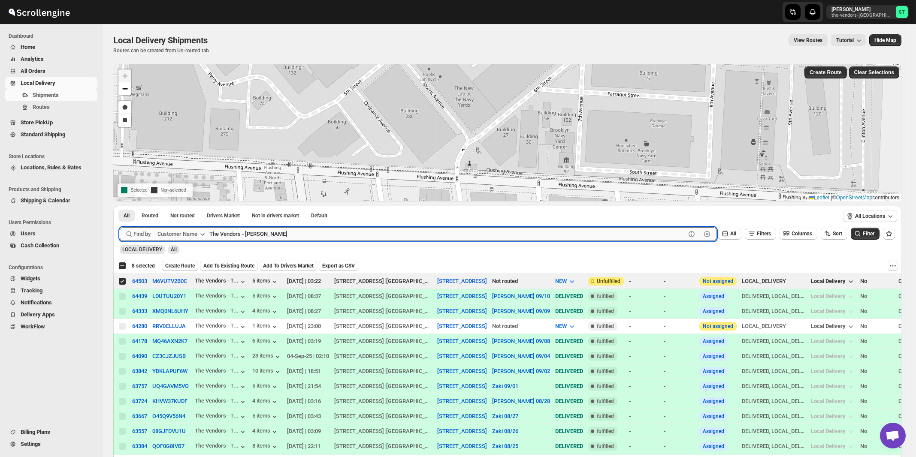
click at [289, 236] on input "The Vendors - [PERSON_NAME]" at bounding box center [447, 234] width 476 height 14
paste input "[PERSON_NAME] - Pesach Tikvah 3rd floo"
type input "[PERSON_NAME] - Pesach Tikvah 3rd floor"
click at [120, 206] on button "Submit" at bounding box center [132, 210] width 24 height 9
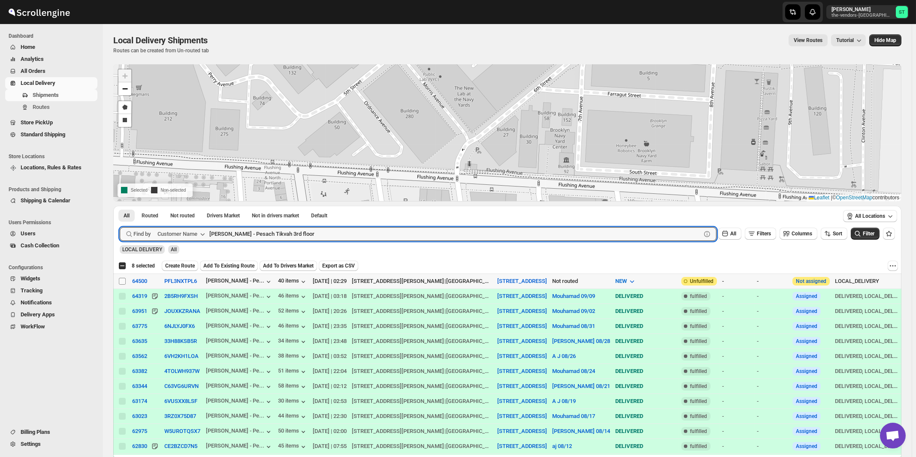
click at [120, 281] on input "Select shipment" at bounding box center [122, 281] width 7 height 7
checkbox input "true"
click at [333, 227] on input "[PERSON_NAME] - Pesach Tikvah 3rd floor" at bounding box center [447, 234] width 476 height 14
paste input "Anchor Health Homecare Services Inc."
type input "Anchor Health Homecare Services Inc."
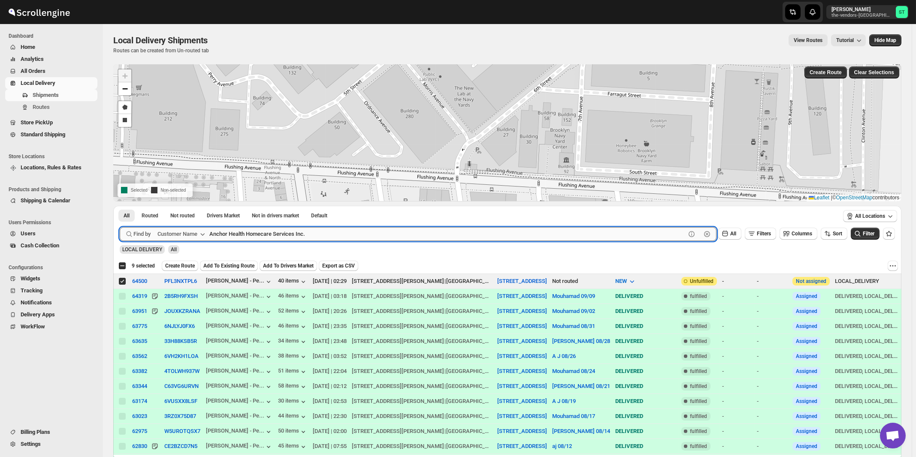
click at [120, 206] on button "Submit" at bounding box center [132, 210] width 24 height 9
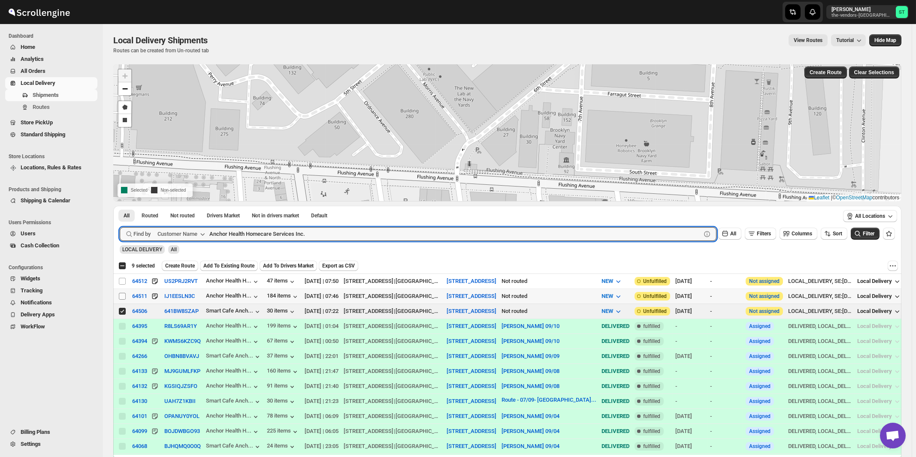
click at [122, 297] on input "Select shipment" at bounding box center [122, 296] width 7 height 7
checkbox input "true"
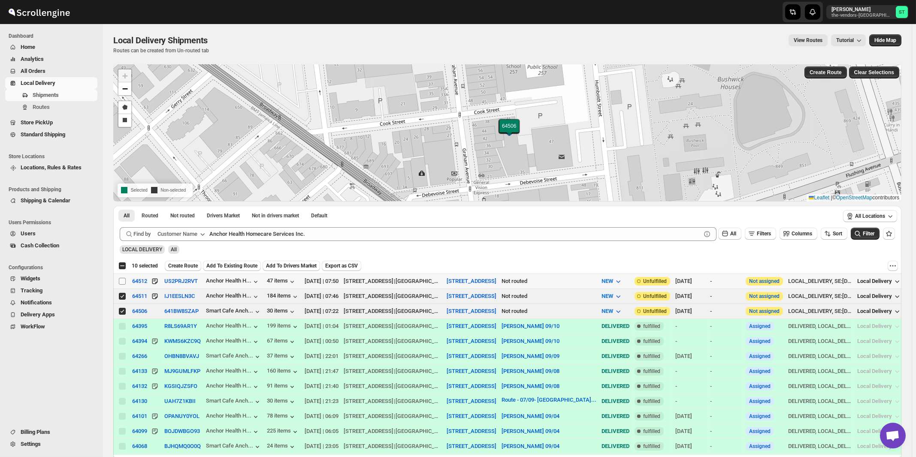
click at [122, 282] on input "Select shipment" at bounding box center [122, 281] width 7 height 7
checkbox input "true"
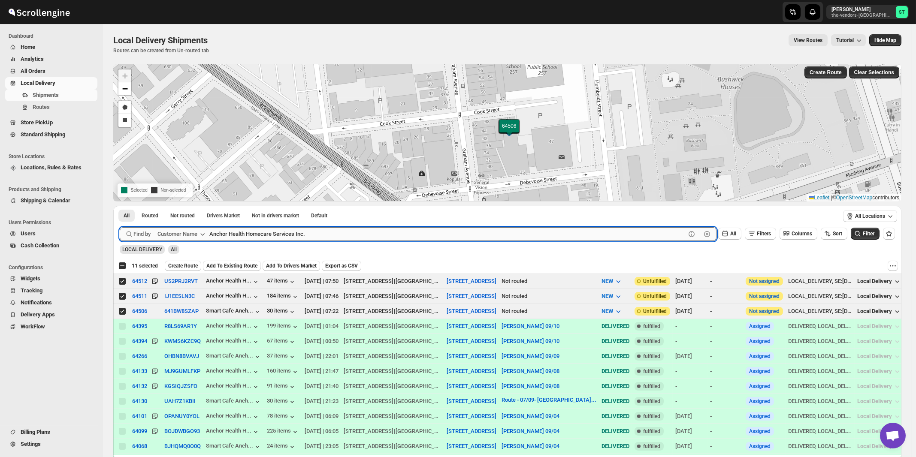
click at [338, 233] on input "Anchor Health Homecare Services Inc." at bounding box center [447, 234] width 476 height 14
paste input "Signature Management"
type input "Signature Management"
click at [120, 206] on button "Submit" at bounding box center [132, 210] width 24 height 9
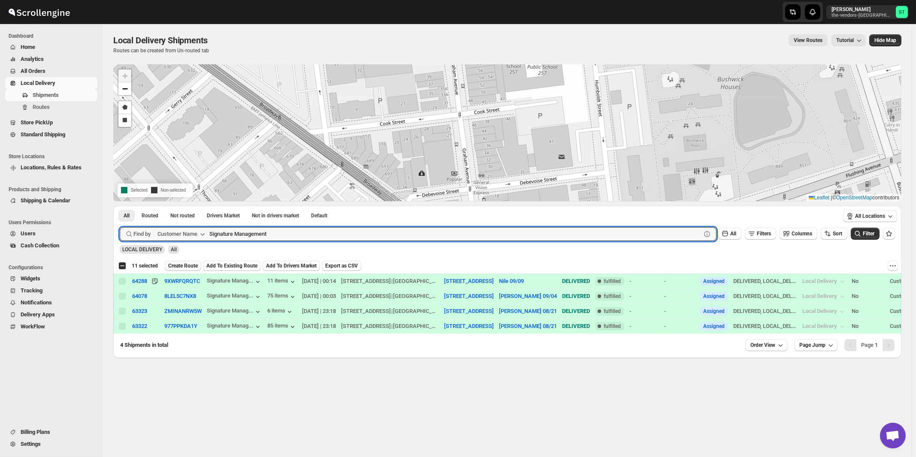
click at [177, 266] on span "Create Route" at bounding box center [183, 266] width 30 height 7
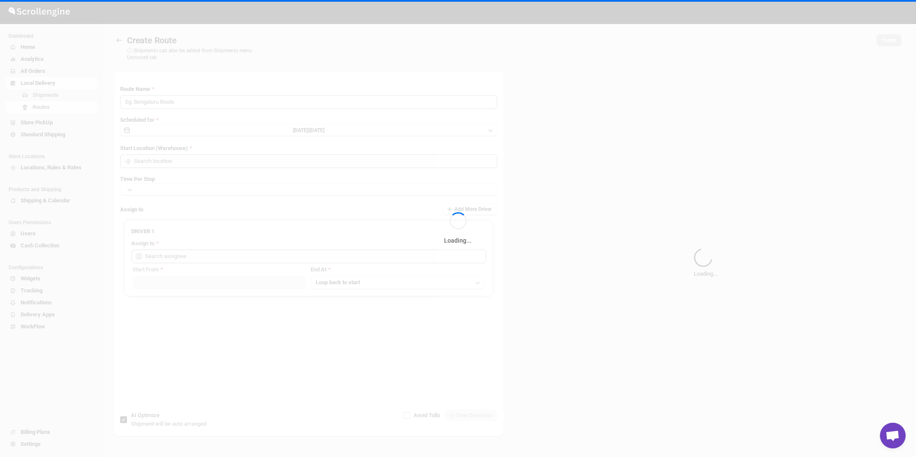
type input "Route - 11/09-1104"
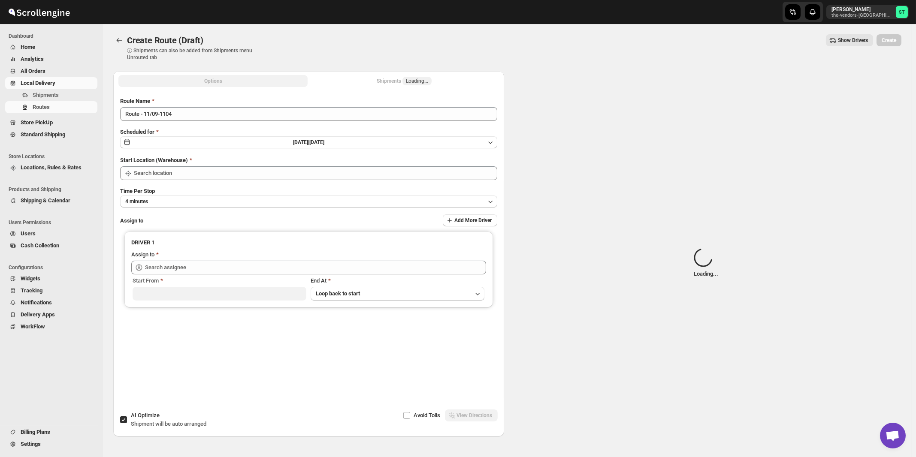
type input "[STREET_ADDRESS]"
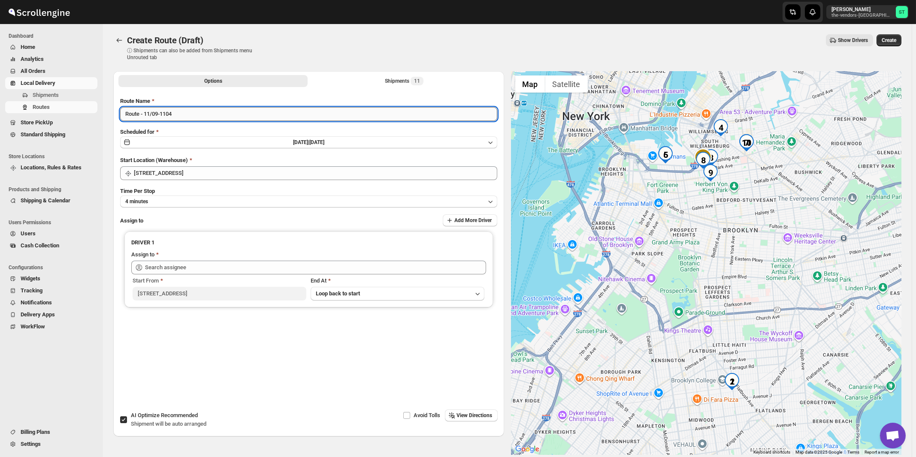
click at [193, 116] on input "Route - 11/09-1104" at bounding box center [308, 114] width 377 height 14
paste input "[PERSON_NAME]"
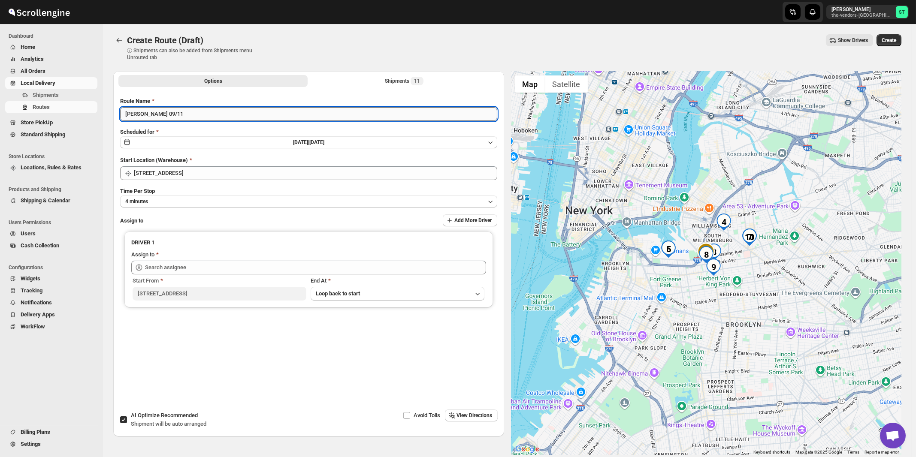
type input "[PERSON_NAME] 09/11"
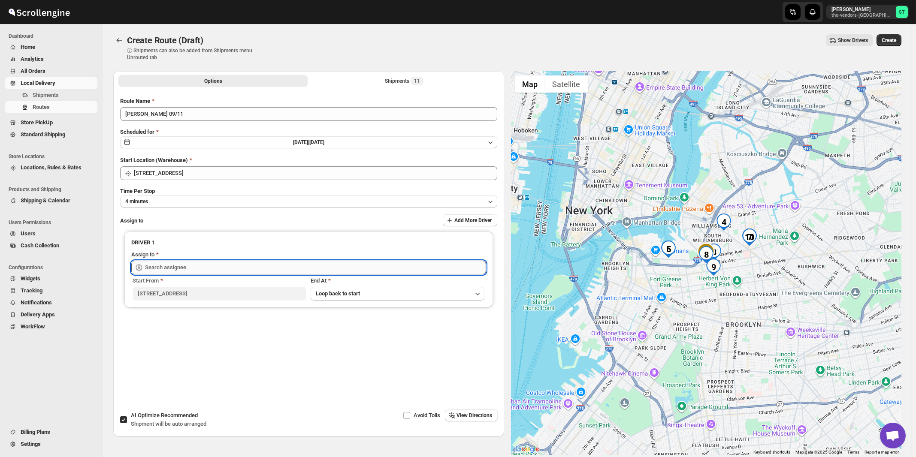
click at [202, 264] on input "text" at bounding box center [315, 268] width 341 height 14
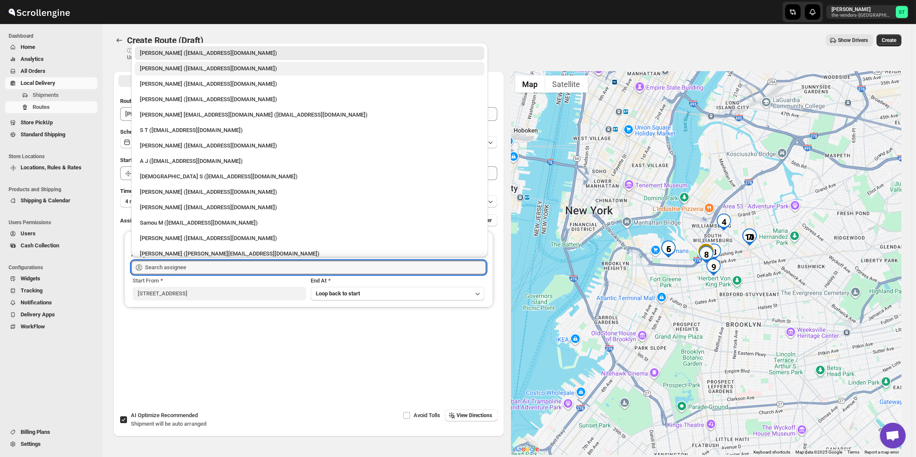
click at [160, 70] on div "[PERSON_NAME] ([EMAIL_ADDRESS][DOMAIN_NAME])" at bounding box center [309, 68] width 339 height 9
type input "[PERSON_NAME] ([EMAIL_ADDRESS][DOMAIN_NAME])"
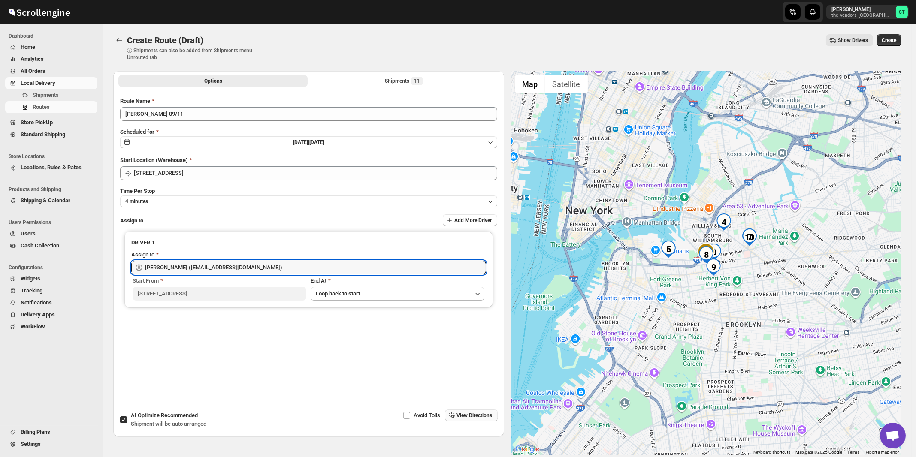
click at [464, 416] on span "View Directions" at bounding box center [475, 415] width 36 height 7
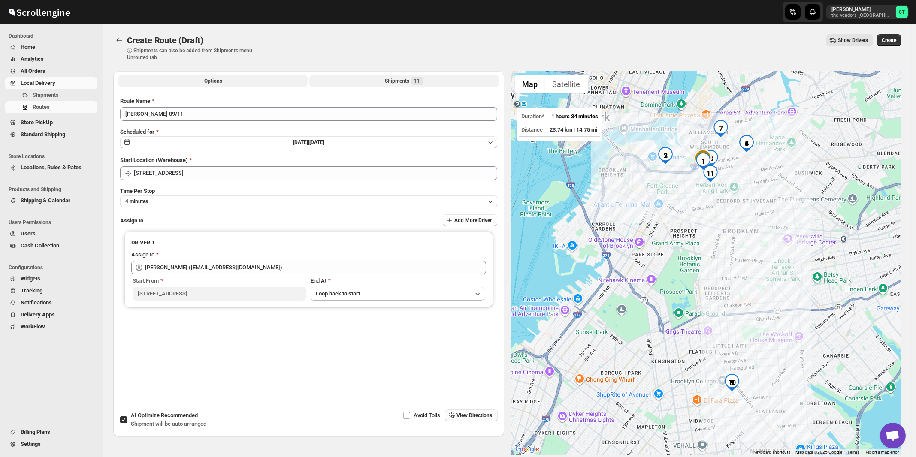
click at [402, 79] on div "Shipments 11" at bounding box center [404, 81] width 39 height 9
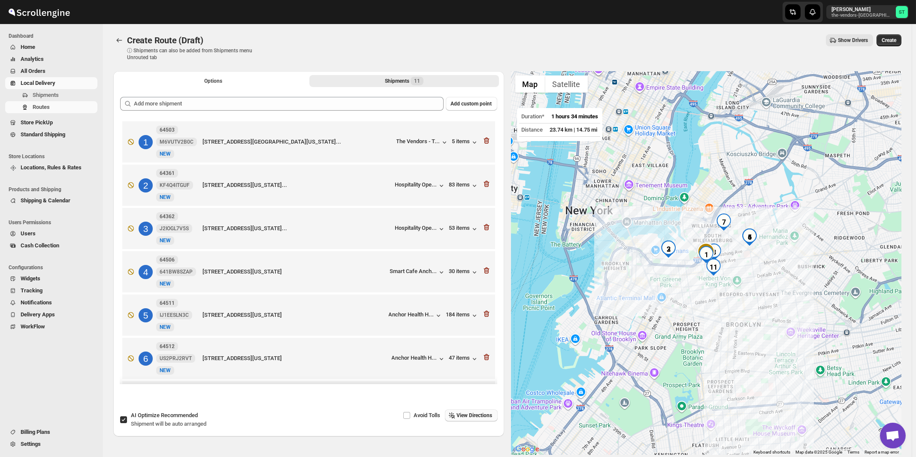
click at [181, 419] on span "Recommended" at bounding box center [179, 415] width 37 height 6
click at [127, 419] on input "AI Optimize Recommended Shipment will be auto arranged" at bounding box center [123, 420] width 7 height 7
checkbox input "false"
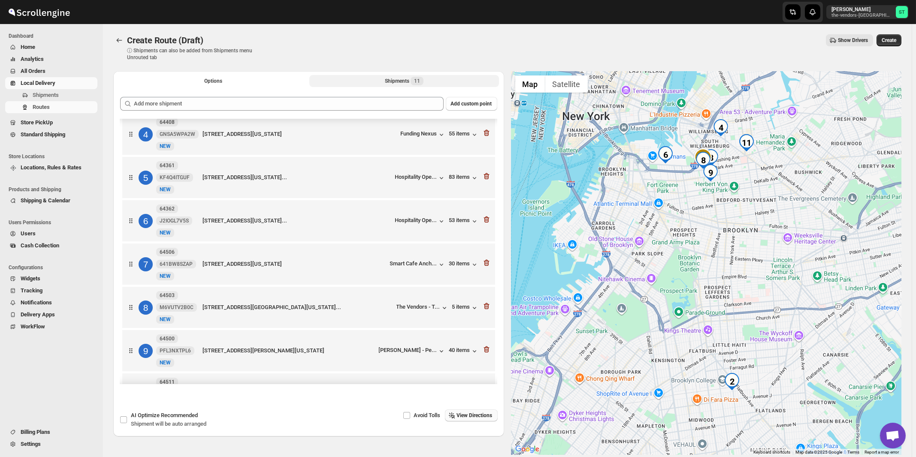
scroll to position [223, 0]
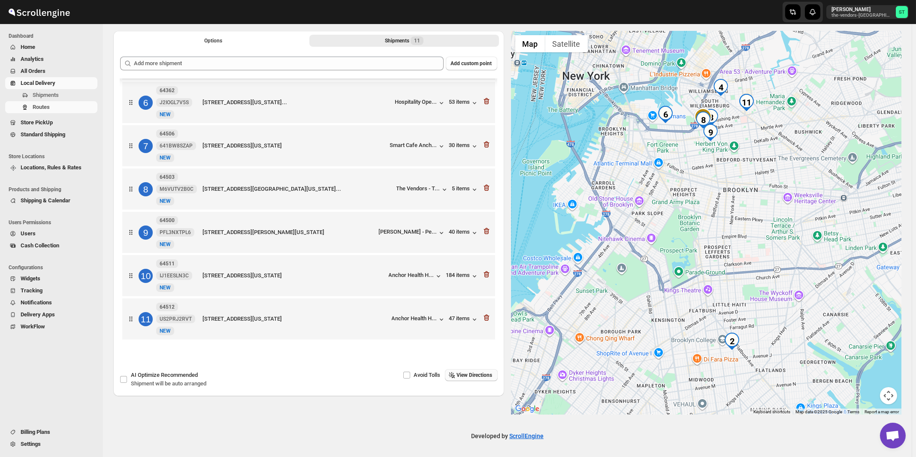
click at [475, 371] on button "View Directions" at bounding box center [471, 375] width 53 height 12
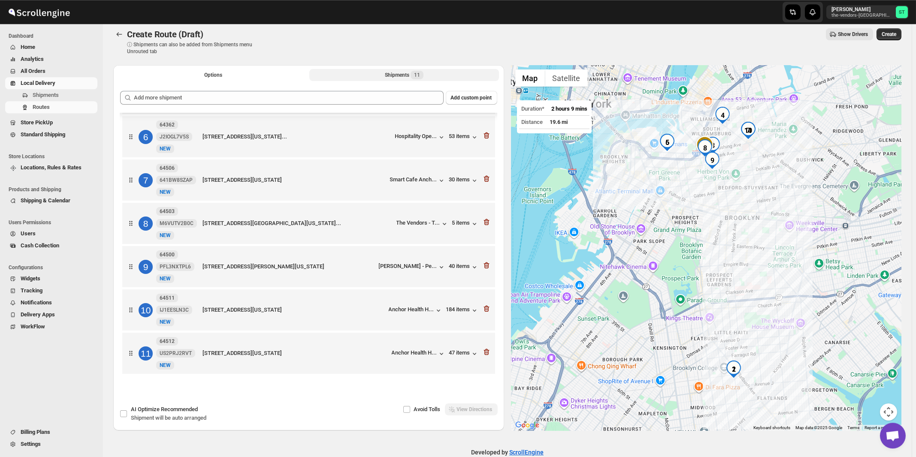
scroll to position [0, 0]
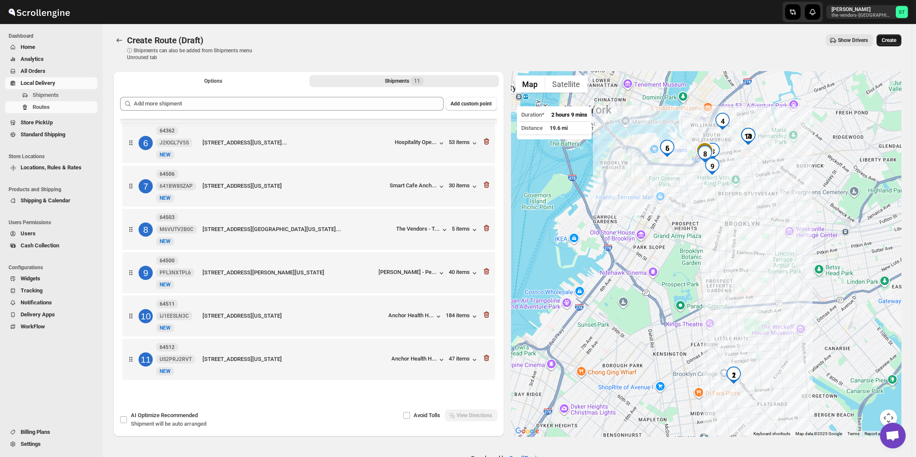
click at [896, 42] on span "Create" at bounding box center [889, 40] width 15 height 7
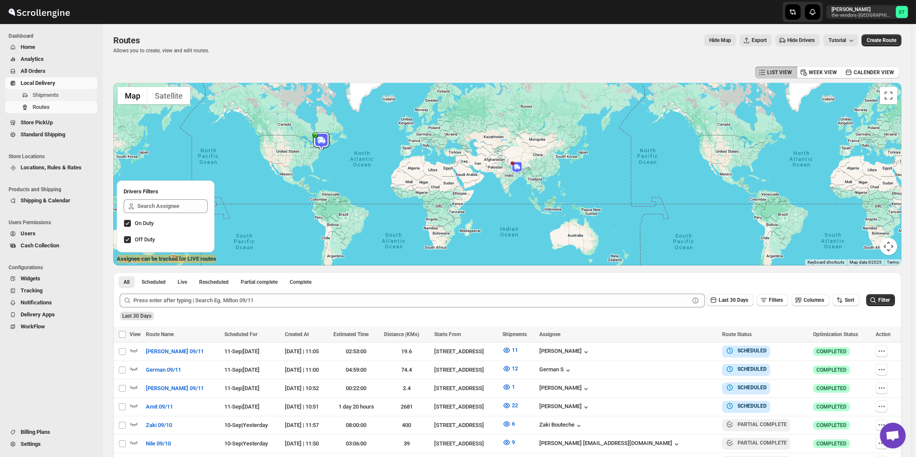
click at [39, 98] on span "Shipments" at bounding box center [46, 95] width 26 height 6
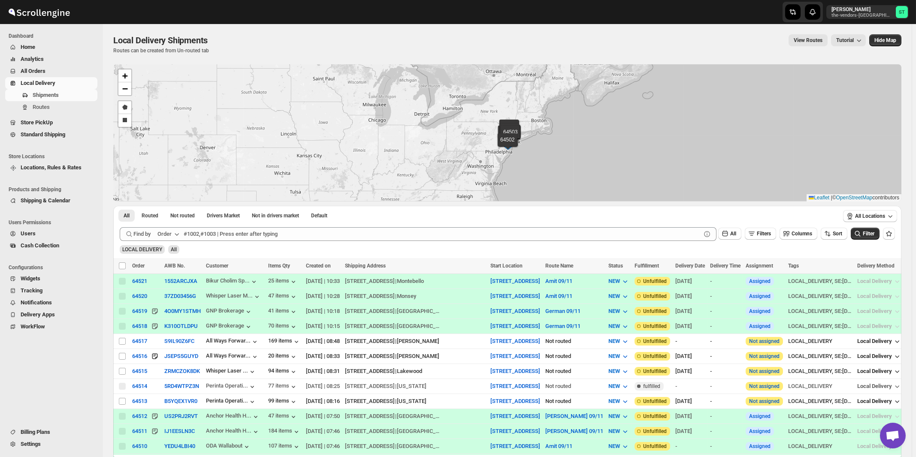
click at [167, 231] on div "Order" at bounding box center [164, 234] width 14 height 9
click at [172, 296] on div "Customer Name" at bounding box center [169, 298] width 39 height 9
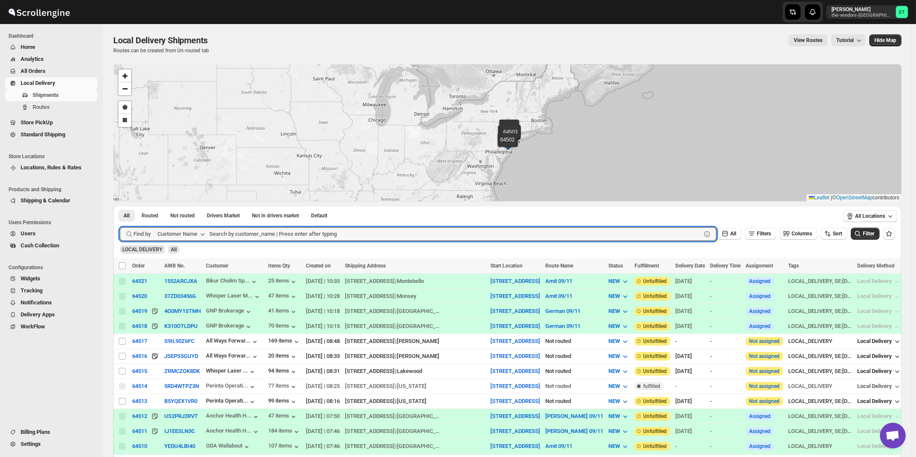
paste input "311 Wallabout LLC"
type input "311 Wallabout LLC"
click at [120, 206] on button "Submit" at bounding box center [132, 210] width 24 height 9
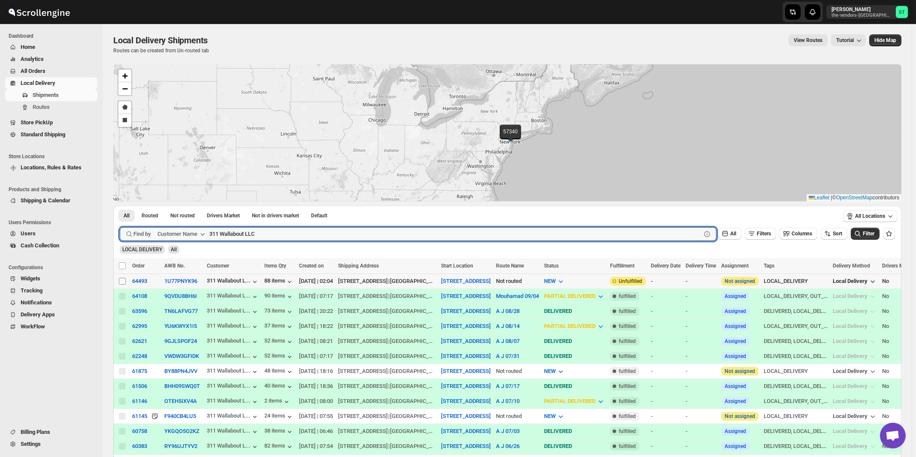
click at [122, 282] on input "Select shipment" at bounding box center [122, 281] width 7 height 7
checkbox input "true"
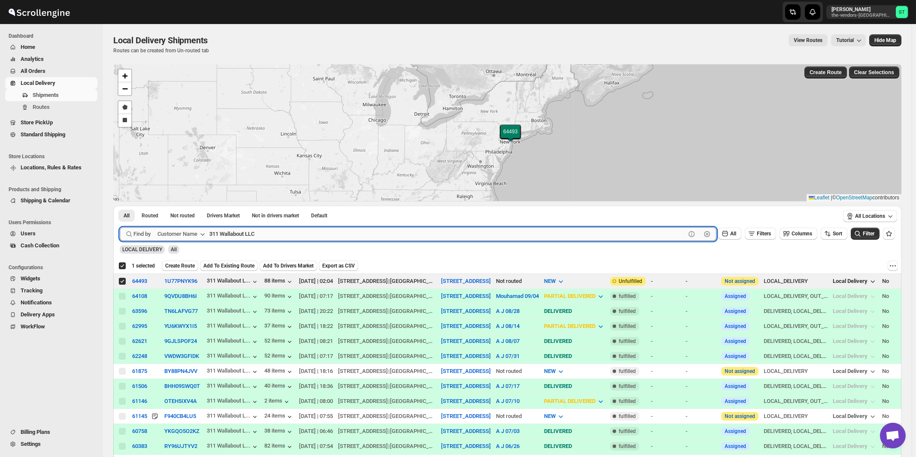
click at [299, 240] on input "311 Wallabout LLC" at bounding box center [447, 234] width 476 height 14
paste input "Spectrum Medical Management Ground Floor"
type input "Spectrum Medical Management"
click at [120, 206] on button "Submit" at bounding box center [132, 210] width 24 height 9
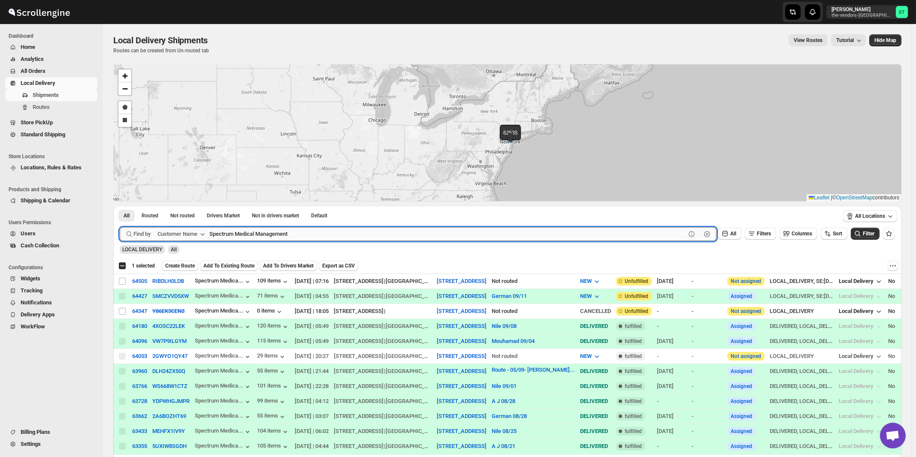
checkbox input "false"
click at [121, 281] on input "Select shipment" at bounding box center [122, 281] width 7 height 7
checkbox input "true"
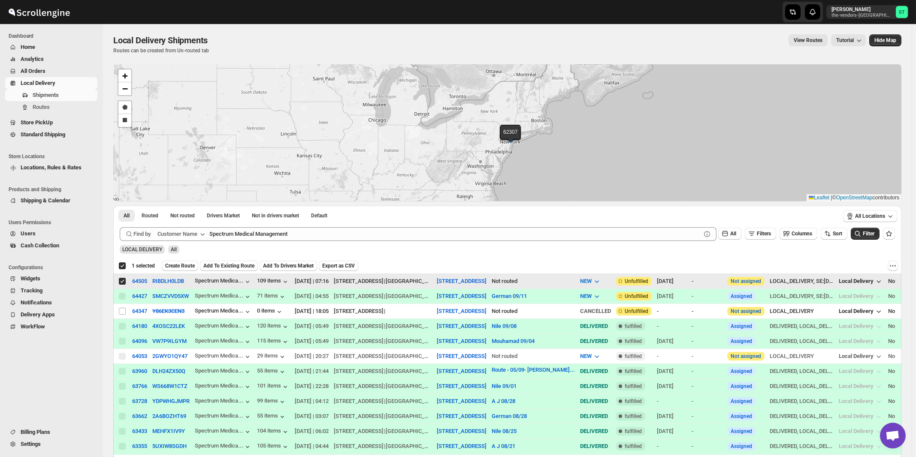
checkbox input "true"
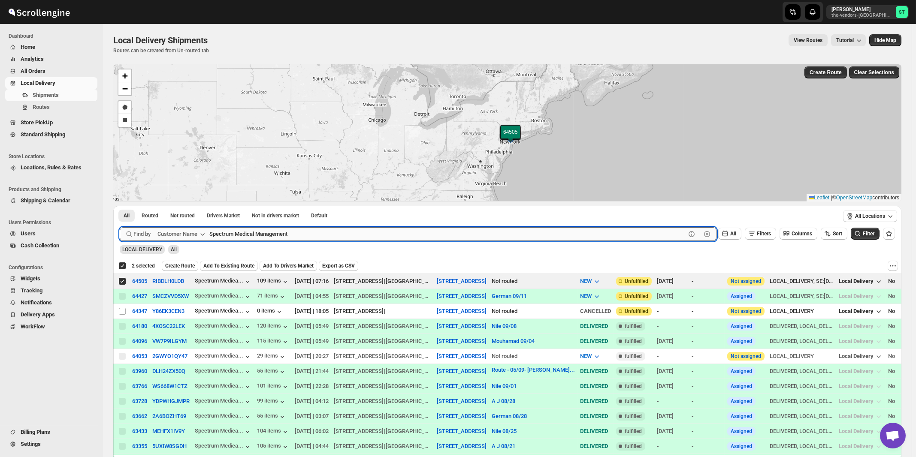
click at [346, 233] on input "Spectrum Medical Management" at bounding box center [447, 234] width 476 height 14
paste input "Artistic Framers Inc"
type input "Artistic Framers Inc"
click at [120, 206] on button "Submit" at bounding box center [132, 210] width 24 height 9
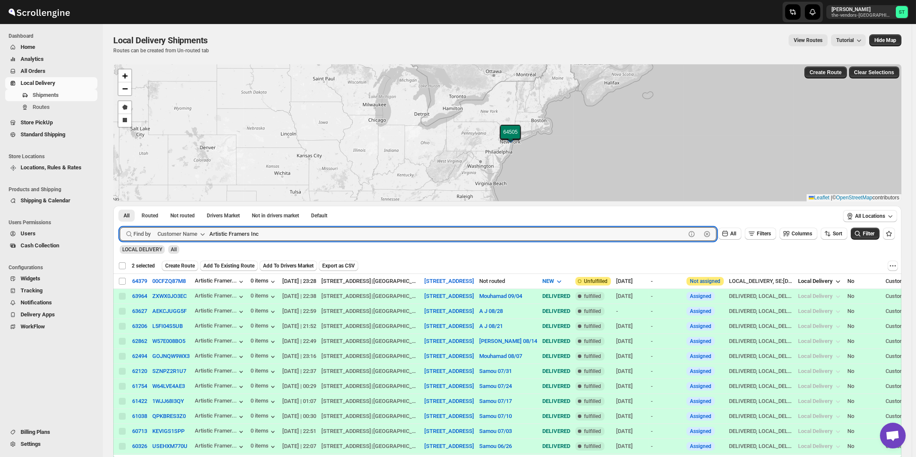
checkbox input "false"
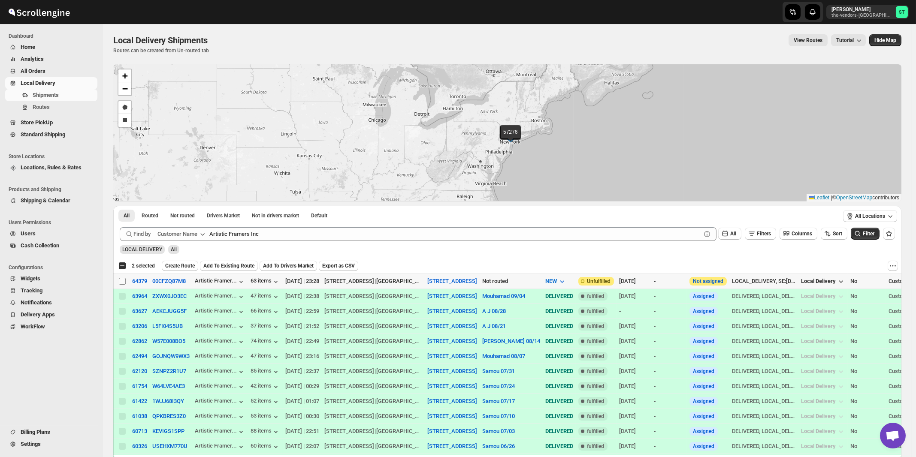
click at [121, 282] on input "Select shipment" at bounding box center [122, 281] width 7 height 7
checkbox input "true"
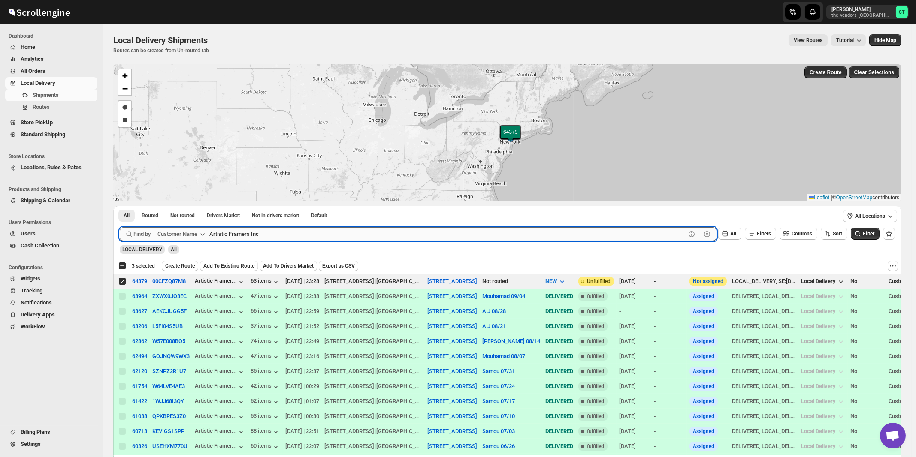
click at [273, 233] on input "Artistic Framers Inc" at bounding box center [447, 234] width 476 height 14
paste input "Energy Plus [GEOGRAPHIC_DATA]"
type input "Energy Plus [GEOGRAPHIC_DATA]"
click at [120, 206] on button "Submit" at bounding box center [132, 210] width 24 height 9
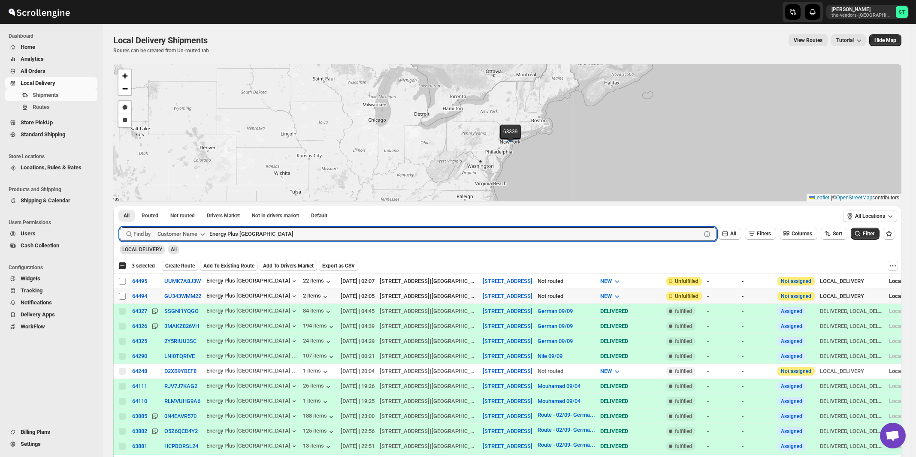
click at [122, 297] on input "Select shipment" at bounding box center [122, 296] width 7 height 7
checkbox input "true"
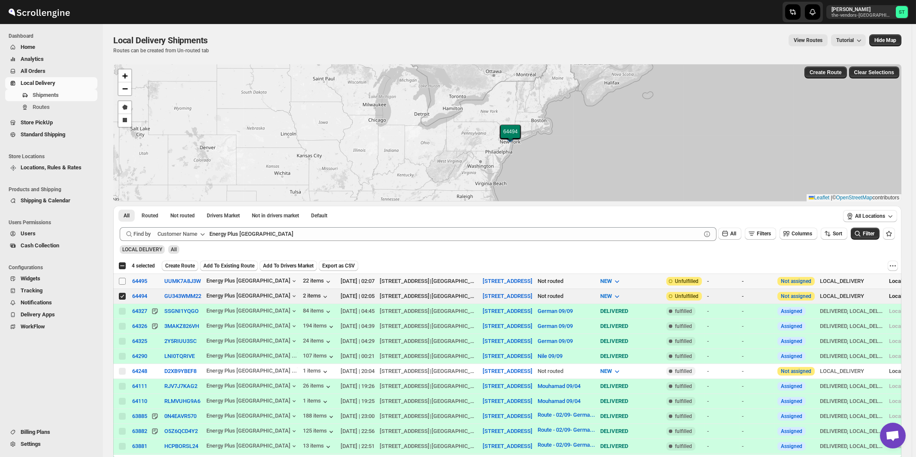
click at [121, 281] on input "Select shipment" at bounding box center [122, 281] width 7 height 7
checkbox input "true"
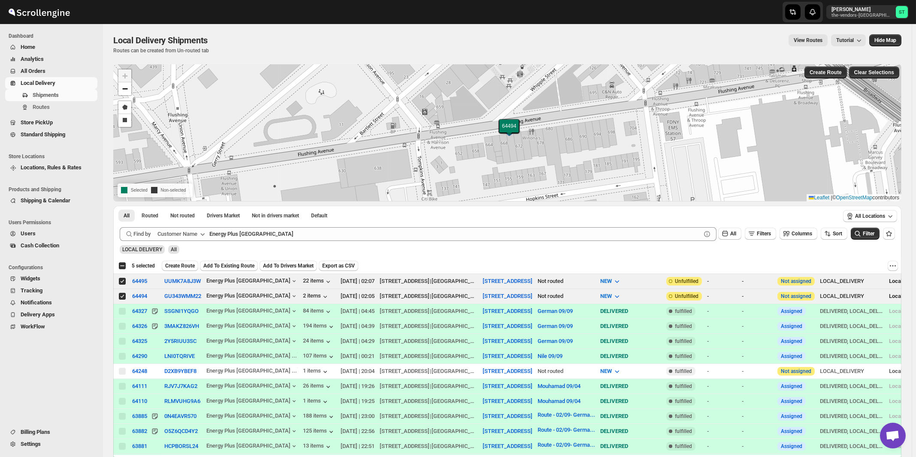
click at [290, 241] on div "LOCAL DELIVERY All" at bounding box center [505, 246] width 779 height 16
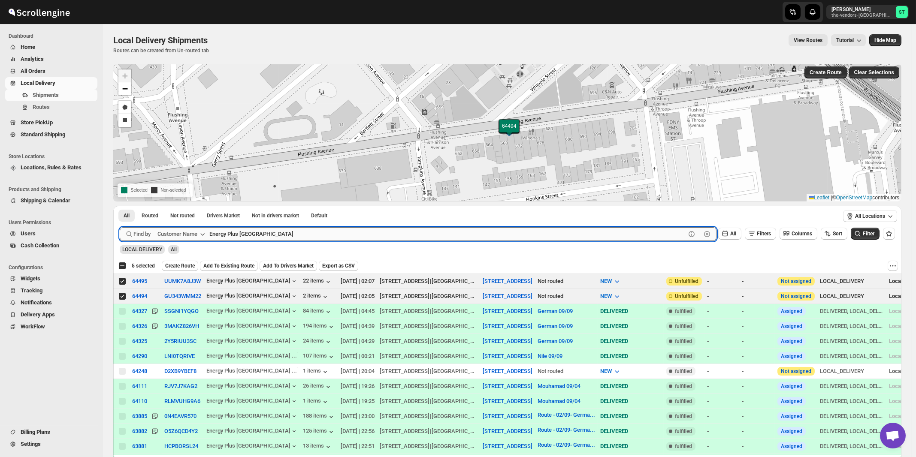
click at [293, 238] on input "Energy Plus [GEOGRAPHIC_DATA]" at bounding box center [447, 234] width 476 height 14
paste input "The Yid"
type input "The Yid"
click at [120, 206] on button "Submit" at bounding box center [132, 210] width 24 height 9
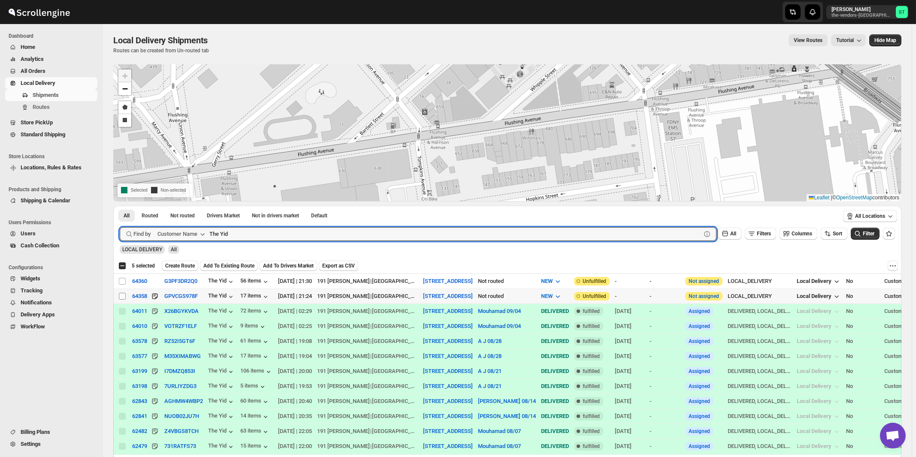
click at [123, 297] on input "Select shipment" at bounding box center [122, 296] width 7 height 7
checkbox input "true"
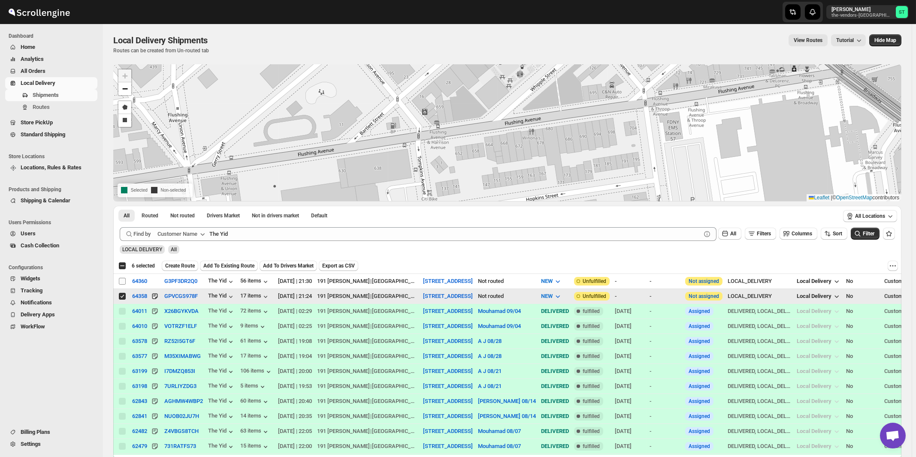
click at [121, 280] on input "Select shipment" at bounding box center [122, 281] width 7 height 7
checkbox input "true"
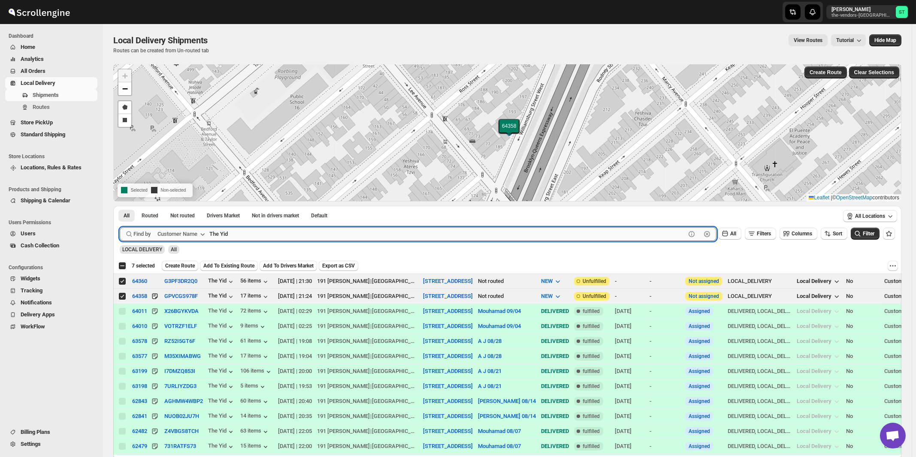
click at [325, 233] on input "The Yid" at bounding box center [447, 234] width 476 height 14
paste input "Baron Hospital Supplies"
type input "Baron Hospital Supplies"
click at [120, 206] on button "Submit" at bounding box center [132, 210] width 24 height 9
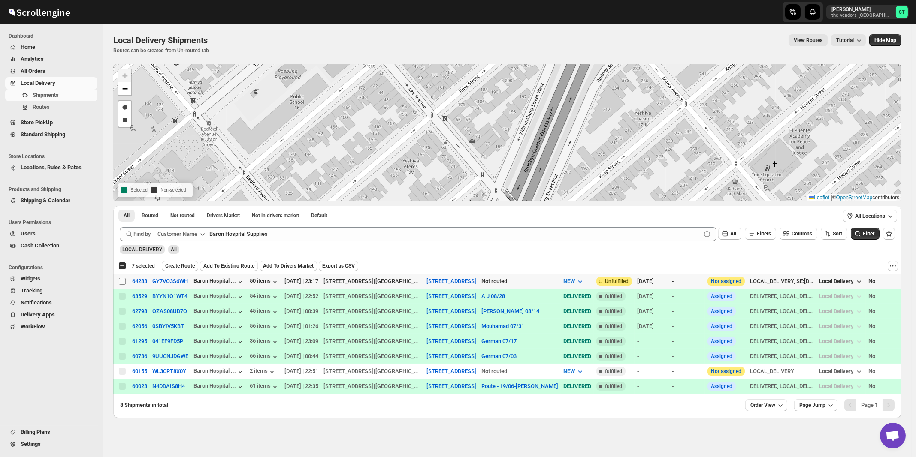
click at [121, 280] on input "Select shipment" at bounding box center [122, 281] width 7 height 7
checkbox input "true"
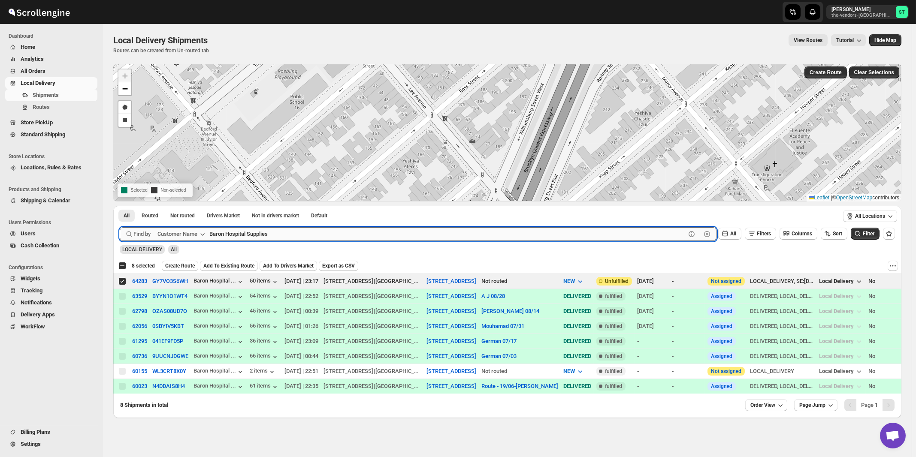
click at [295, 239] on input "Baron Hospital Supplies" at bounding box center [447, 234] width 476 height 14
paste input "Lead It Builders LLC"
click at [120, 206] on button "Submit" at bounding box center [132, 210] width 24 height 9
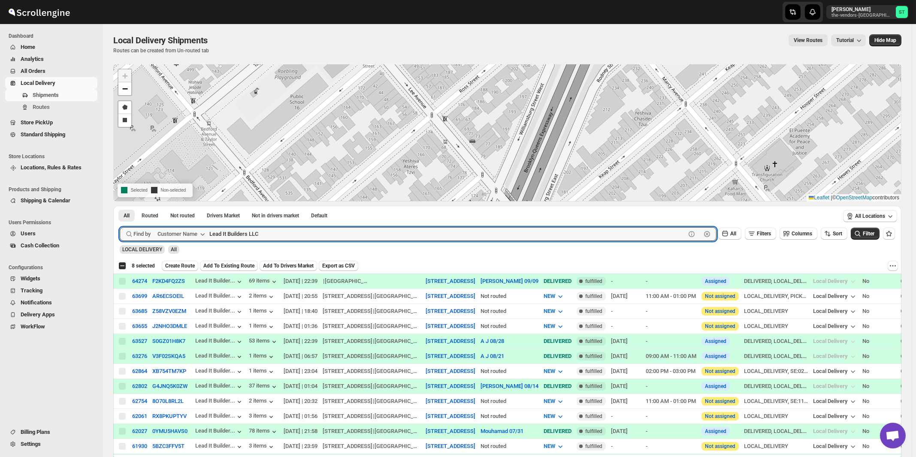
paste input "S Wieder architect P"
type input "S Wieder architect PC"
click at [120, 206] on button "Submit" at bounding box center [132, 210] width 24 height 9
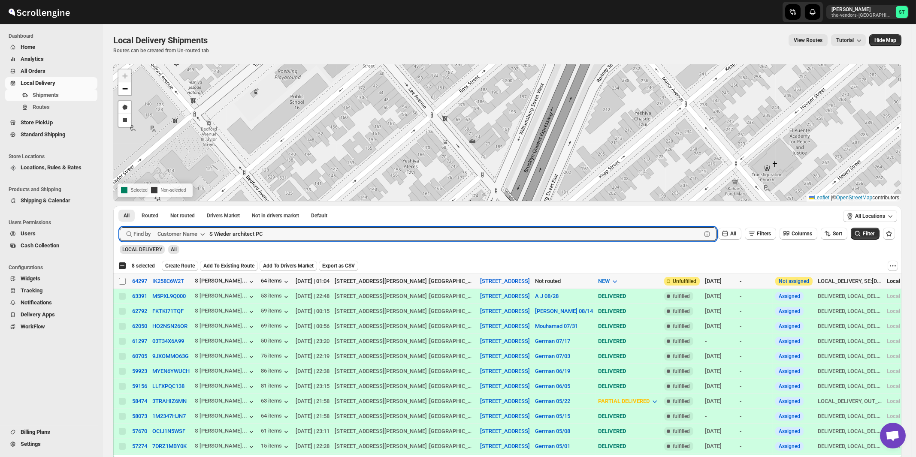
click at [122, 282] on input "Select shipment" at bounding box center [122, 281] width 7 height 7
checkbox input "true"
click at [327, 234] on input "S Wieder architect PC" at bounding box center [447, 234] width 476 height 14
paste input "Capital Plus [GEOGRAPHIC_DATA]"
type input "Capital Plus [GEOGRAPHIC_DATA]"
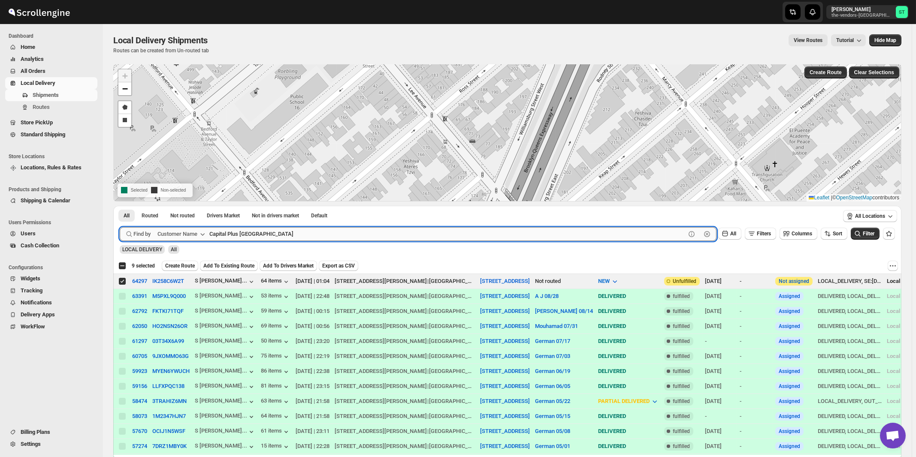
click at [120, 206] on button "Submit" at bounding box center [132, 210] width 24 height 9
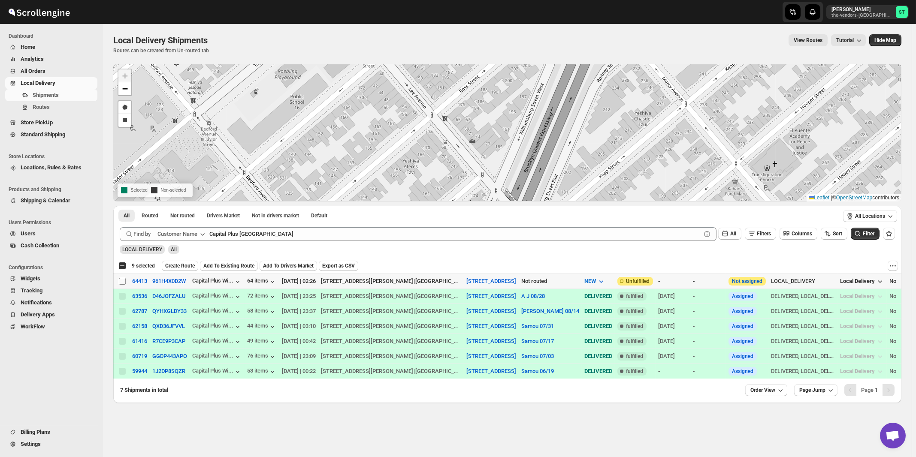
click at [120, 282] on input "Select shipment" at bounding box center [122, 281] width 7 height 7
checkbox input "true"
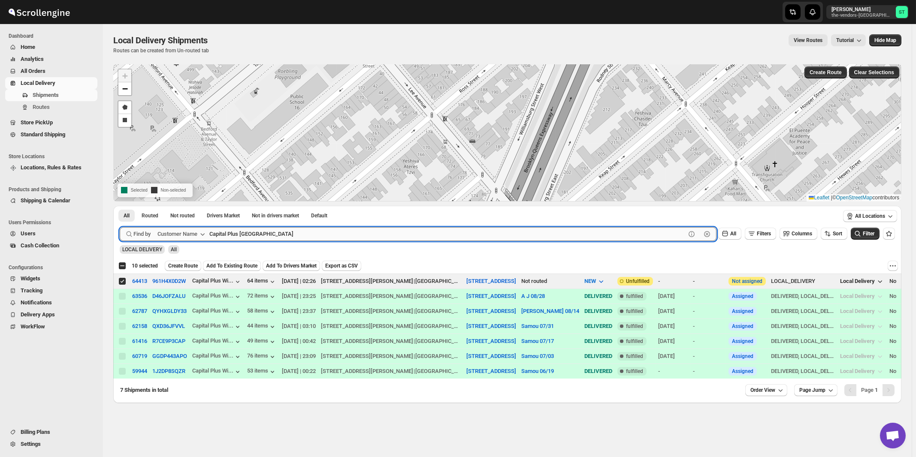
click at [304, 234] on input "Capital Plus [GEOGRAPHIC_DATA]" at bounding box center [447, 234] width 476 height 14
paste input "Global Risk Services"
type input "Global Risk Services"
click at [120, 206] on button "Submit" at bounding box center [132, 210] width 24 height 9
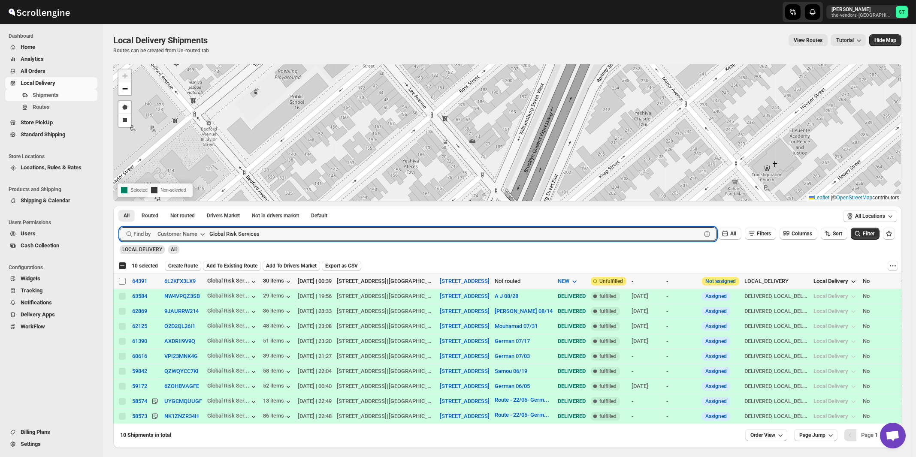
click at [124, 282] on input "Select shipment" at bounding box center [122, 281] width 7 height 7
checkbox input "true"
click at [264, 230] on input "Global Risk Services" at bounding box center [447, 234] width 476 height 14
paste input "Excellent interior Inc"
click at [120, 206] on button "Submit" at bounding box center [132, 210] width 24 height 9
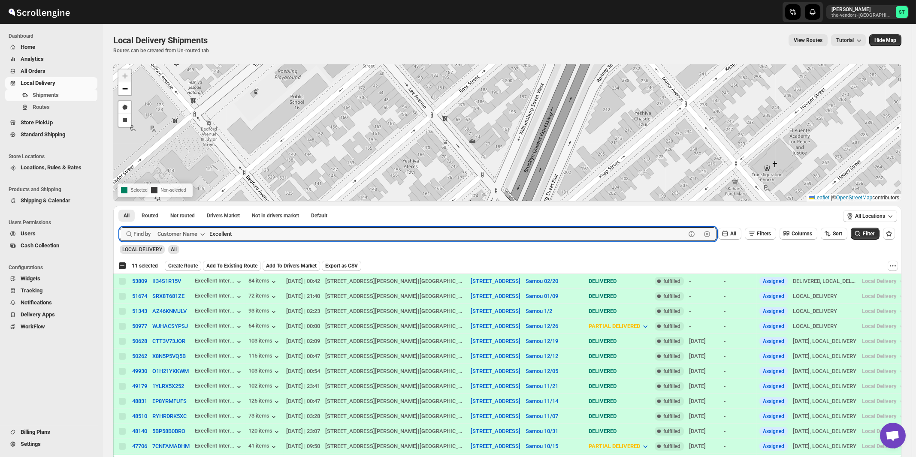
type input "Excellent"
click at [120, 206] on button "Submit" at bounding box center [132, 210] width 24 height 9
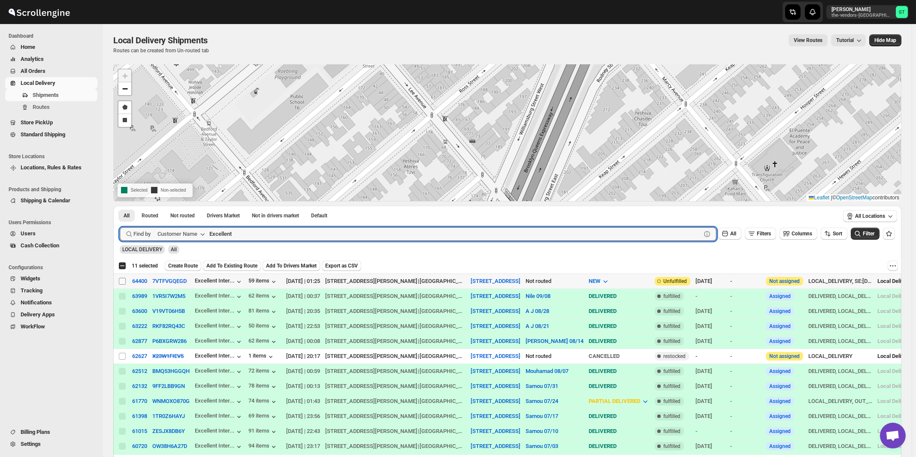
click at [121, 281] on input "Select shipment" at bounding box center [122, 281] width 7 height 7
checkbox input "true"
click at [327, 232] on input "Excellent" at bounding box center [447, 234] width 476 height 14
paste input "press Filing"
type input "Express Filing"
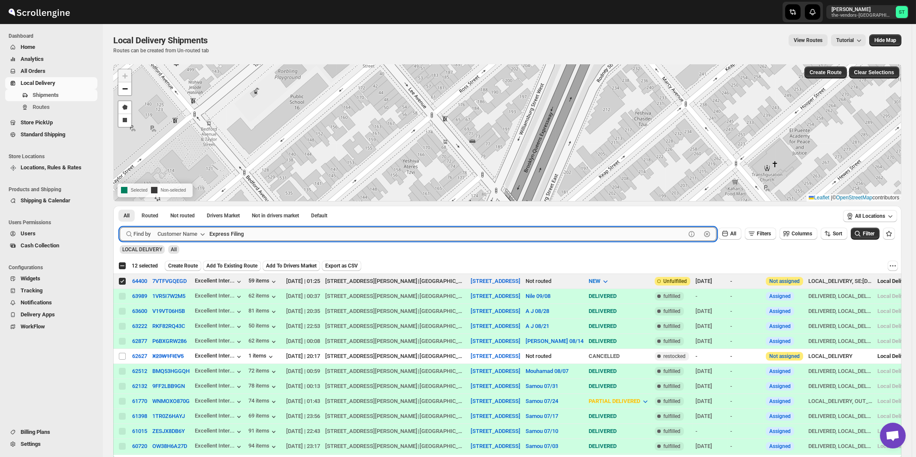
click at [120, 206] on button "Submit" at bounding box center [132, 210] width 24 height 9
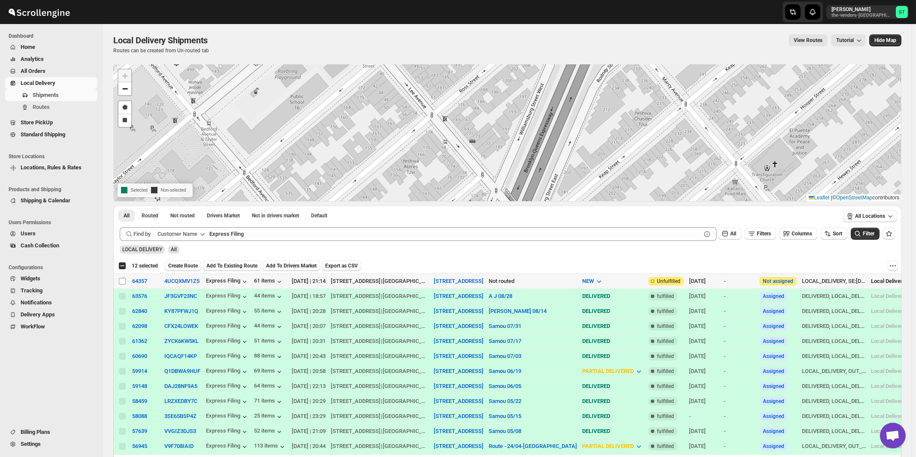
click at [123, 280] on input "Select shipment" at bounding box center [122, 281] width 7 height 7
checkbox input "true"
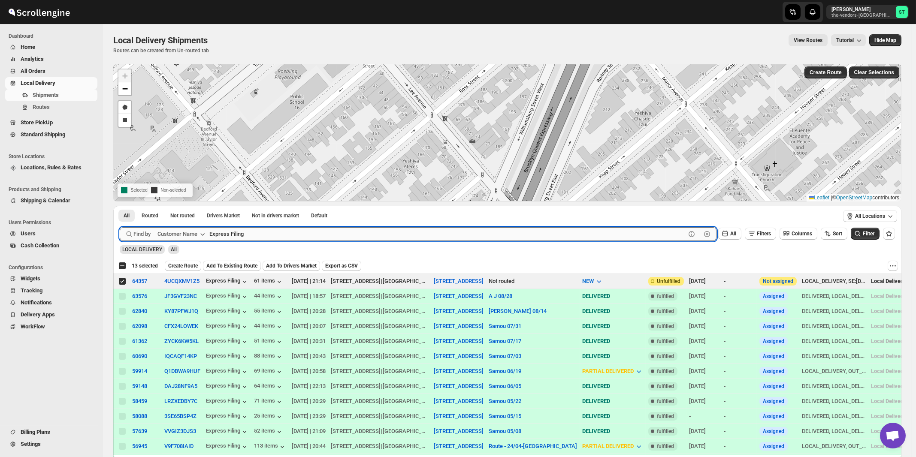
click at [274, 233] on input "Express Filing" at bounding box center [447, 234] width 476 height 14
paste input "GM Insurance"
type input "GM Insurance"
click at [120, 206] on button "Submit" at bounding box center [132, 210] width 24 height 9
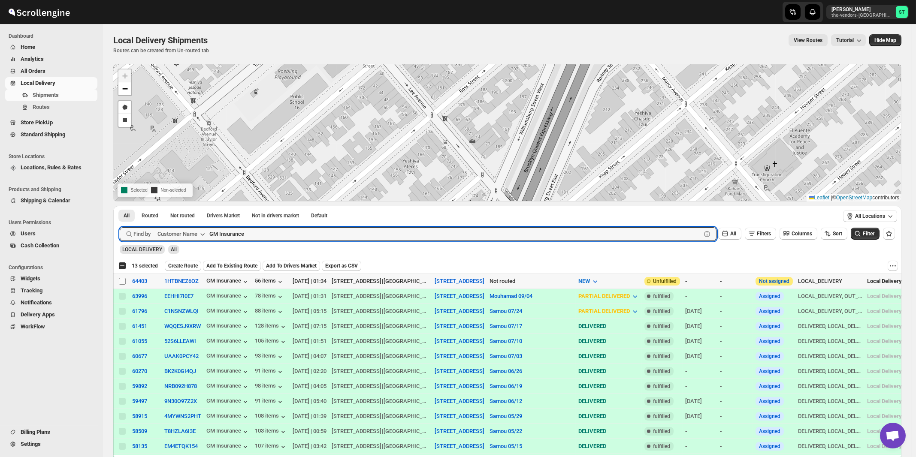
click at [123, 282] on input "Select shipment" at bounding box center [122, 281] width 7 height 7
checkbox input "true"
click at [288, 230] on input "GM Insurance" at bounding box center [447, 234] width 476 height 14
paste input "Xpdite Group LLC"
type input "Xpdite Group LLC"
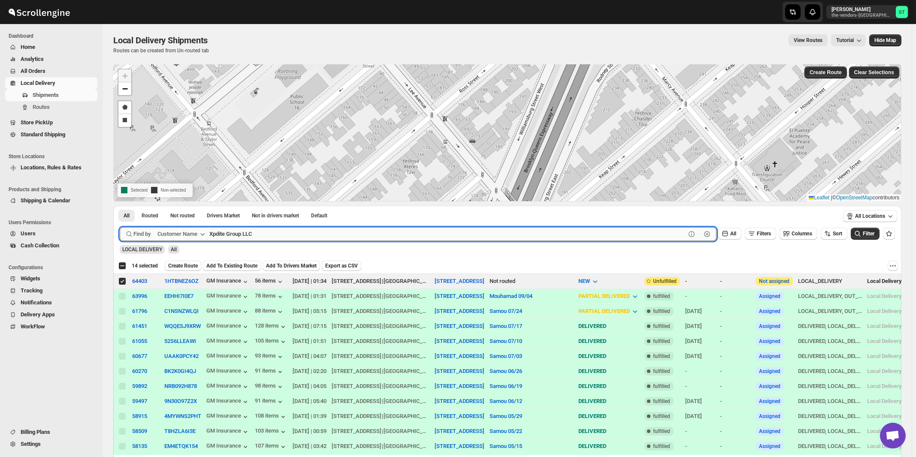
click at [120, 206] on button "Submit" at bounding box center [132, 210] width 24 height 9
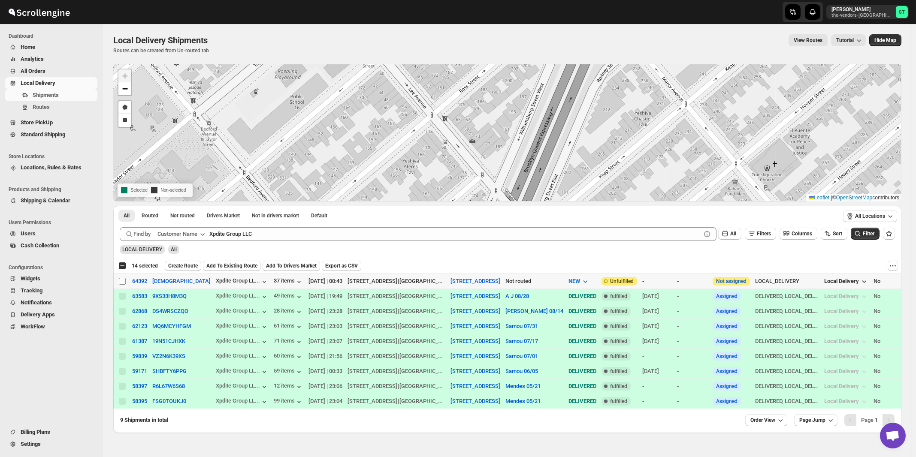
click at [122, 281] on input "Select shipment" at bounding box center [122, 281] width 7 height 7
checkbox input "true"
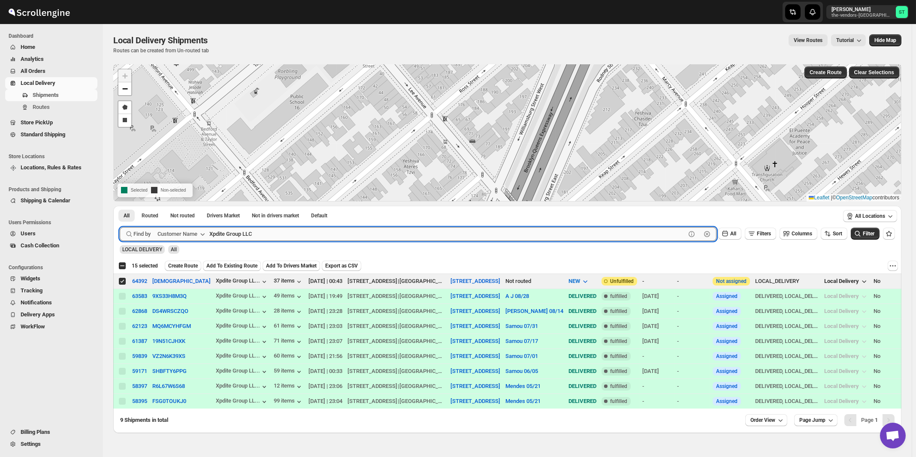
click at [265, 230] on input "Xpdite Group LLC" at bounding box center [447, 234] width 476 height 14
paste input "Kiddieland"
type input "Kiddieland"
click at [120, 206] on button "Submit" at bounding box center [132, 210] width 24 height 9
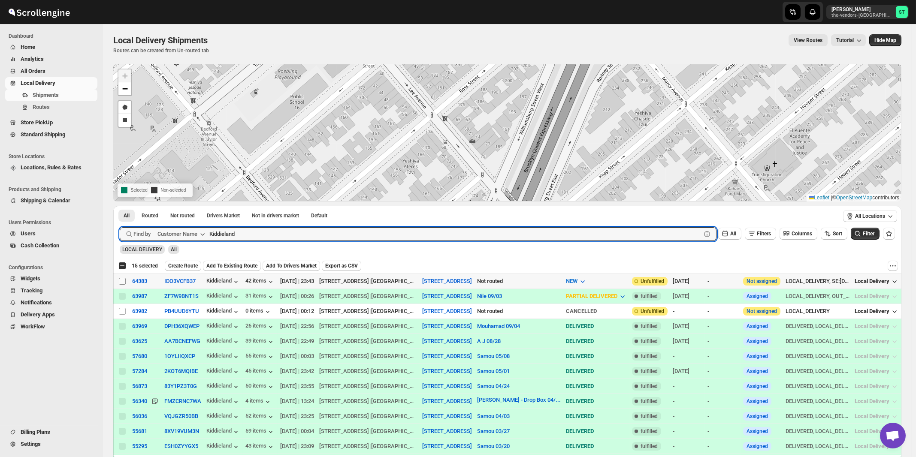
click at [121, 282] on input "Select shipment" at bounding box center [122, 281] width 7 height 7
checkbox input "true"
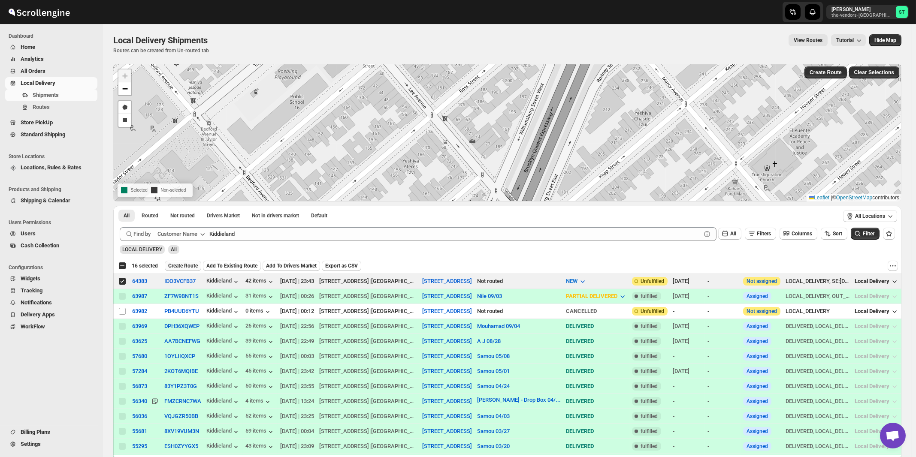
click at [187, 266] on span "Create Route" at bounding box center [183, 266] width 30 height 7
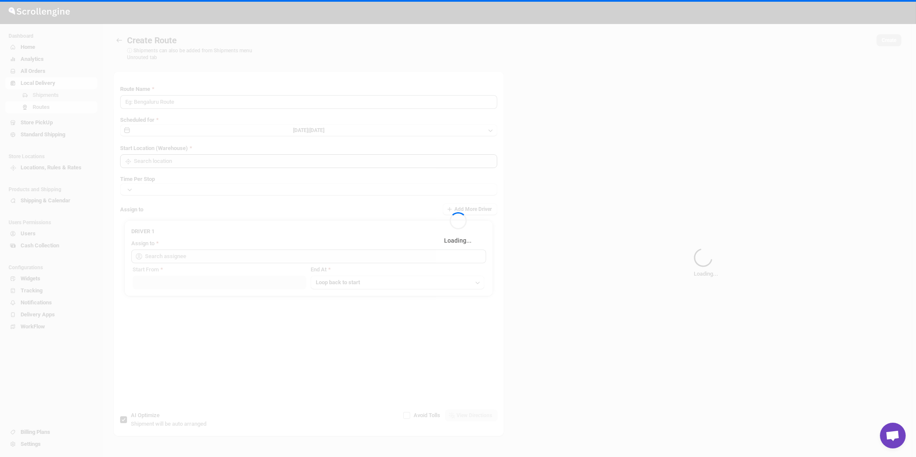
type input "Route - 11/09-1115"
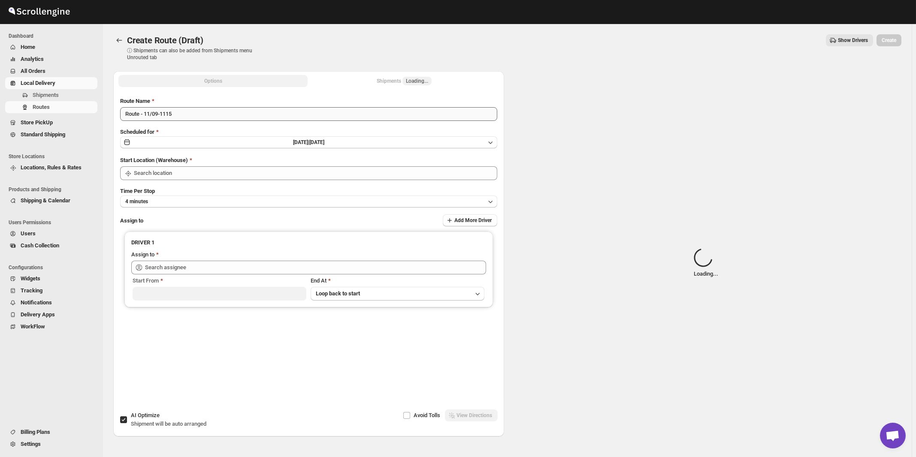
type input "[STREET_ADDRESS]"
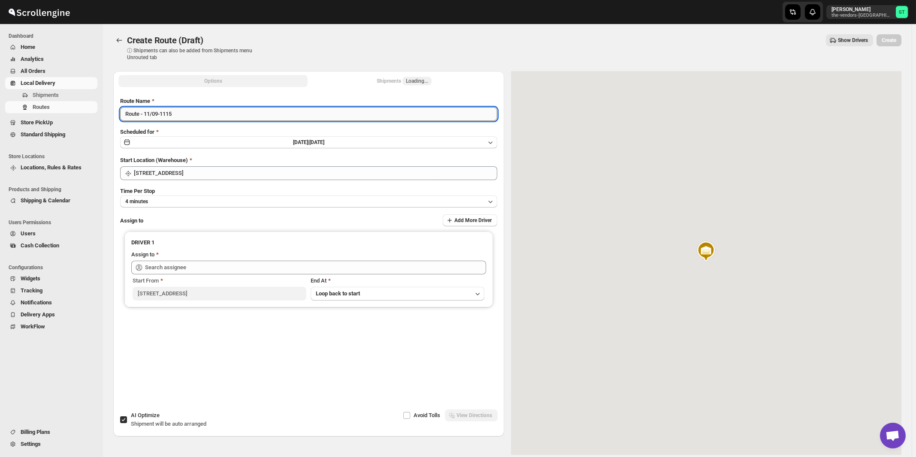
click at [231, 116] on input "Route - 11/09-1115" at bounding box center [308, 114] width 377 height 14
paste input "Mouhamad"
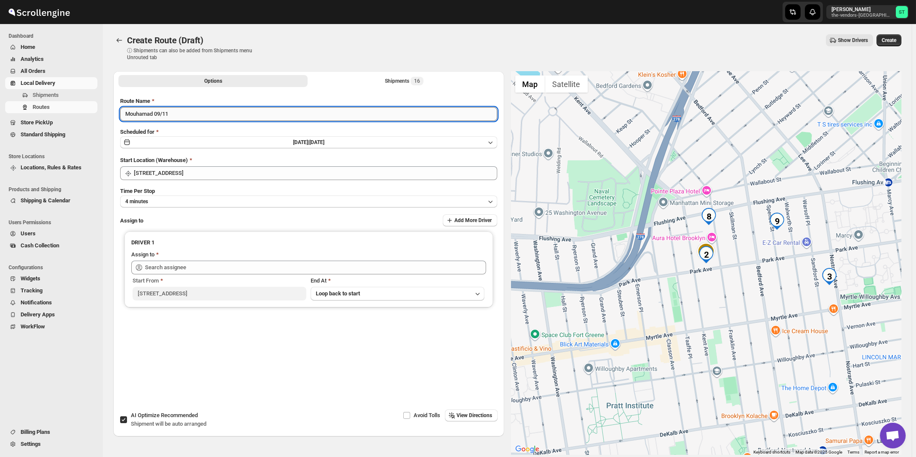
type input "Mouhamad 09/11"
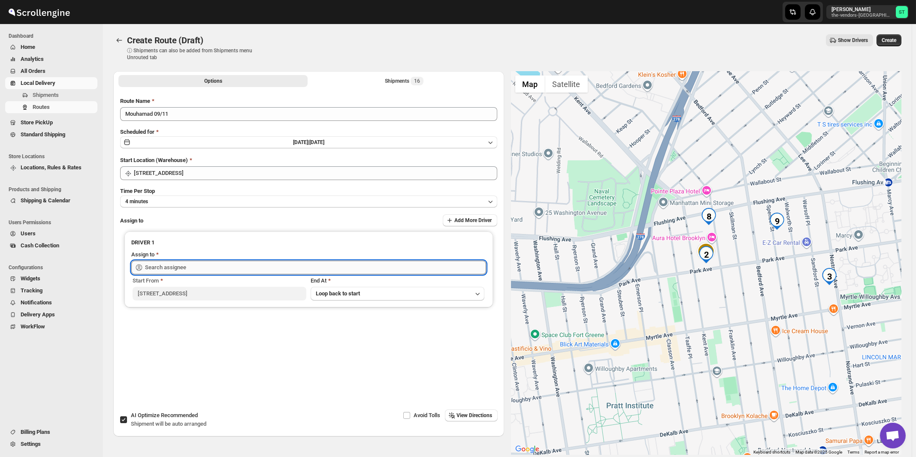
click at [199, 269] on input "text" at bounding box center [315, 268] width 341 height 14
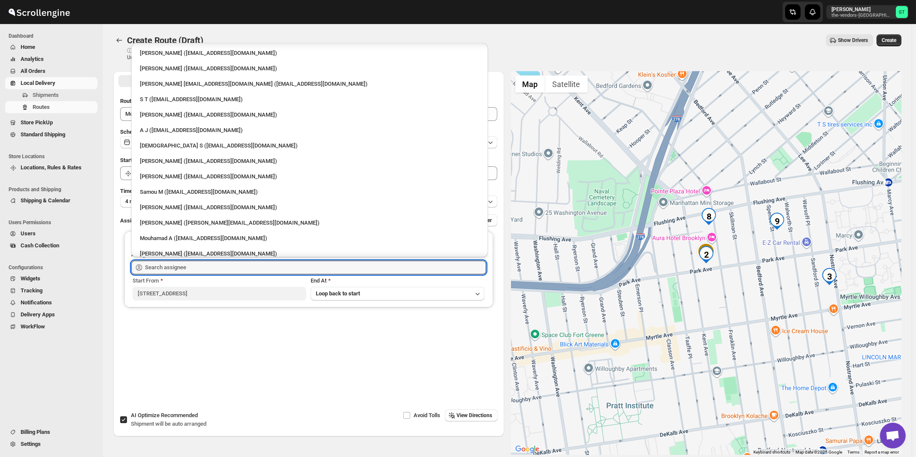
scroll to position [53, 0]
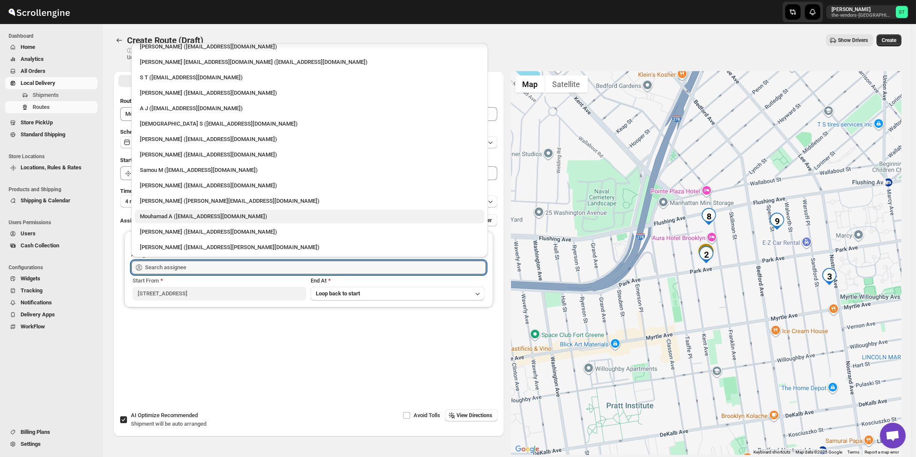
click at [169, 214] on div "Mouhamad A ([EMAIL_ADDRESS][DOMAIN_NAME])" at bounding box center [309, 216] width 339 height 9
type input "Mouhamad A ([EMAIL_ADDRESS][DOMAIN_NAME])"
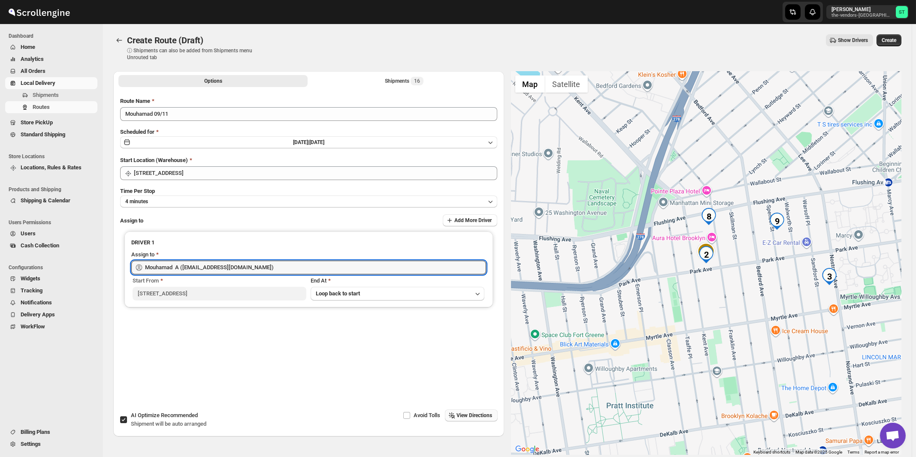
click at [469, 415] on span "View Directions" at bounding box center [475, 415] width 36 height 7
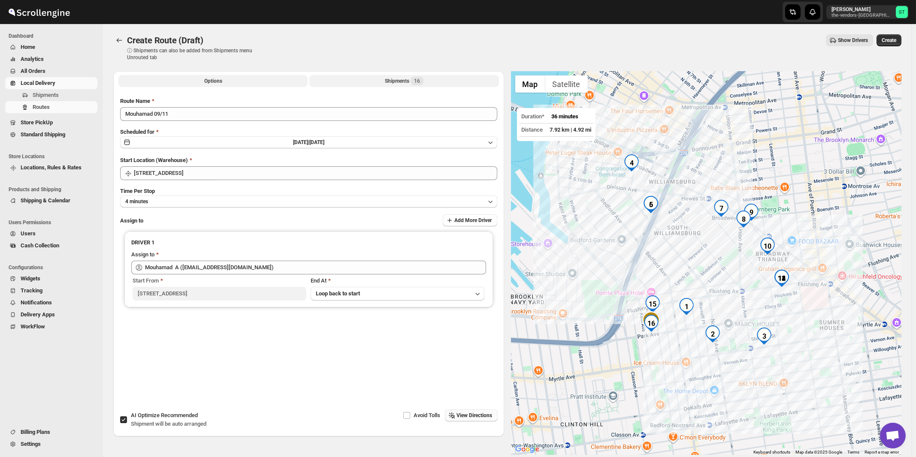
click at [418, 85] on span "16" at bounding box center [417, 81] width 13 height 9
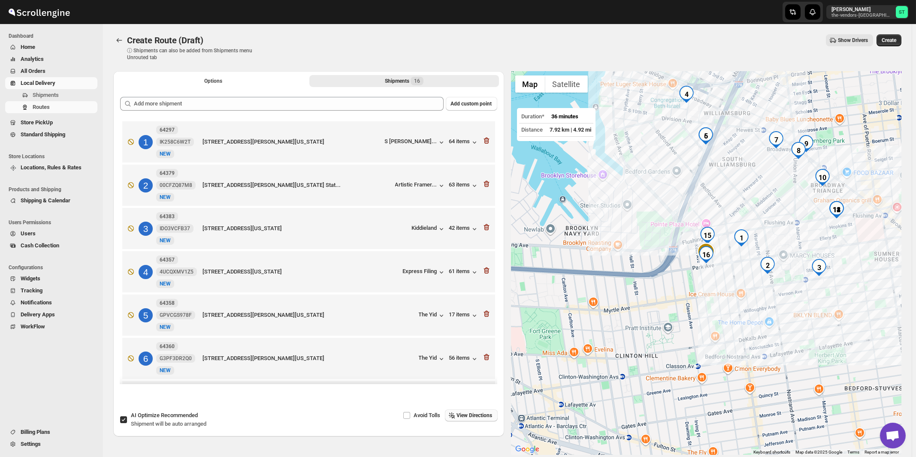
click at [178, 416] on span "Recommended" at bounding box center [179, 415] width 37 height 6
click at [127, 417] on input "AI Optimize Recommended Shipment will be auto arranged" at bounding box center [123, 420] width 7 height 7
checkbox input "false"
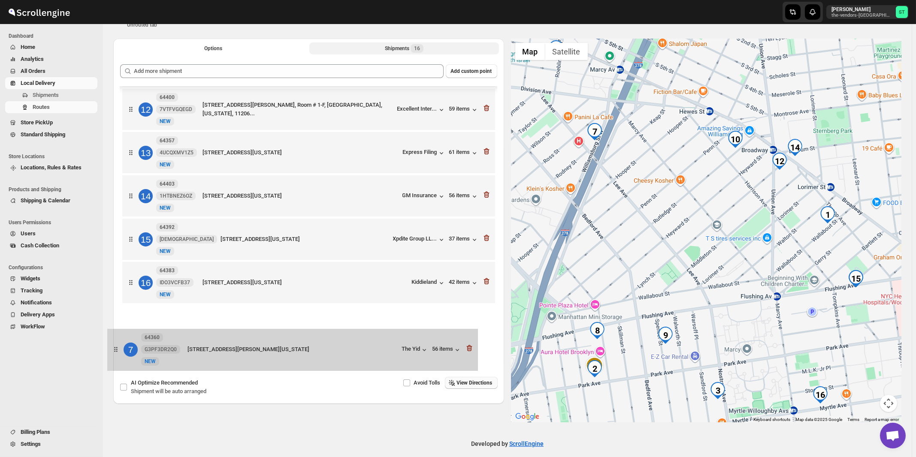
scroll to position [444, 0]
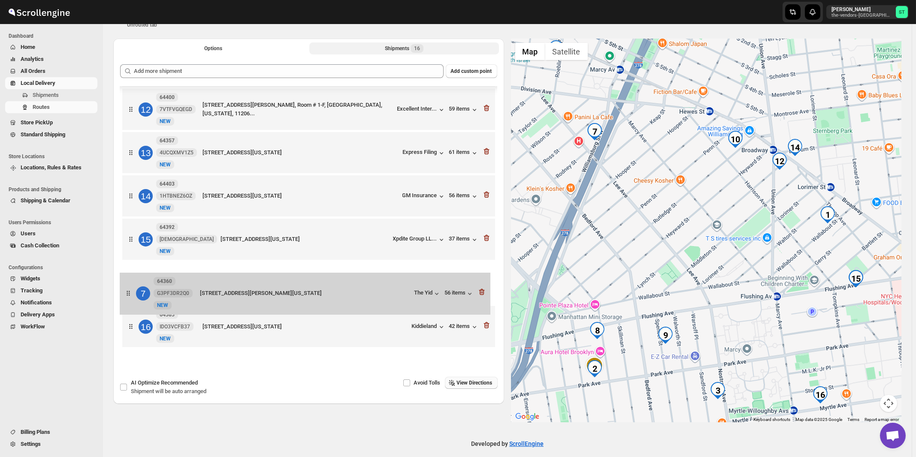
drag, startPoint x: 406, startPoint y: 272, endPoint x: 405, endPoint y: 298, distance: 26.2
click at [405, 298] on div "1 64493 1U77PNYK96 New [GEOGRAPHIC_DATA][STREET_ADDRESS][US_STATE]... 88 items …" at bounding box center [308, 2] width 377 height 698
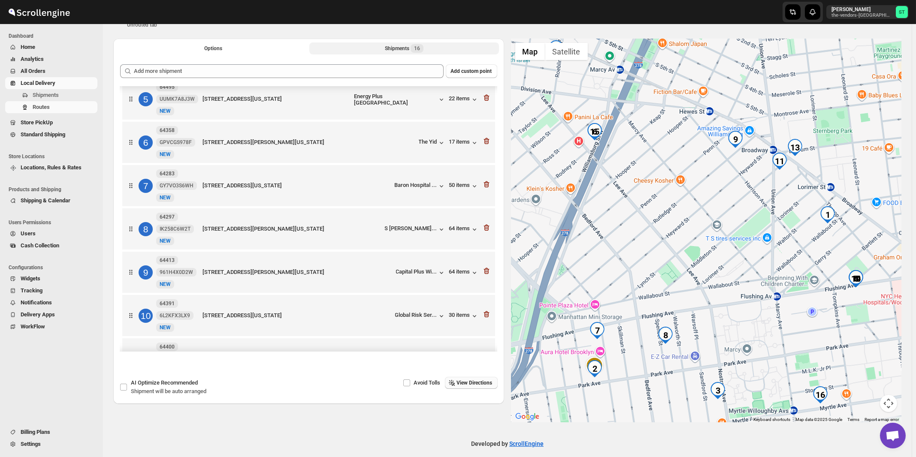
scroll to position [276, 0]
